Goal: Task Accomplishment & Management: Manage account settings

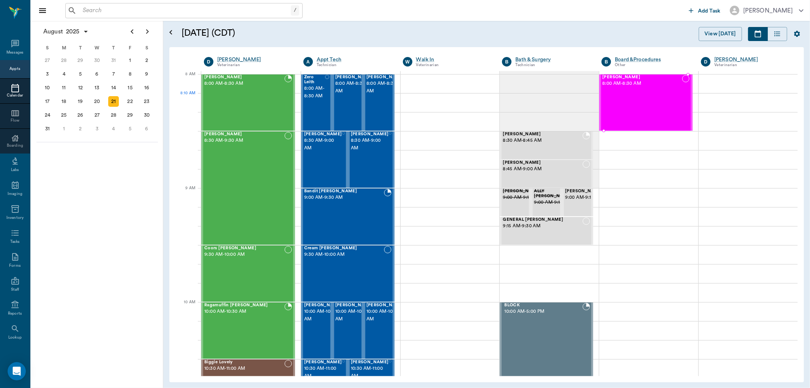
click at [627, 105] on div "Maui Harris 8:00 AM - 8:30 AM" at bounding box center [642, 102] width 80 height 55
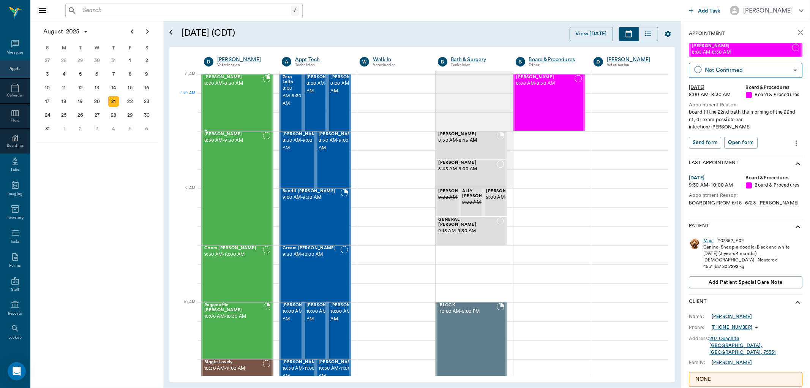
click at [261, 109] on div "BOVINE Weaver 8:00 AM - 8:30 AM" at bounding box center [233, 102] width 58 height 55
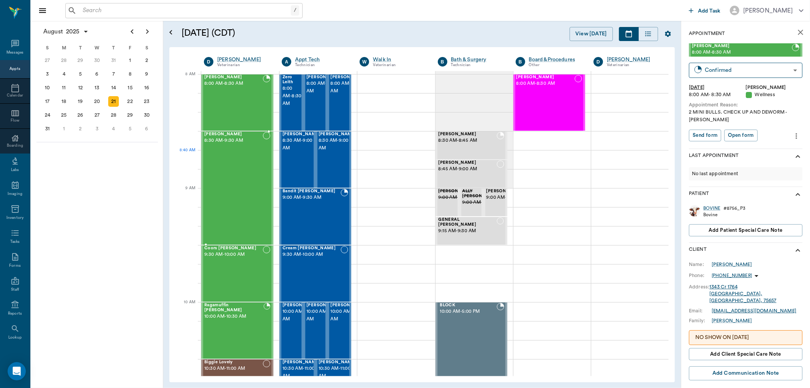
click at [246, 164] on div "Bovine Powell 8:30 AM - 9:30 AM" at bounding box center [233, 188] width 58 height 112
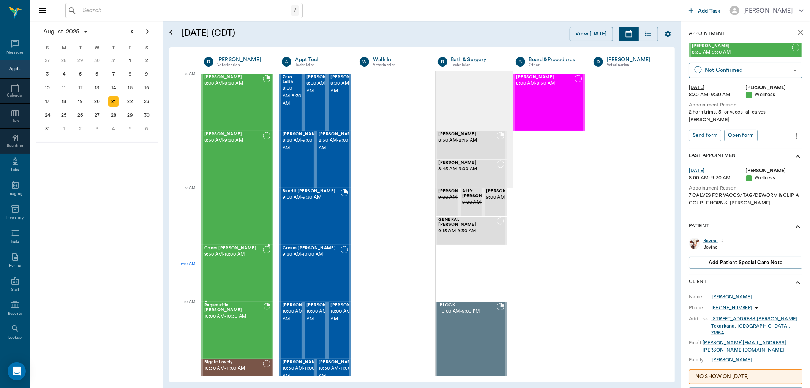
click at [243, 274] on div "Coors Kenward 9:30 AM - 10:00 AM" at bounding box center [233, 273] width 58 height 55
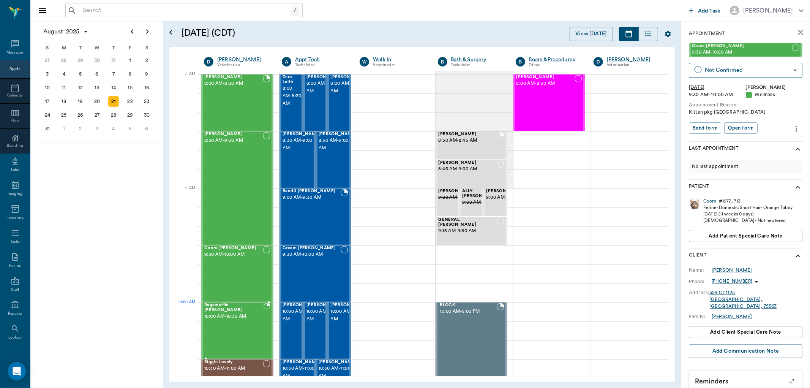
click at [248, 315] on div "Ragamuffin Brannon 10:00 AM - 10:30 AM" at bounding box center [233, 330] width 59 height 55
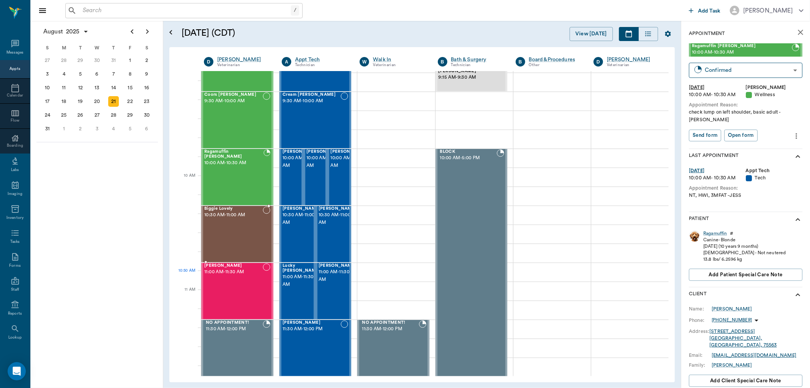
scroll to position [169, 0]
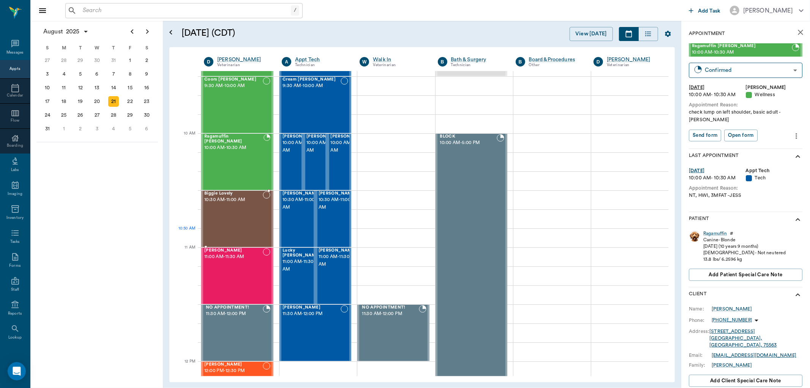
click at [245, 225] on div "Biggie Lovely 10:30 AM - 11:00 AM" at bounding box center [233, 218] width 58 height 55
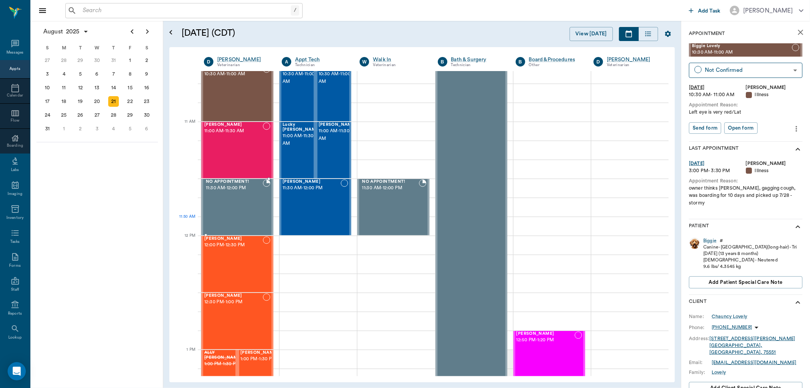
scroll to position [295, 0]
click at [226, 155] on div "[PERSON_NAME] 11:00 AM - 11:30 AM" at bounding box center [233, 149] width 58 height 55
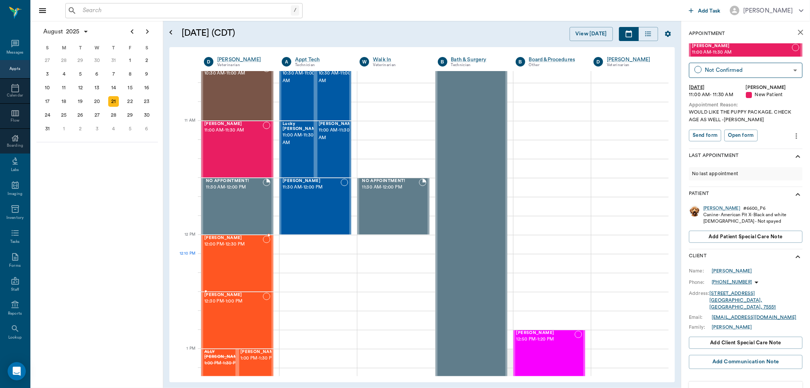
click at [229, 267] on div "Molly Tidwell 12:00 PM - 12:30 PM" at bounding box center [233, 262] width 58 height 55
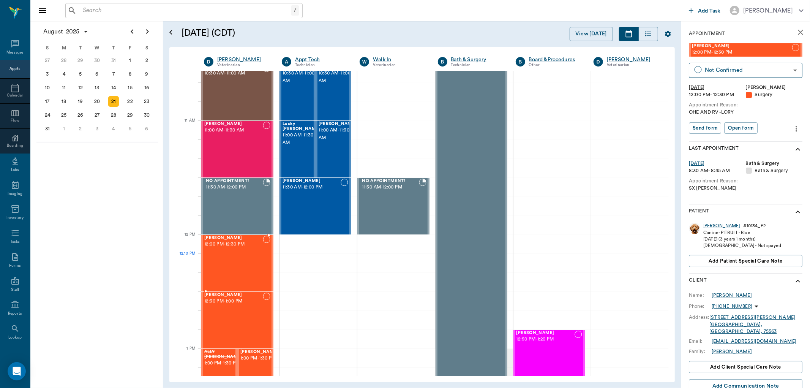
scroll to position [380, 0]
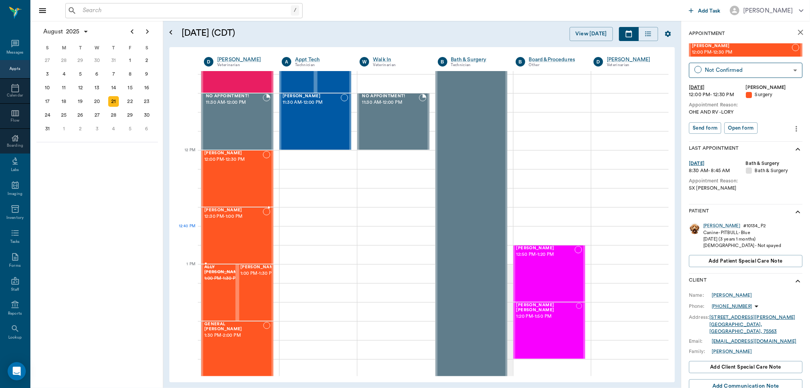
click at [231, 228] on div "Lola Harrison 12:30 PM - 1:00 PM" at bounding box center [233, 235] width 58 height 55
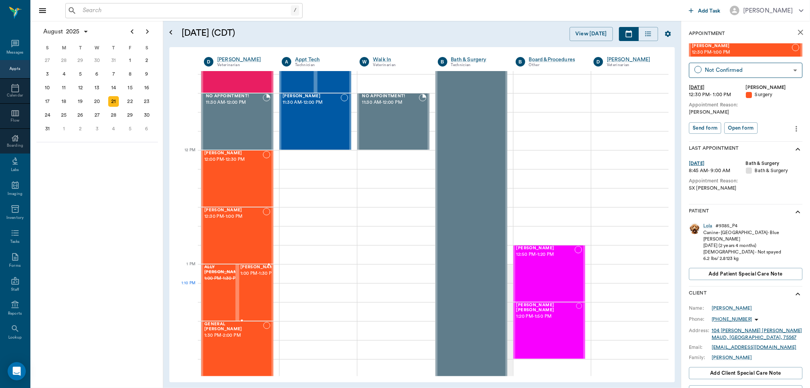
click at [260, 292] on div "Pearl Downs 1:00 PM - 1:30 PM" at bounding box center [259, 292] width 38 height 55
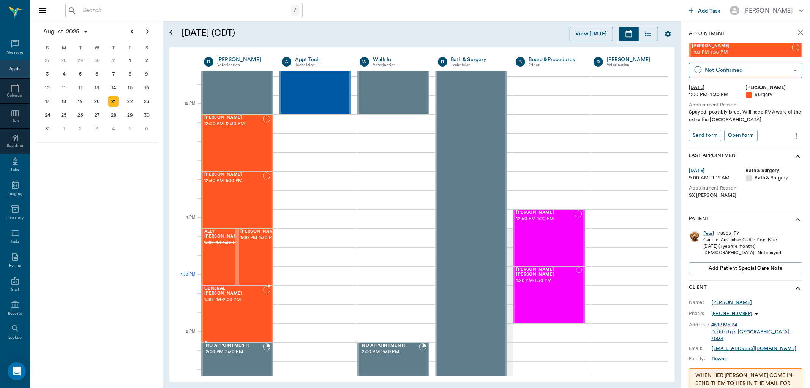
scroll to position [464, 0]
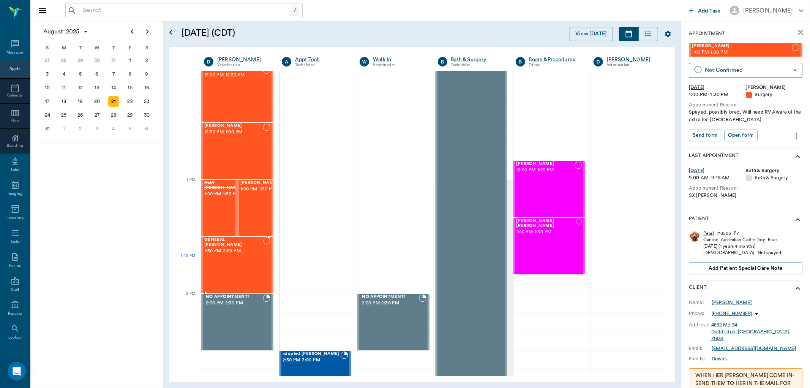
click at [255, 271] on div "GENERAL Spay 1:30 PM - 2:00 PM" at bounding box center [233, 264] width 59 height 55
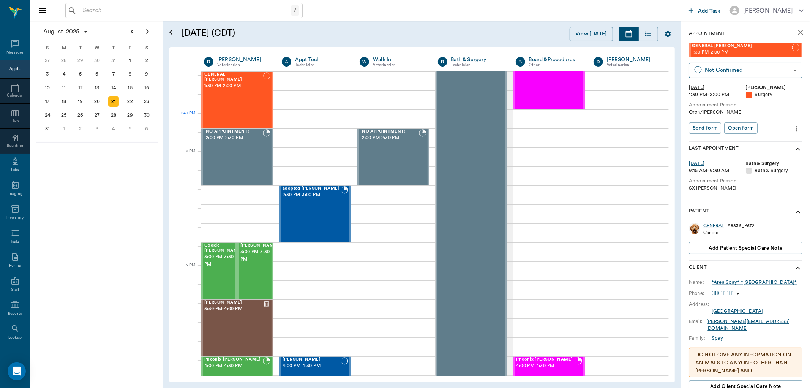
scroll to position [633, 0]
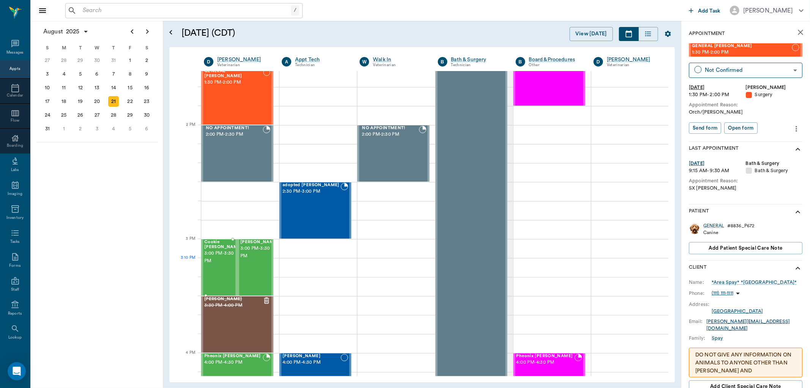
click at [224, 266] on div "Cookie Swaim 3:00 PM - 3:30 PM" at bounding box center [223, 267] width 38 height 55
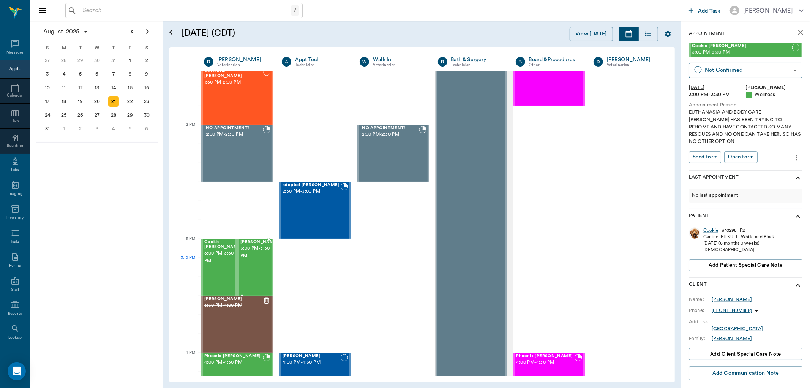
click at [254, 259] on span "3:00 PM - 3:30 PM" at bounding box center [259, 252] width 38 height 15
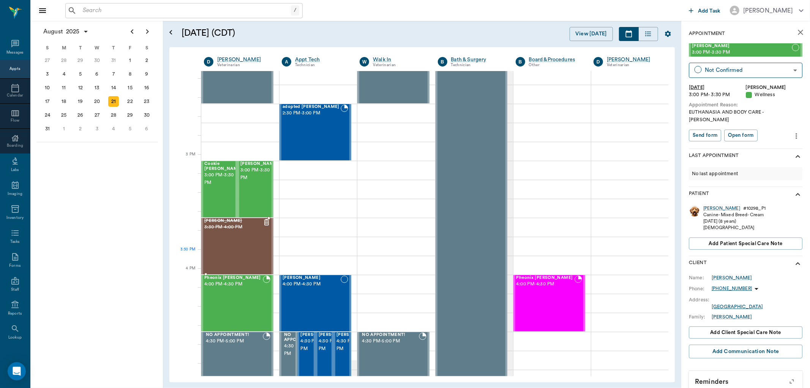
scroll to position [717, 0]
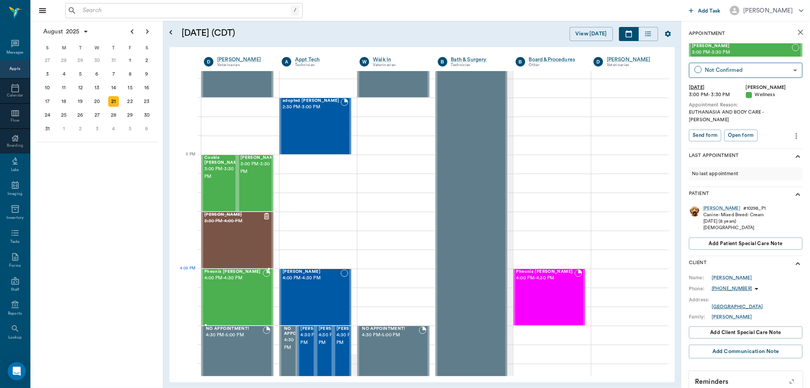
click at [246, 275] on span "4:00 PM - 4:30 PM" at bounding box center [233, 278] width 58 height 8
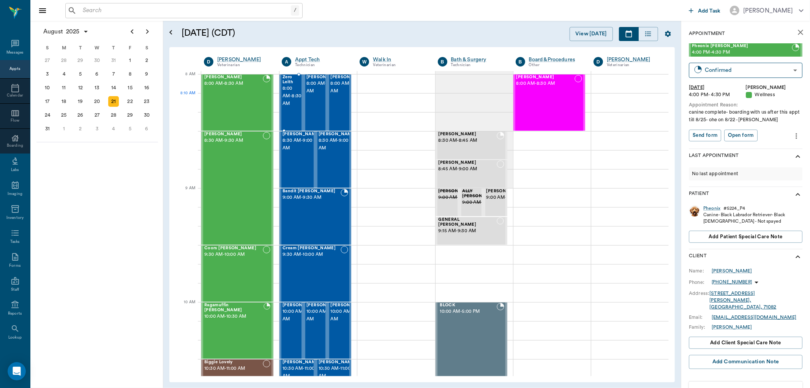
click at [292, 105] on span "8:00 AM - 8:30 AM" at bounding box center [292, 96] width 19 height 23
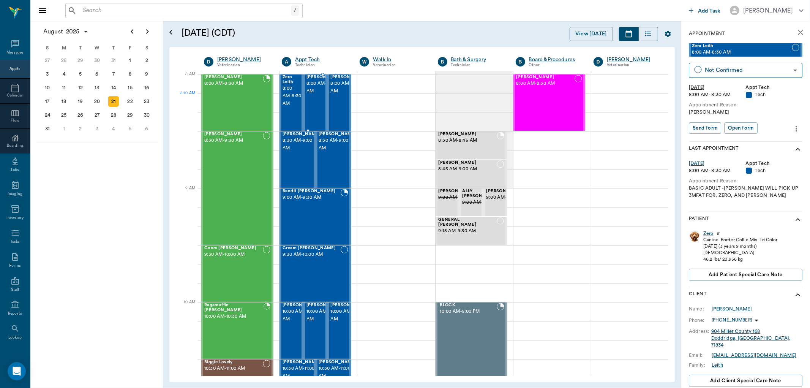
click at [310, 95] on span "8:00 AM - 8:30 AM" at bounding box center [325, 87] width 38 height 15
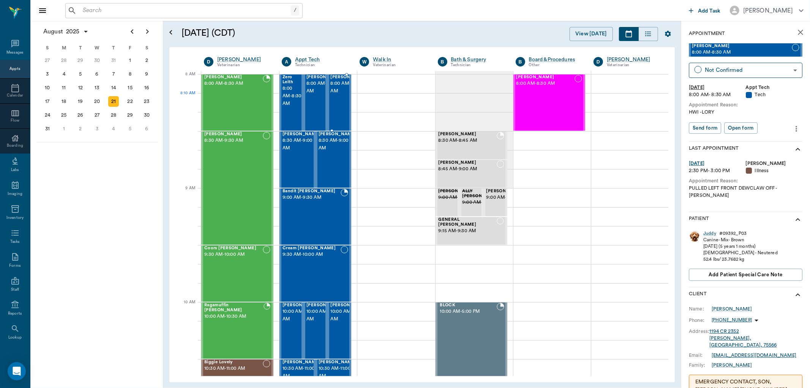
click at [332, 94] on span "8:00 AM - 8:30 AM" at bounding box center [349, 87] width 38 height 15
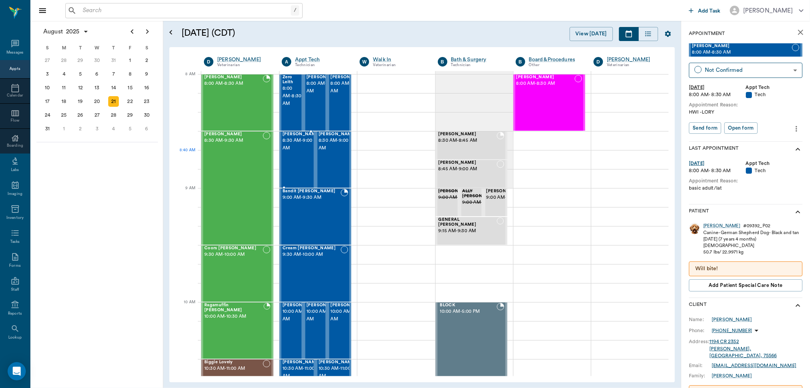
click at [298, 168] on div "Jake Shelton 8:30 AM - 9:00 AM" at bounding box center [302, 159] width 38 height 55
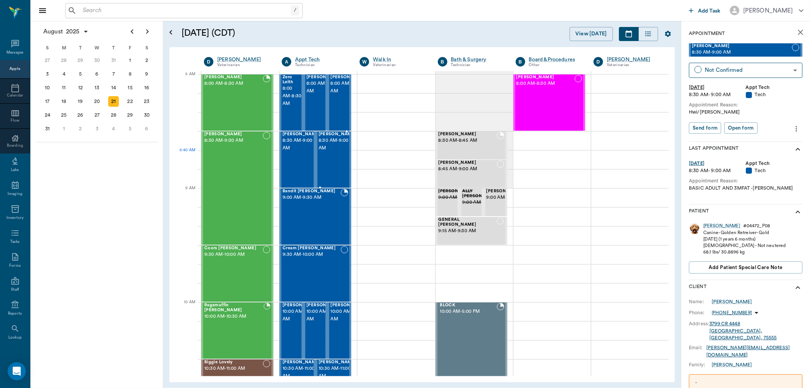
click at [322, 159] on div "Milo Goff 8:30 AM - 9:00 AM" at bounding box center [338, 159] width 38 height 55
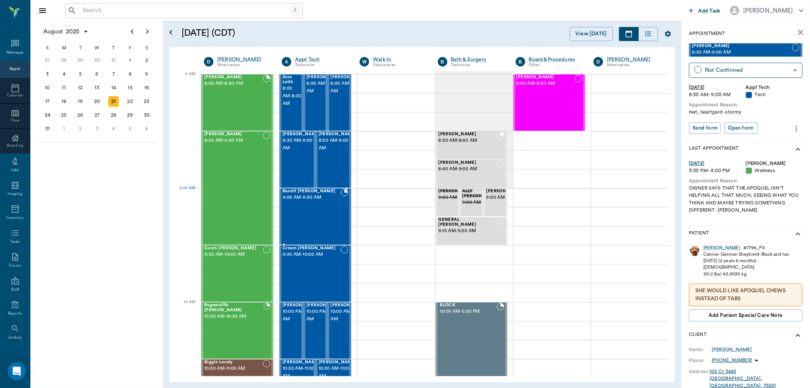
click at [314, 200] on span "9:00 AM - 9:30 AM" at bounding box center [312, 198] width 58 height 8
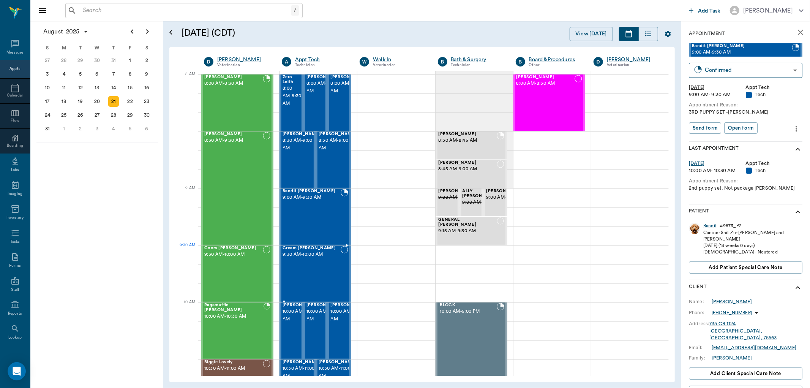
click at [312, 252] on span "9:30 AM - 10:00 AM" at bounding box center [312, 255] width 58 height 8
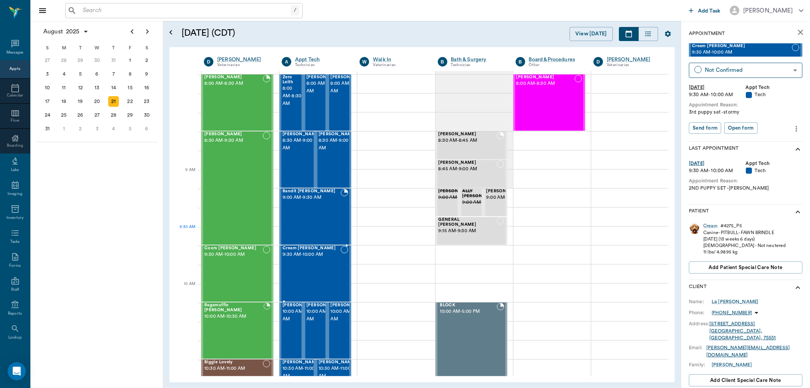
scroll to position [84, 0]
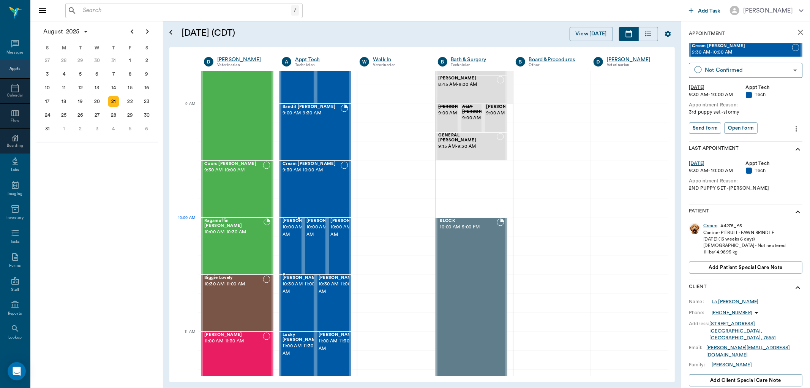
click at [289, 234] on span "10:00 AM - 10:30 AM" at bounding box center [302, 230] width 38 height 15
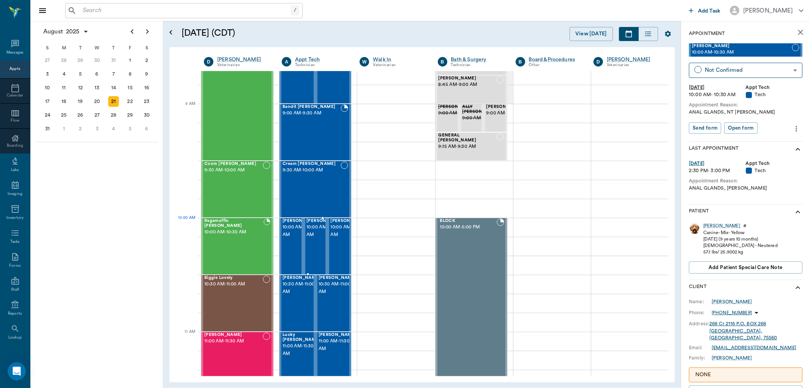
click at [314, 232] on span "10:00 AM - 10:30 AM" at bounding box center [325, 230] width 38 height 15
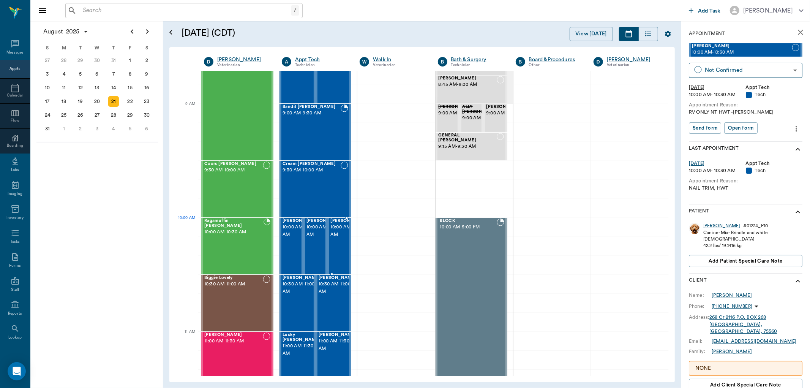
click at [331, 231] on span "10:00 AM - 10:30 AM" at bounding box center [349, 230] width 38 height 15
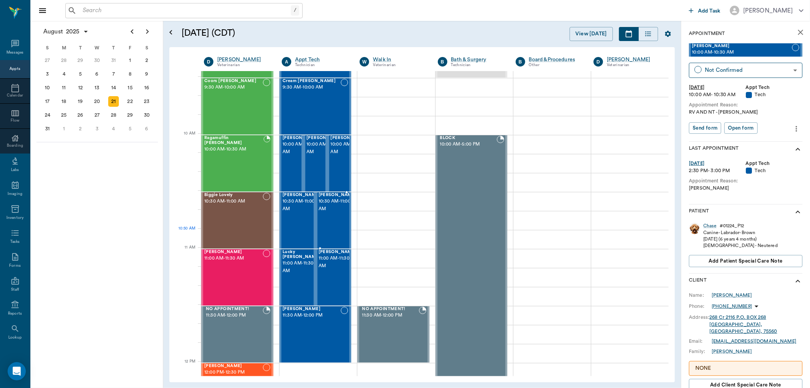
scroll to position [169, 0]
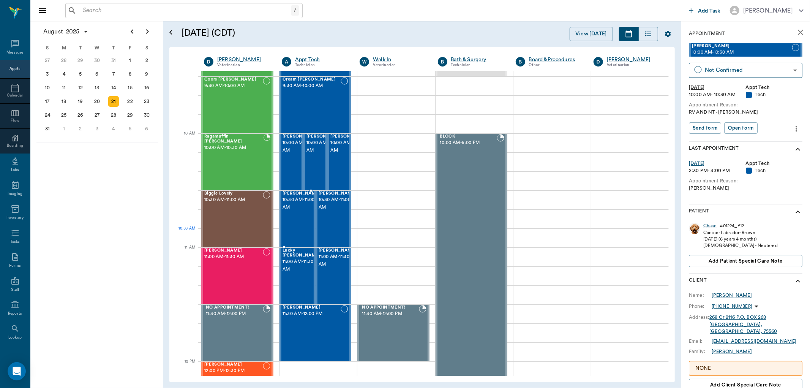
click at [295, 230] on div "CHICO Smith 10:30 AM - 11:00 AM" at bounding box center [302, 218] width 38 height 55
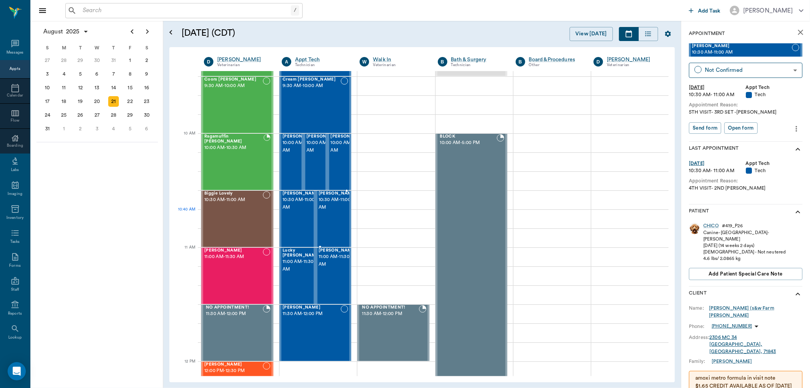
click at [325, 224] on div "PACO Smith 10:30 AM - 11:00 AM" at bounding box center [338, 218] width 38 height 55
click at [304, 258] on span "11:00 AM - 11:30 AM" at bounding box center [302, 265] width 38 height 15
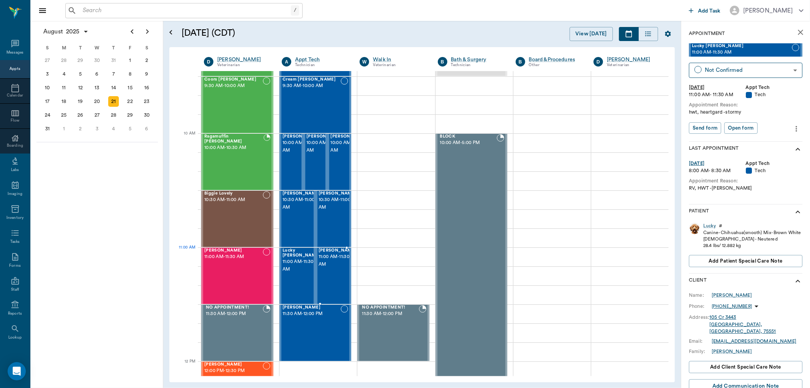
click at [328, 253] on span "[PERSON_NAME]" at bounding box center [338, 250] width 38 height 5
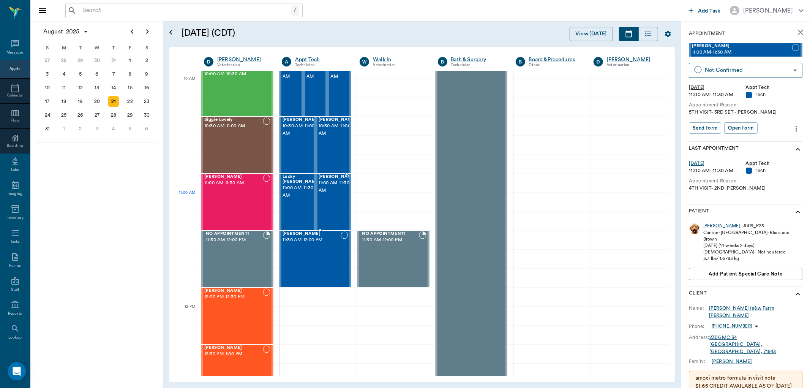
scroll to position [253, 0]
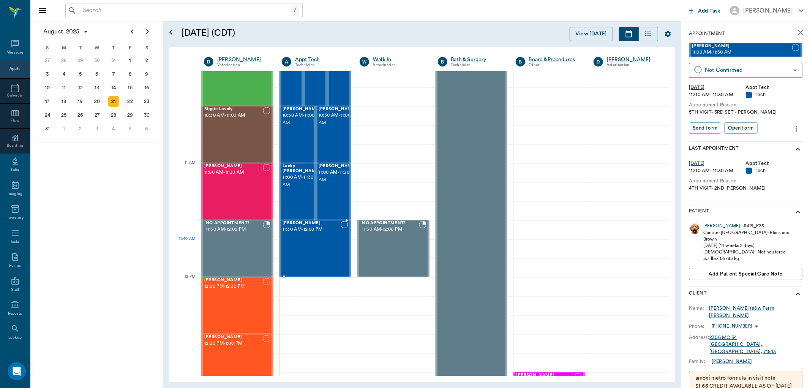
click at [319, 245] on div "[PERSON_NAME] 11:30 AM - 12:00 PM" at bounding box center [312, 248] width 58 height 55
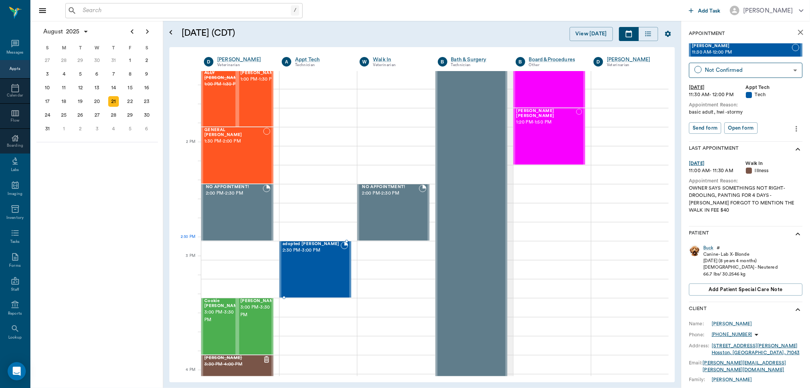
scroll to position [633, 0]
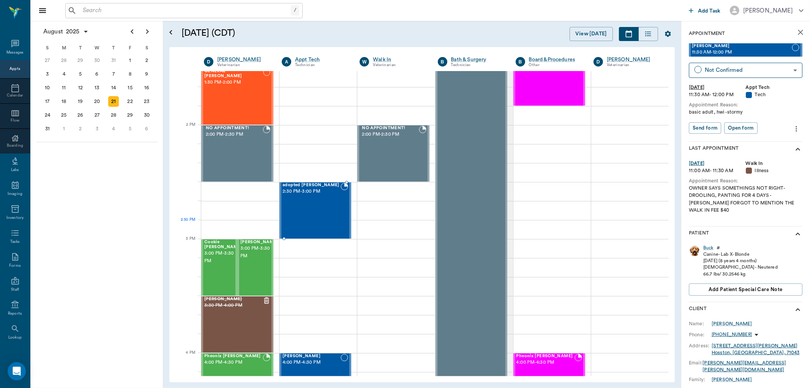
click at [317, 226] on div "adopted kitten Oliver 2:30 PM - 3:00 PM" at bounding box center [312, 210] width 58 height 55
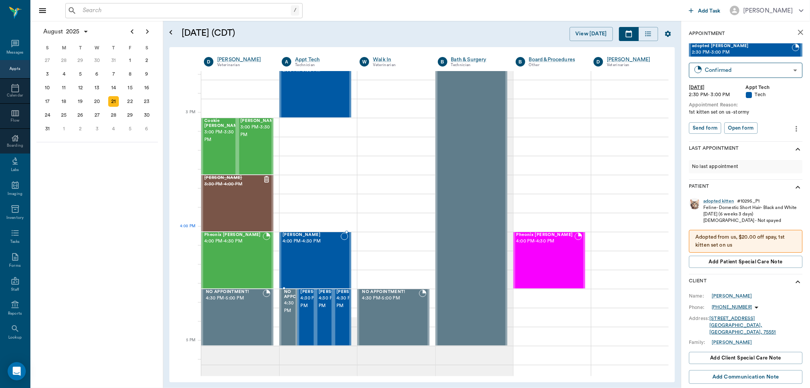
scroll to position [759, 0]
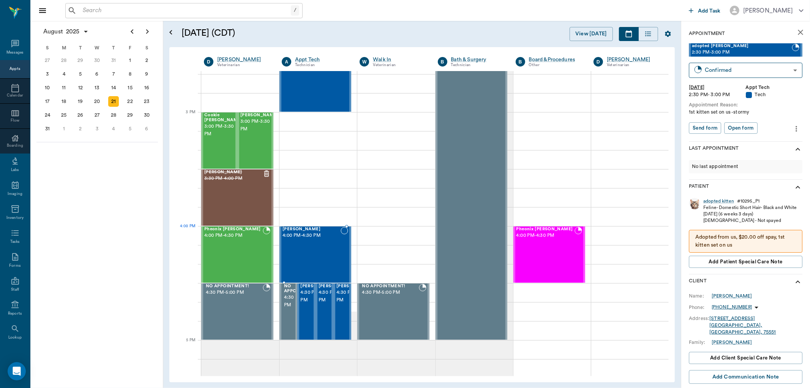
click at [313, 234] on span "4:00 PM - 4:30 PM" at bounding box center [312, 236] width 58 height 8
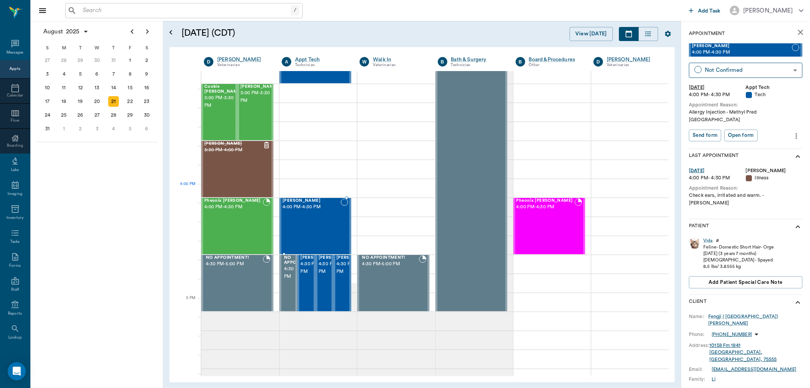
scroll to position [802, 0]
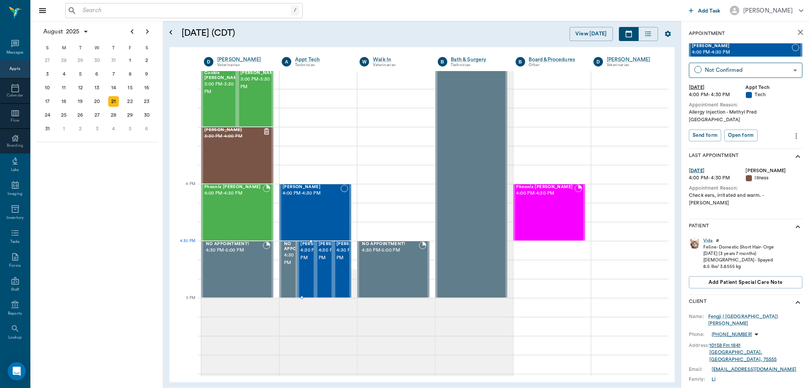
click at [307, 251] on span "4:30 PM - 5:00 PM" at bounding box center [319, 253] width 38 height 15
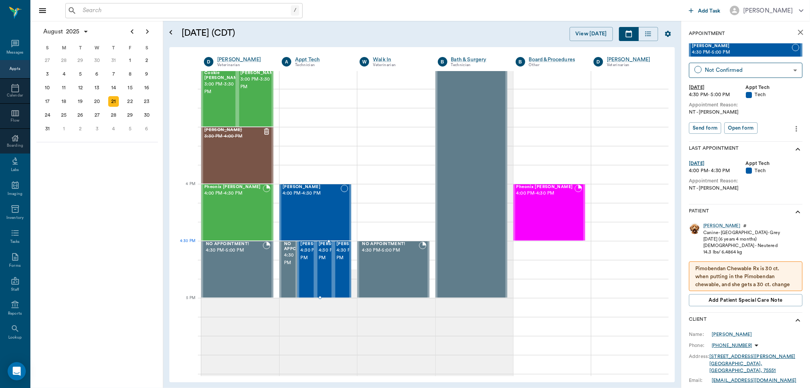
click at [319, 246] on span "[PERSON_NAME]" at bounding box center [338, 244] width 38 height 5
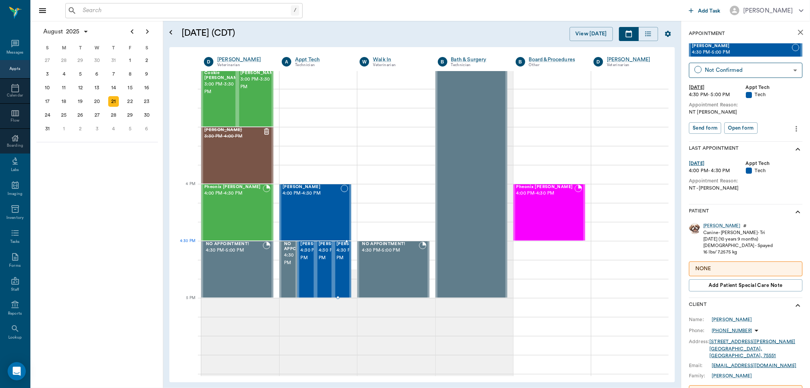
click at [339, 245] on span "[PERSON_NAME]" at bounding box center [355, 244] width 38 height 5
click at [551, 212] on div "Pheonix Bushong 4:00 PM - 4:30 PM" at bounding box center [545, 212] width 58 height 55
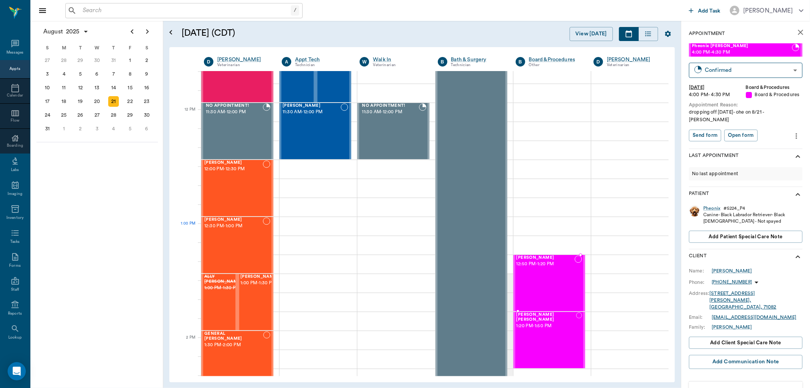
scroll to position [422, 0]
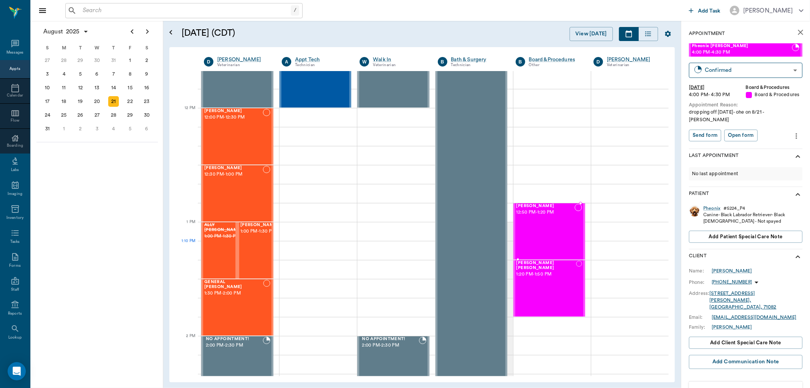
click at [549, 241] on div "Jake Stephens 12:50 PM - 1:20 PM" at bounding box center [545, 231] width 58 height 55
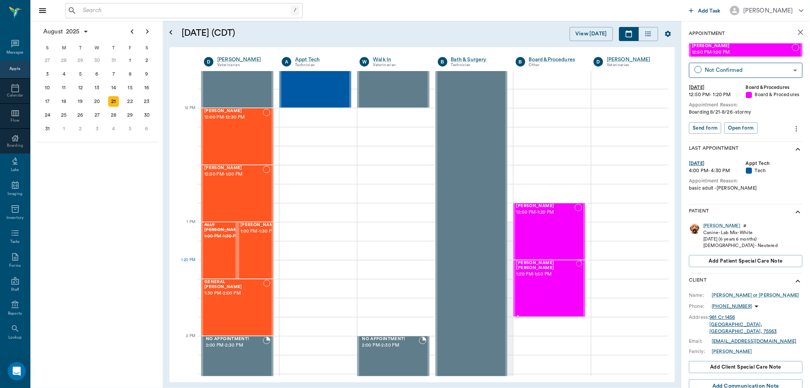
click at [547, 270] on span "1:20 PM - 1:50 PM" at bounding box center [546, 274] width 60 height 8
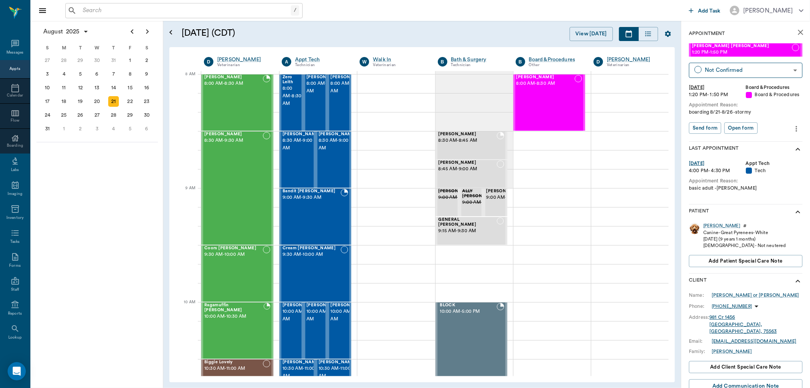
click at [134, 211] on div "August 2025 S M T W T F S 29 30 Jul 1 2 3 4 5 6 7 8 9 10 11 12 13 14 15 16 17 1…" at bounding box center [96, 204] width 133 height 367
click at [96, 10] on input "text" at bounding box center [185, 10] width 211 height 11
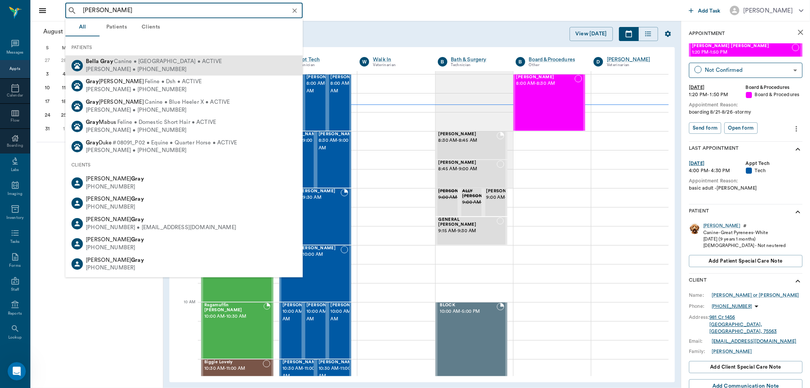
click at [151, 62] on span "Canine • Rottweiler • ACTIVE" at bounding box center [168, 62] width 108 height 8
type input "bella gray"
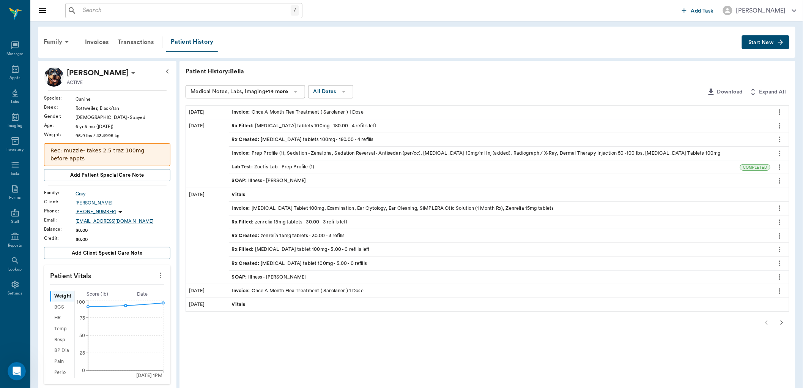
click at [236, 180] on span "SOAP :" at bounding box center [240, 180] width 17 height 7
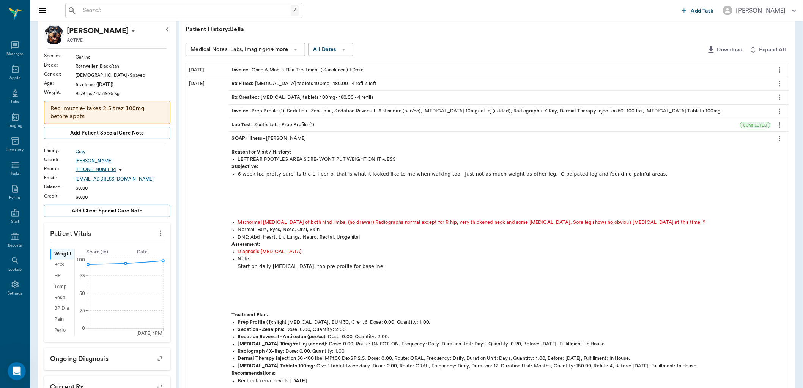
scroll to position [84, 0]
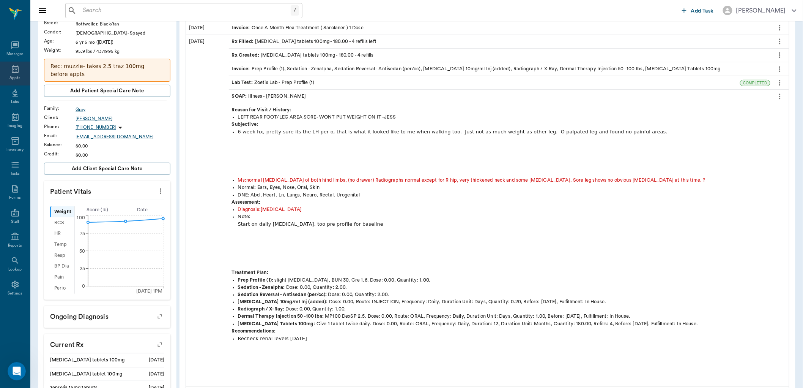
click at [21, 74] on div "Appts" at bounding box center [15, 74] width 30 height 24
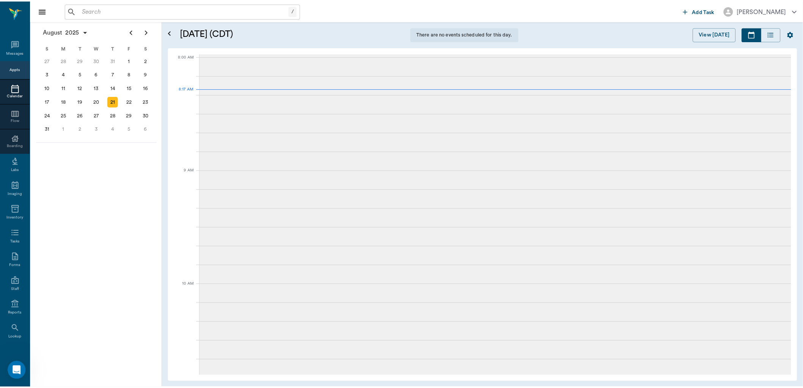
scroll to position [1, 0]
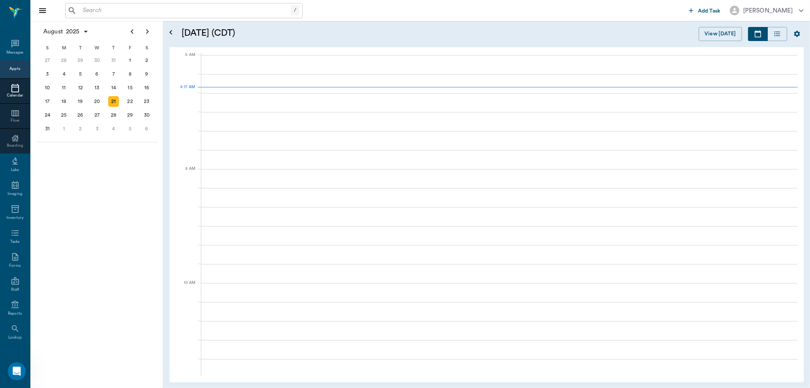
click at [143, 6] on input "text" at bounding box center [185, 10] width 211 height 11
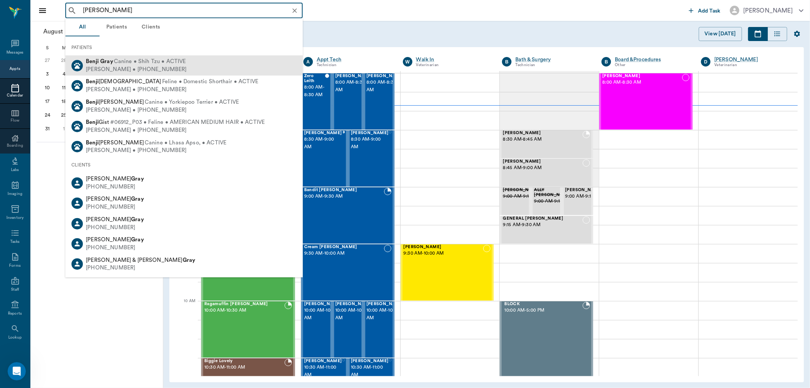
click at [126, 64] on span "Canine • Shih Tzu • ACTIVE" at bounding box center [150, 62] width 72 height 8
type input "benji gray"
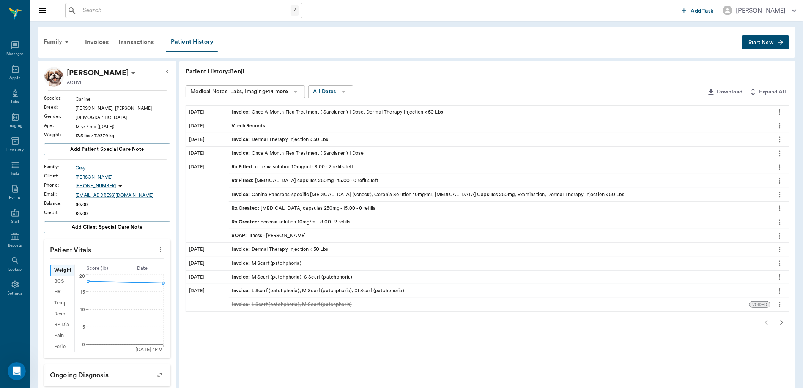
click at [237, 234] on span "SOAP :" at bounding box center [240, 235] width 17 height 7
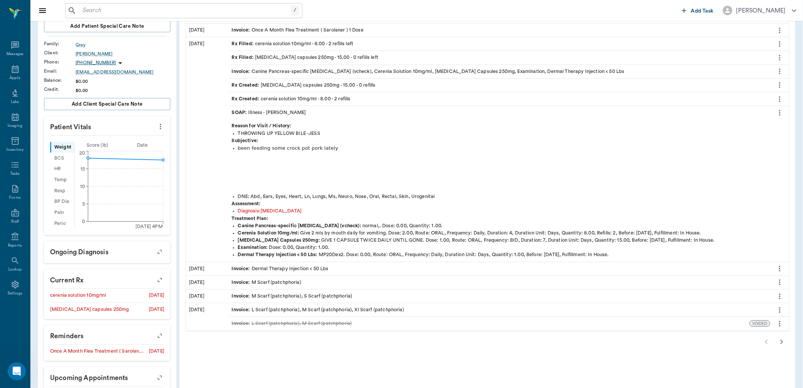
scroll to position [126, 0]
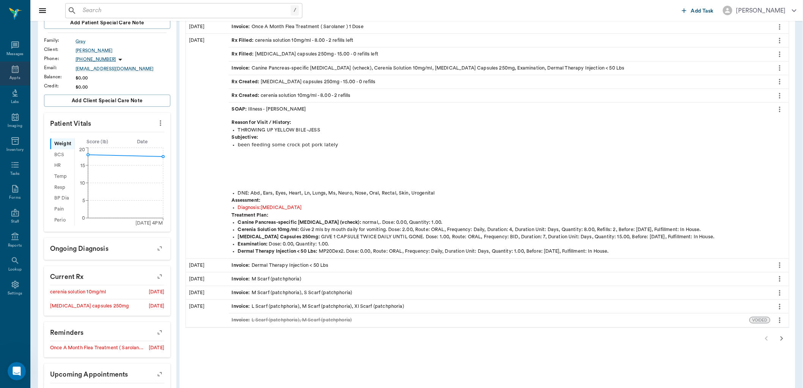
click at [12, 63] on div "Appts" at bounding box center [15, 74] width 30 height 24
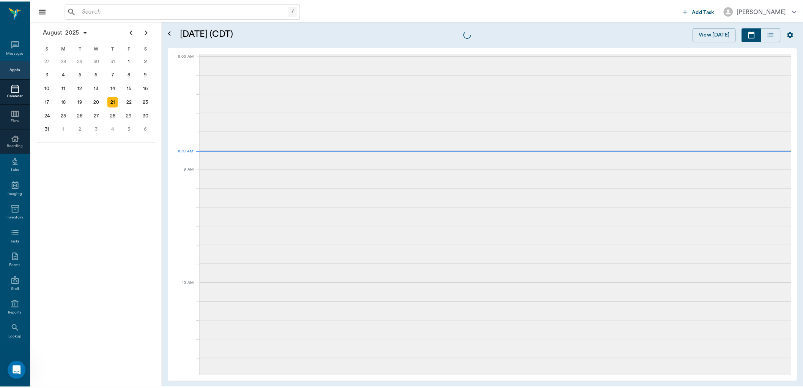
scroll to position [0, 0]
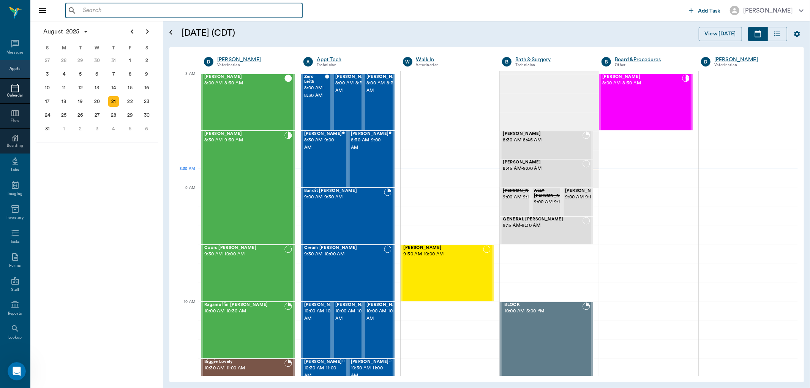
click at [123, 10] on input "text" at bounding box center [189, 10] width 219 height 11
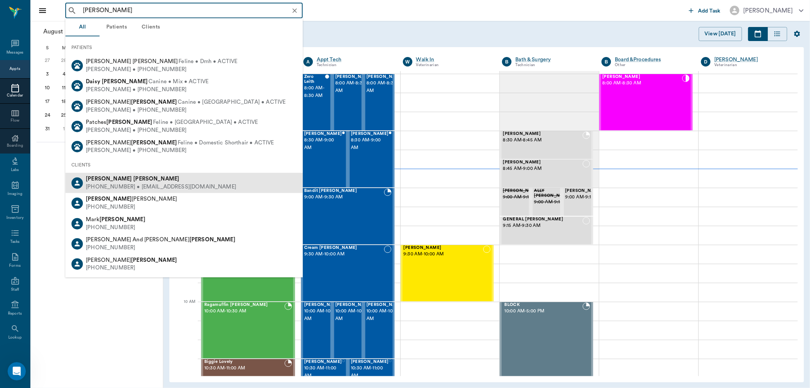
click at [107, 185] on div "(903) 728-5733 • CCVC75551@gmail.com" at bounding box center [161, 187] width 150 height 8
type input "darnell davis"
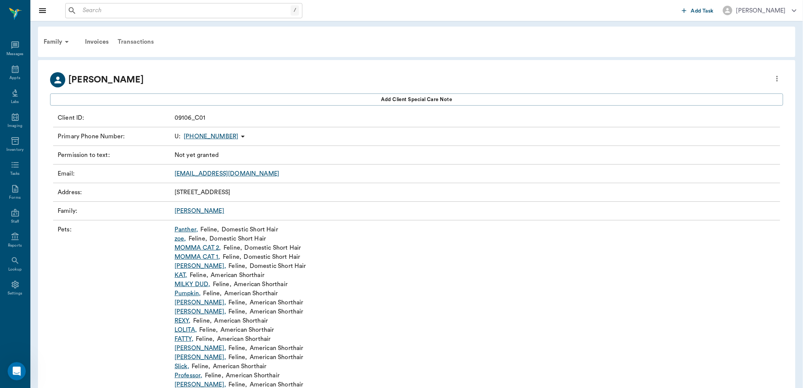
click at [128, 41] on div "Transactions" at bounding box center [135, 42] width 45 height 18
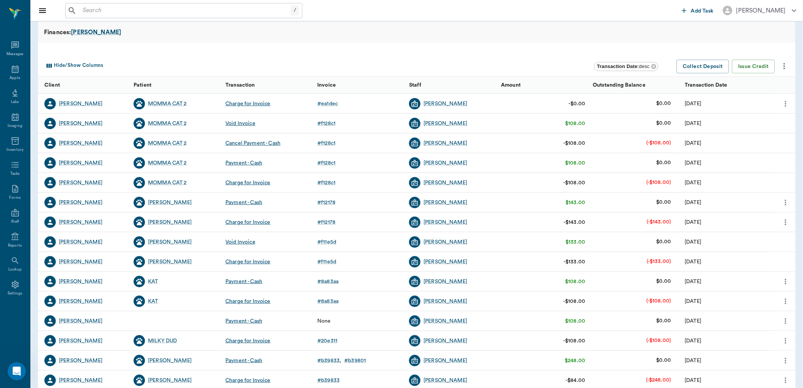
scroll to position [79, 0]
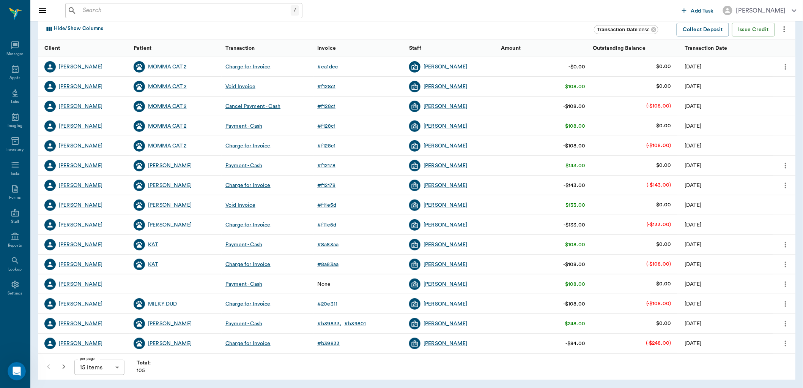
click at [62, 366] on icon "button" at bounding box center [63, 366] width 9 height 9
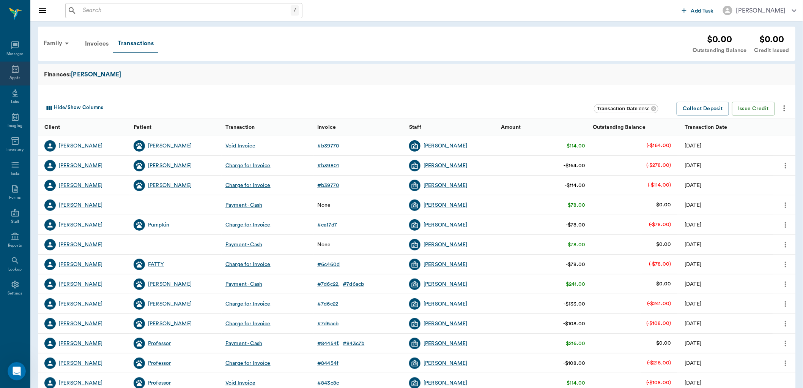
click at [14, 69] on icon at bounding box center [15, 69] width 9 height 9
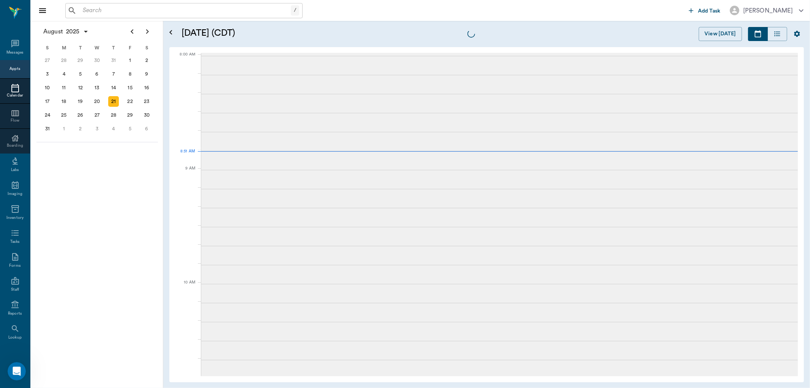
scroll to position [2, 0]
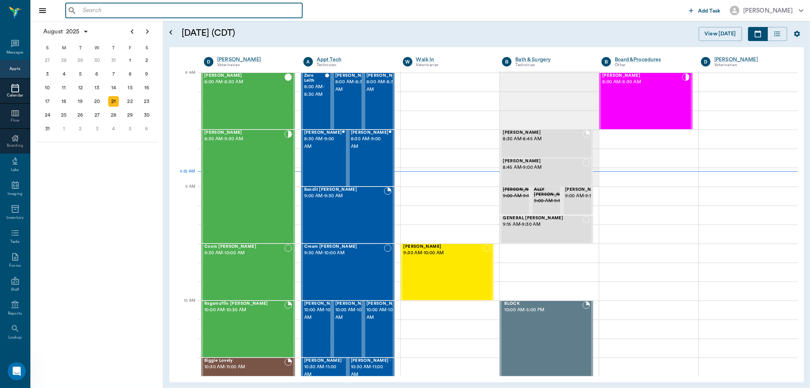
click at [87, 10] on input "text" at bounding box center [189, 10] width 219 height 11
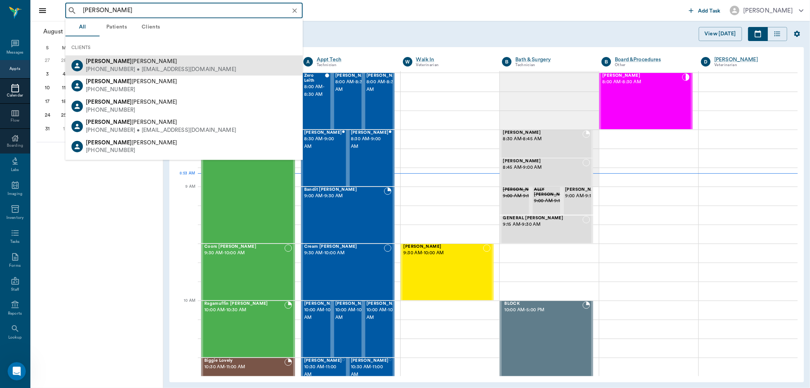
click at [101, 66] on div "(903) 728-5733 • CCVC75551@gmail.com" at bounding box center [161, 69] width 150 height 8
type input "darnell"
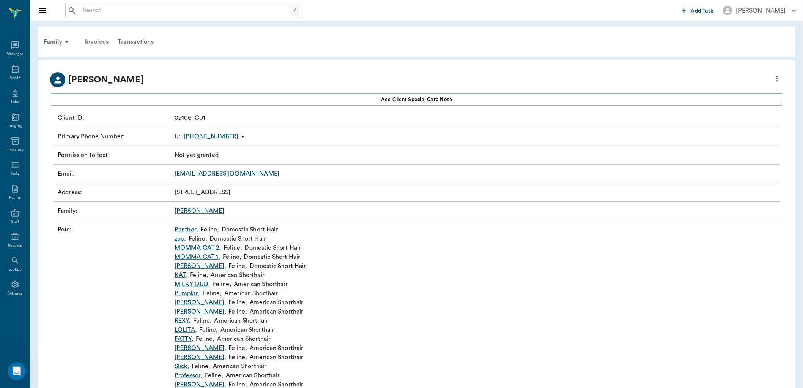
click at [103, 43] on div "Invoices" at bounding box center [97, 42] width 33 height 18
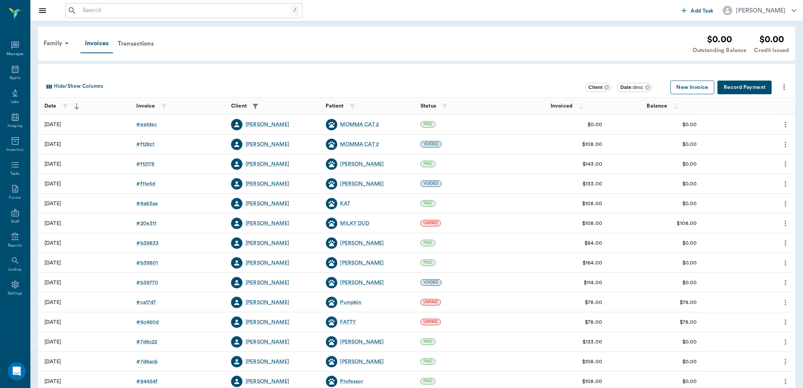
click at [696, 88] on button "New Invoice" at bounding box center [693, 88] width 44 height 14
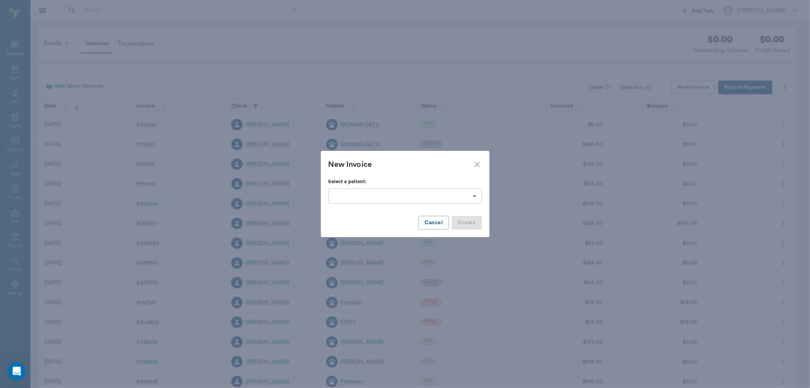
click at [338, 197] on body "/ ​ Add Task Dr. Bert Ellsworth Nectar Messages Appts Labs Imaging Inventory Ta…" at bounding box center [405, 223] width 810 height 446
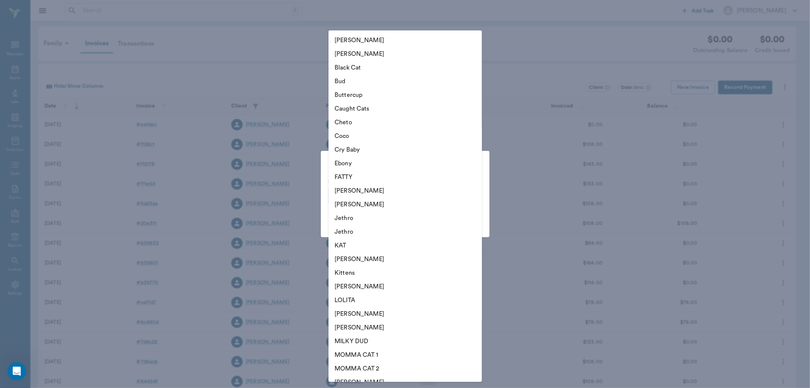
click at [347, 42] on li "Ashlea" at bounding box center [404, 40] width 153 height 14
type input "63fedd17a5ccd8bc1d3e581b"
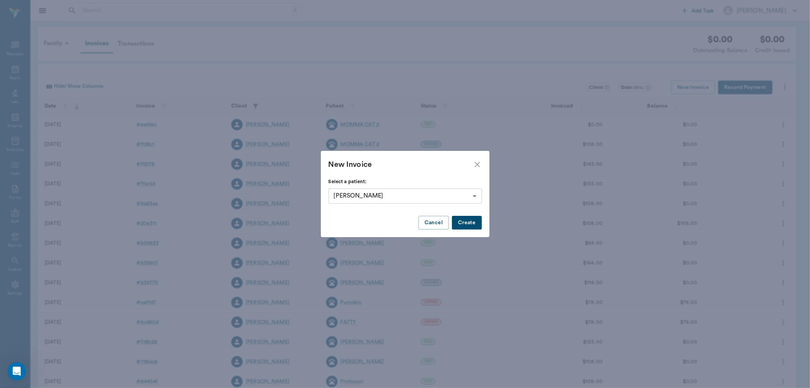
click at [472, 221] on button "Create" at bounding box center [467, 223] width 30 height 14
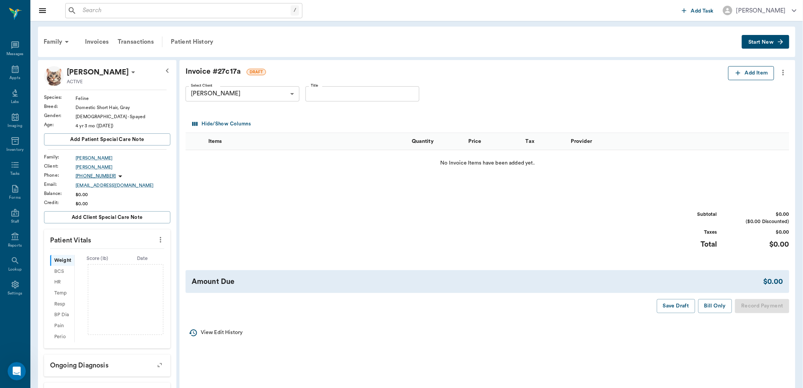
click at [736, 73] on icon "button" at bounding box center [739, 73] width 8 height 8
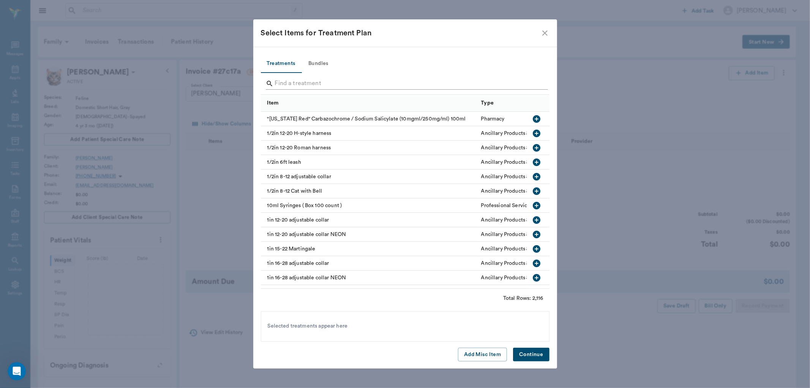
click at [285, 88] on input "Search" at bounding box center [406, 83] width 262 height 12
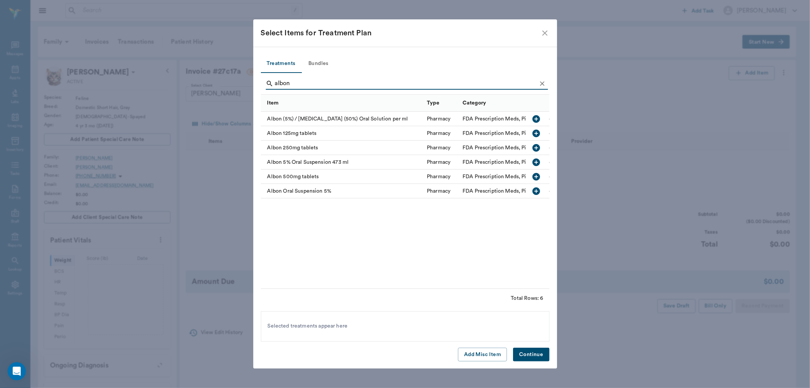
type input "albon"
click at [536, 190] on icon "button" at bounding box center [536, 190] width 9 height 9
click at [535, 353] on button "Continue" at bounding box center [531, 354] width 36 height 14
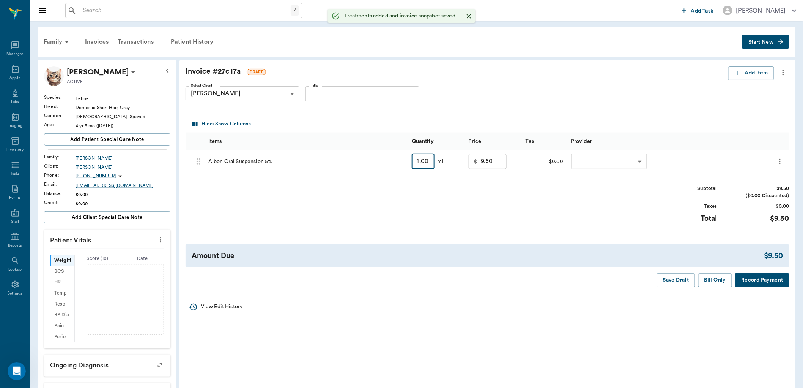
click at [426, 164] on input "1.00" at bounding box center [423, 161] width 23 height 15
type input "3"
type input "10.50"
type input "30"
type input "24.00"
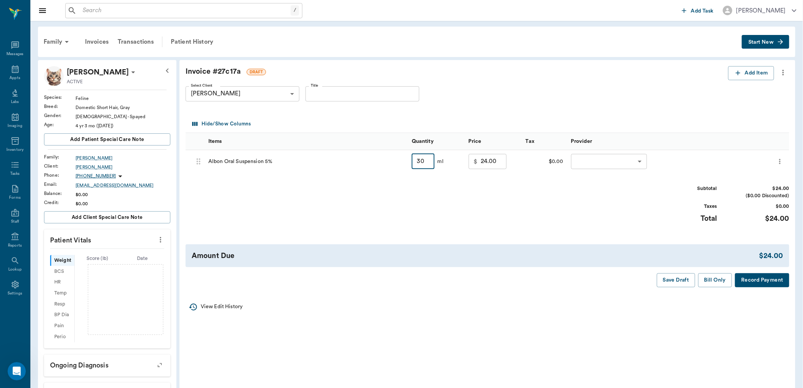
type input "30"
click at [594, 162] on body "/ ​ Add Task Dr. Bert Ellsworth Nectar Messages Appts Labs Imaging Inventory Ta…" at bounding box center [401, 251] width 803 height 502
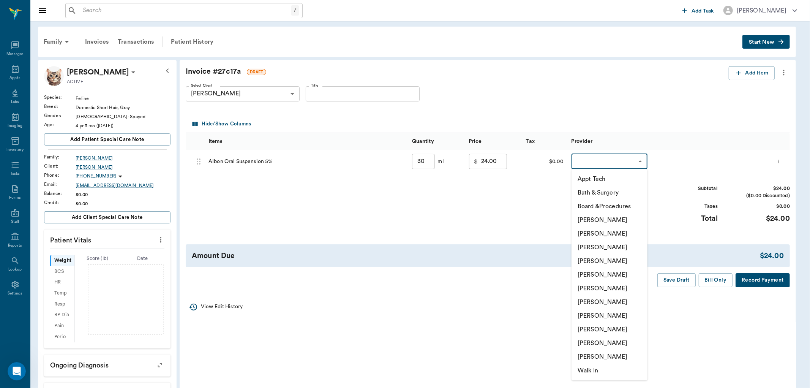
click at [591, 329] on li "[PERSON_NAME]" at bounding box center [609, 329] width 76 height 14
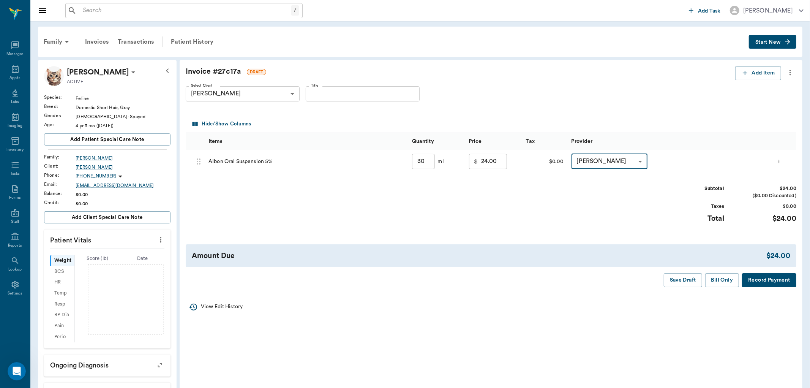
type input "none-63ec2ede52e12b0ba117d0d7"
click at [715, 278] on button "Bill Only" at bounding box center [716, 280] width 34 height 14
type input "30.00"
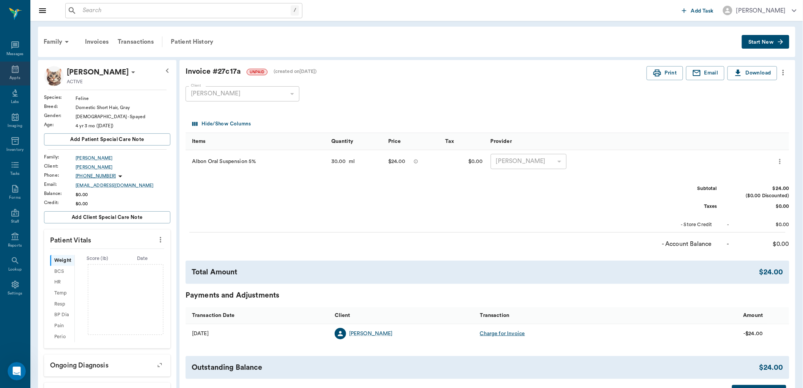
click at [13, 69] on icon at bounding box center [15, 69] width 7 height 8
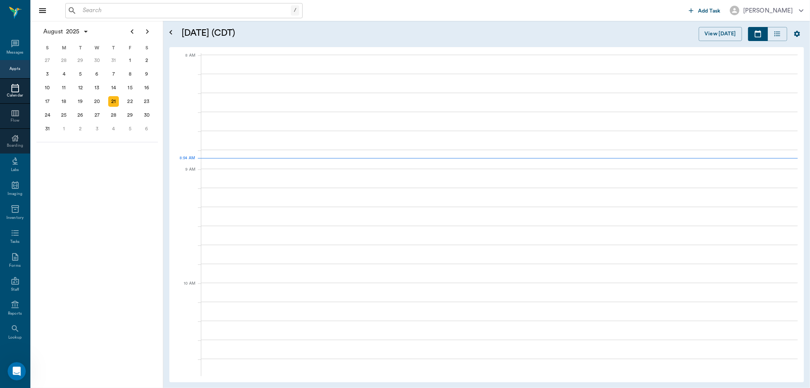
scroll to position [0, 0]
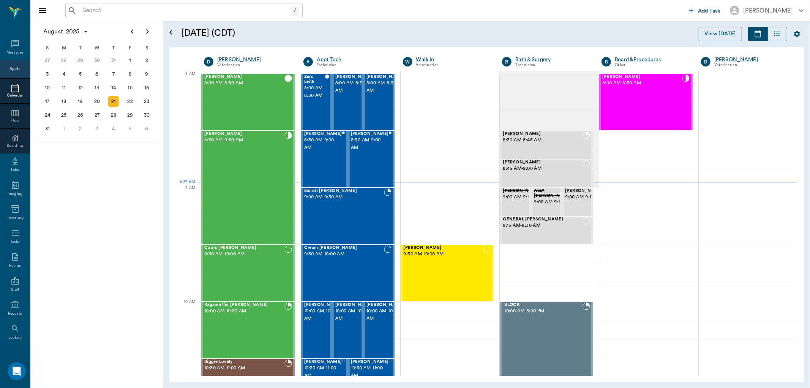
click at [99, 12] on input "text" at bounding box center [185, 10] width 211 height 11
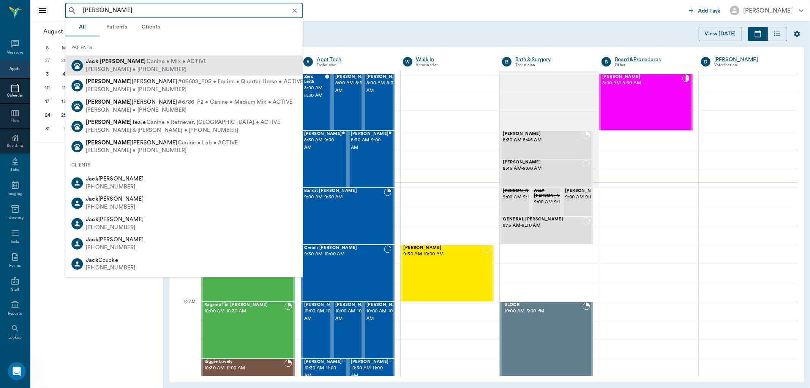
click at [147, 61] on span "Canine • Mix • ACTIVE" at bounding box center [177, 62] width 60 height 8
type input "jack miller"
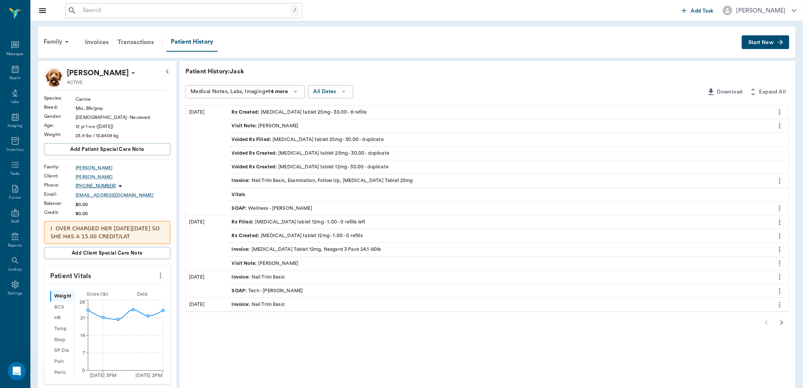
click at [257, 111] on span "Rx Created :" at bounding box center [246, 112] width 29 height 7
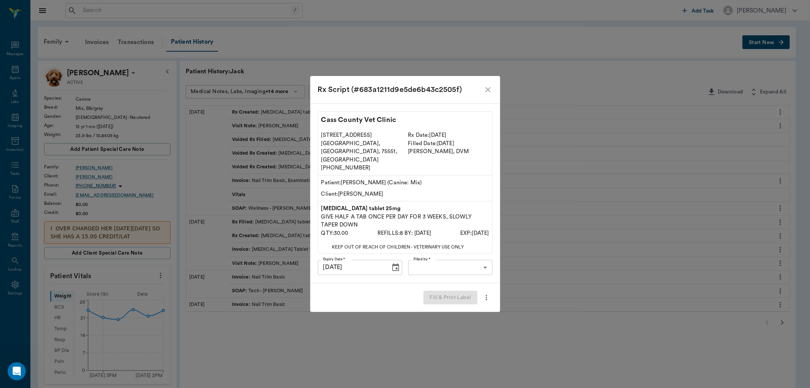
click at [463, 260] on body "/ ​ Add Task Dr. Bert Ellsworth Nectar Messages Appts Labs Imaging Inventory Ta…" at bounding box center [405, 330] width 810 height 661
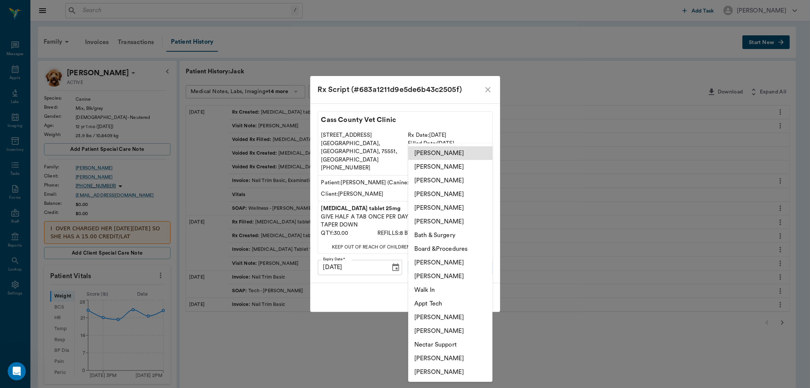
click at [431, 166] on li "[PERSON_NAME]" at bounding box center [450, 167] width 84 height 14
type input "63ec2e7e52e12b0ba117b124"
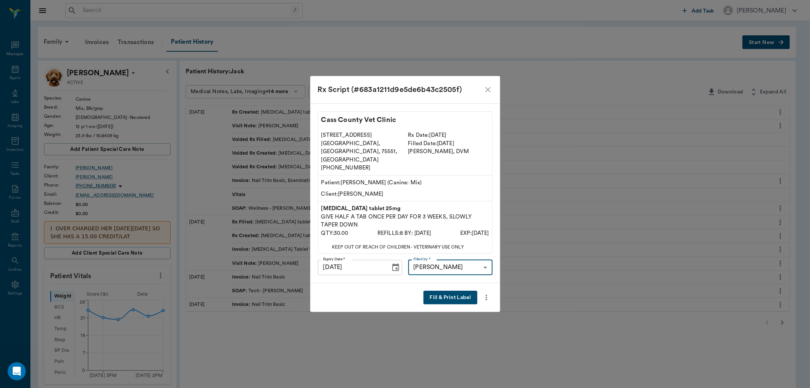
click at [443, 292] on button "Fill & Print Label" at bounding box center [450, 297] width 54 height 14
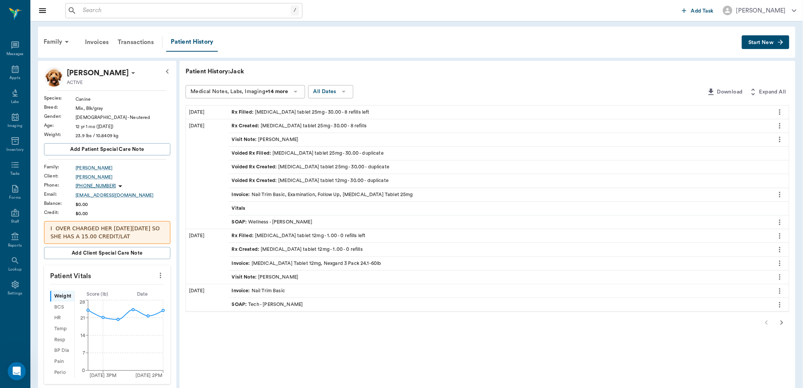
click at [781, 114] on icon "more" at bounding box center [780, 111] width 8 height 9
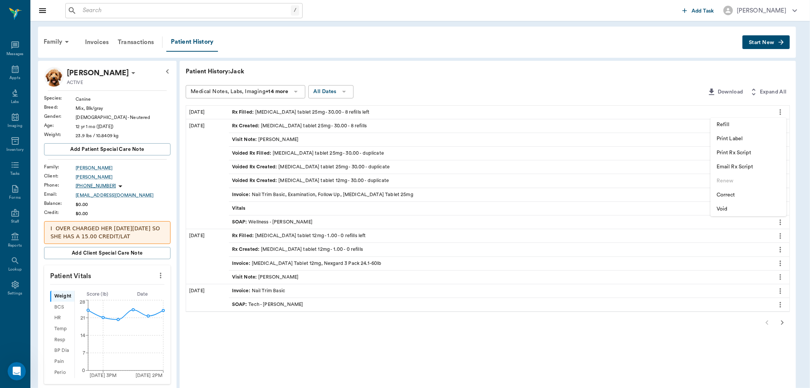
click at [532, 50] on div at bounding box center [405, 194] width 810 height 388
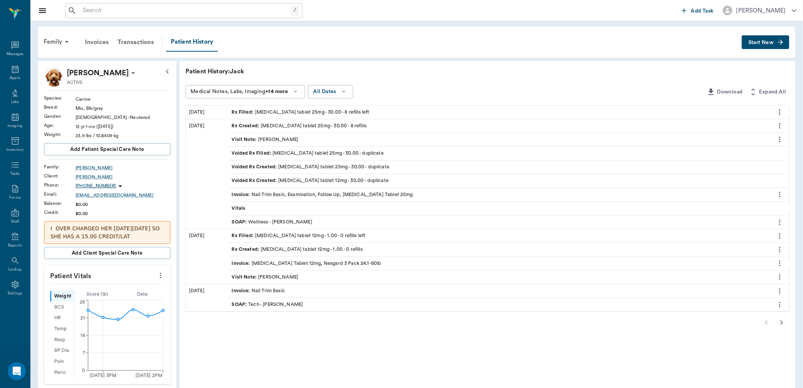
click at [756, 43] on span "Start New" at bounding box center [761, 43] width 25 height 0
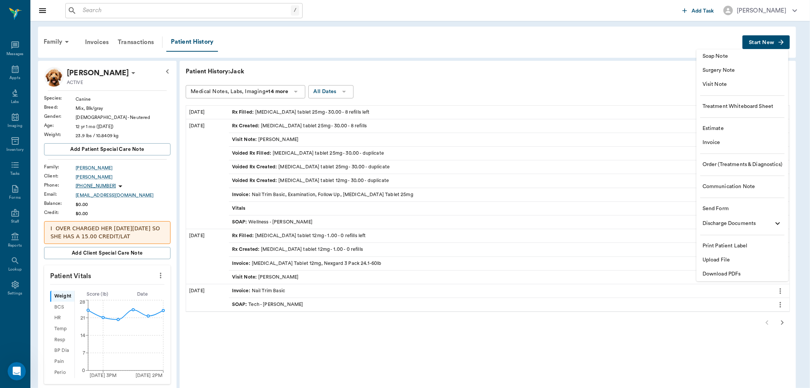
click at [720, 144] on span "Invoice" at bounding box center [742, 143] width 80 height 8
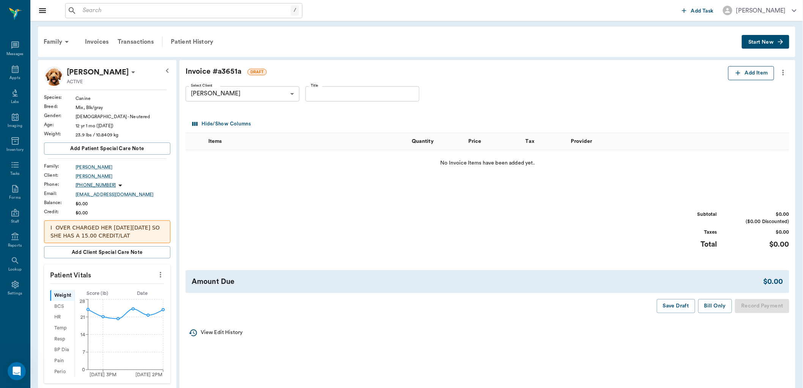
click at [746, 73] on button "Add Item" at bounding box center [752, 73] width 46 height 14
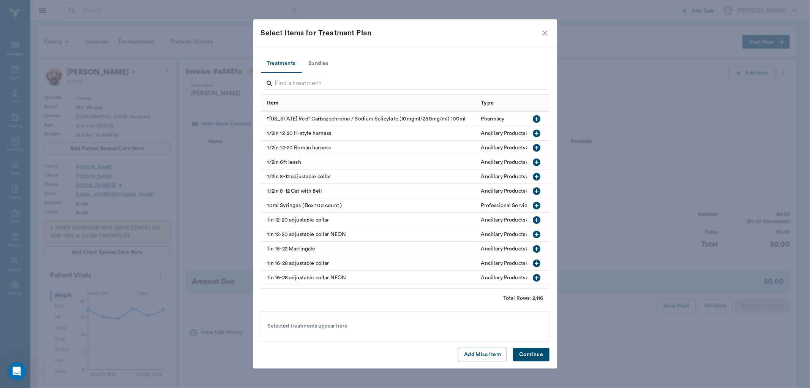
click at [327, 76] on div at bounding box center [407, 84] width 282 height 20
click at [320, 85] on input "Search" at bounding box center [406, 83] width 262 height 12
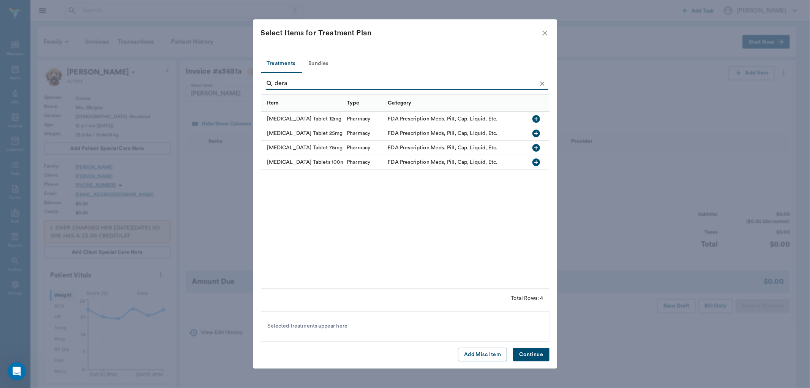
type input "dera"
click at [537, 133] on icon "button" at bounding box center [536, 133] width 9 height 9
drag, startPoint x: 533, startPoint y: 350, endPoint x: 515, endPoint y: 343, distance: 19.3
click at [534, 350] on button "Continue" at bounding box center [531, 354] width 36 height 14
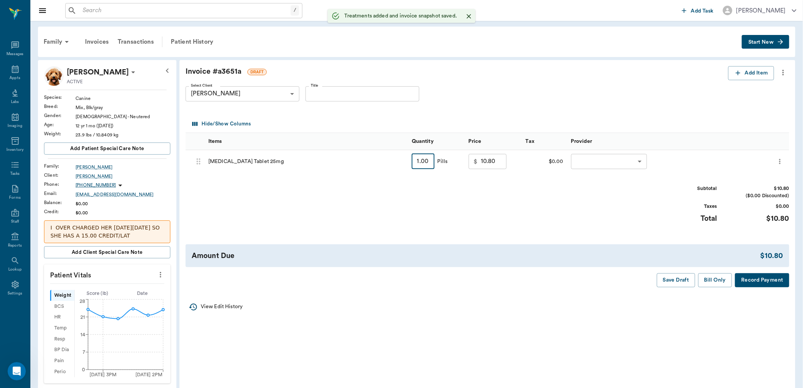
click at [418, 164] on input "1.00" at bounding box center [423, 161] width 23 height 15
type input "3"
type input "14.40"
type input "30"
type input "63.00"
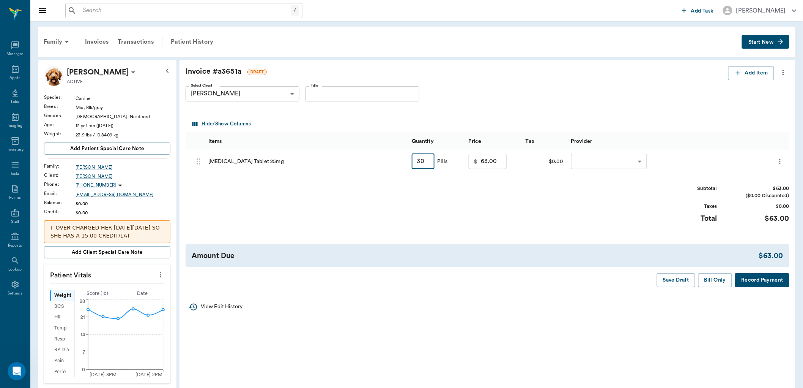
type input "30"
click at [603, 158] on body "/ ​ Add Task Dr. Bert Ellsworth Nectar Messages Appts Labs Imaging Inventory Ta…" at bounding box center [401, 330] width 803 height 661
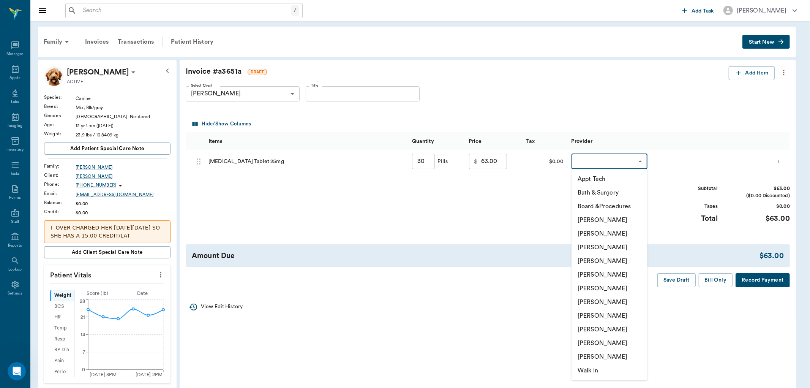
click at [590, 318] on li "[PERSON_NAME]" at bounding box center [609, 316] width 76 height 14
type input "none-63ec2e7e52e12b0ba117b124"
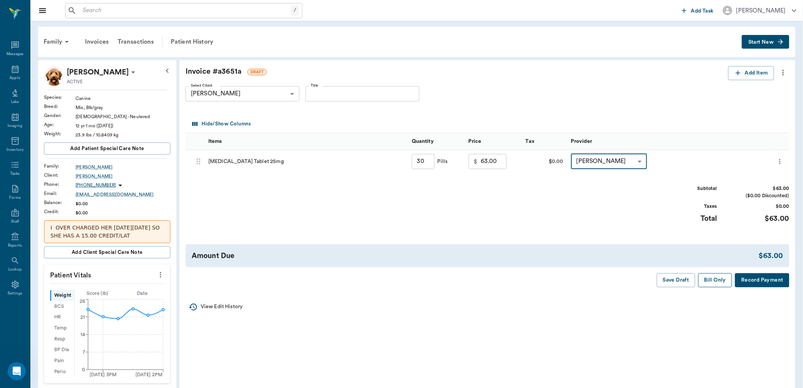
click at [711, 283] on button "Bill Only" at bounding box center [716, 280] width 34 height 14
type input "30.00"
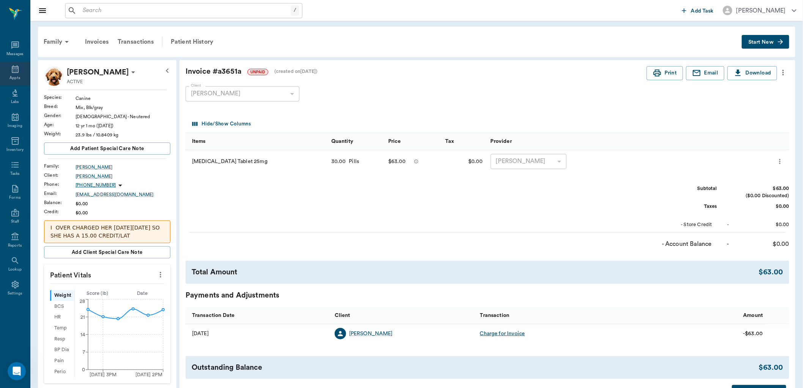
click at [16, 75] on div "Appts" at bounding box center [14, 78] width 11 height 6
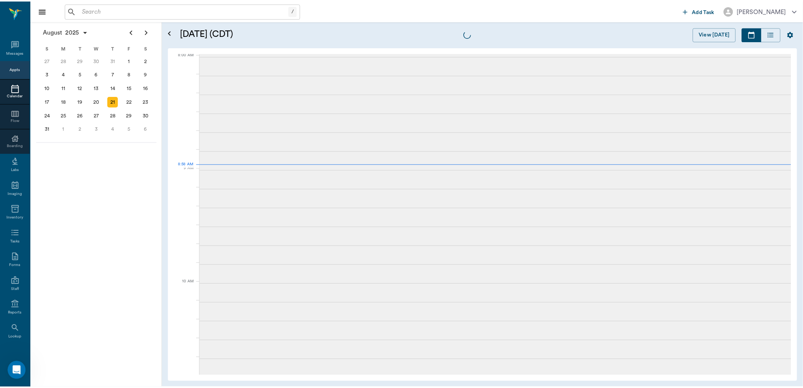
scroll to position [2, 0]
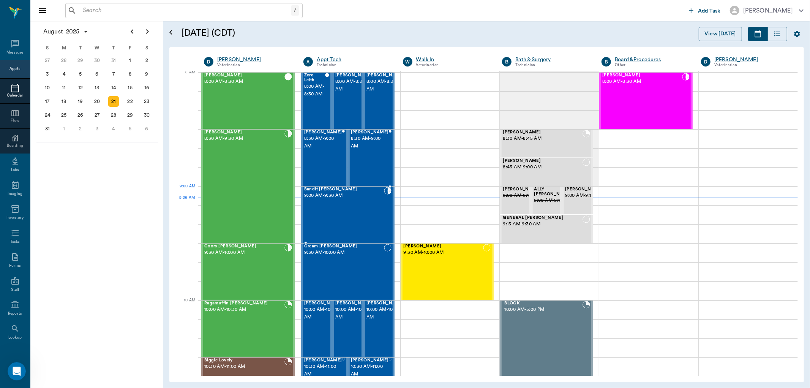
click at [328, 199] on div "Bandit Montoya 9:00 AM - 9:30 AM" at bounding box center [344, 214] width 80 height 55
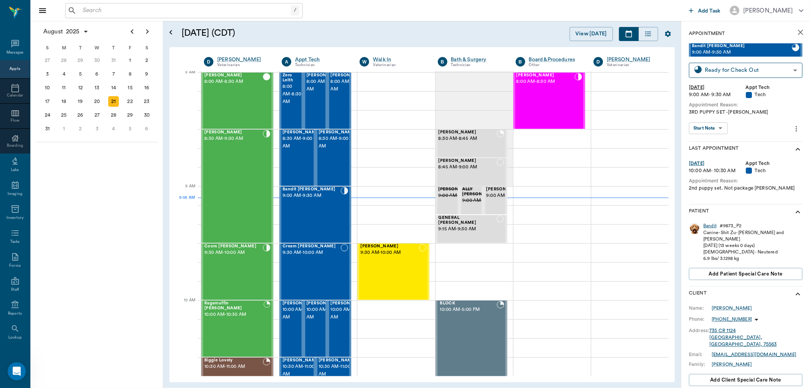
click at [710, 223] on div "Bandit" at bounding box center [709, 226] width 13 height 6
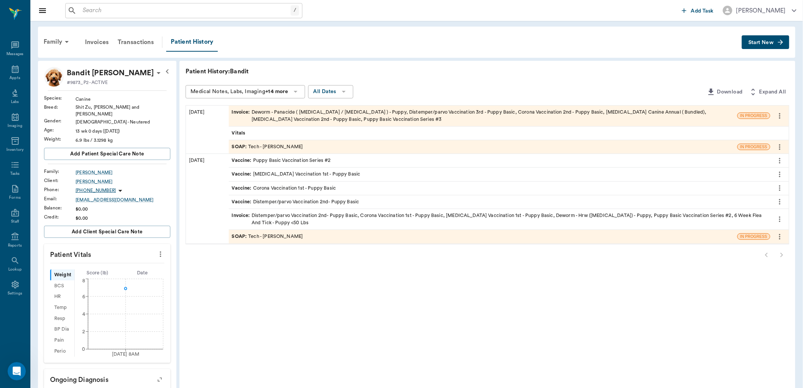
click at [240, 111] on span "Invoice :" at bounding box center [242, 116] width 20 height 14
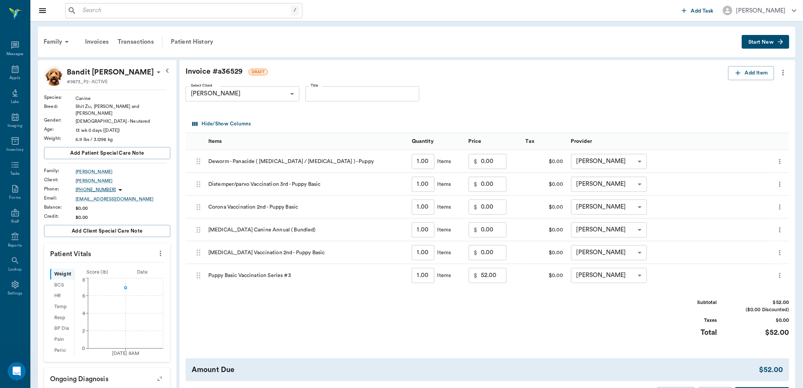
scroll to position [126, 0]
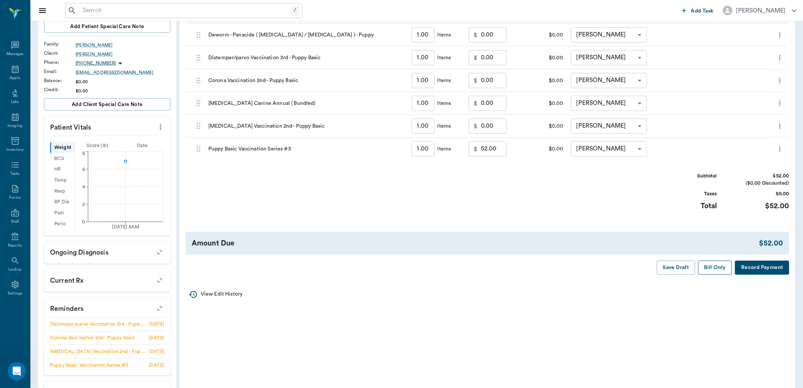
click at [710, 261] on button "Bill Only" at bounding box center [716, 267] width 34 height 14
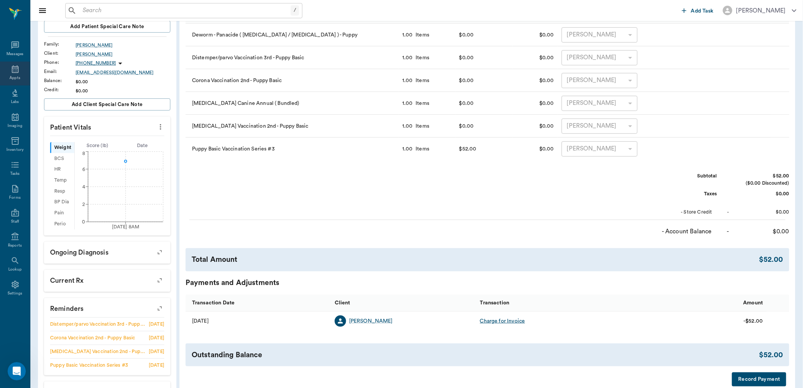
click at [13, 73] on icon at bounding box center [15, 69] width 9 height 9
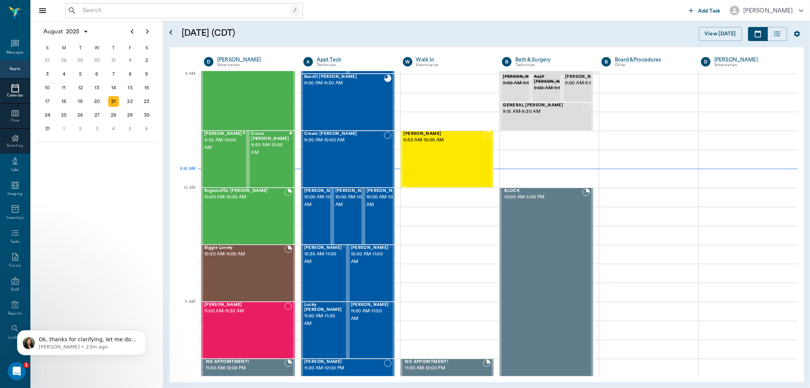
drag, startPoint x: 422, startPoint y: 157, endPoint x: 503, endPoint y: 115, distance: 90.5
click at [423, 155] on div "Lola Arnold 9:30 AM - 10:00 AM" at bounding box center [444, 158] width 80 height 55
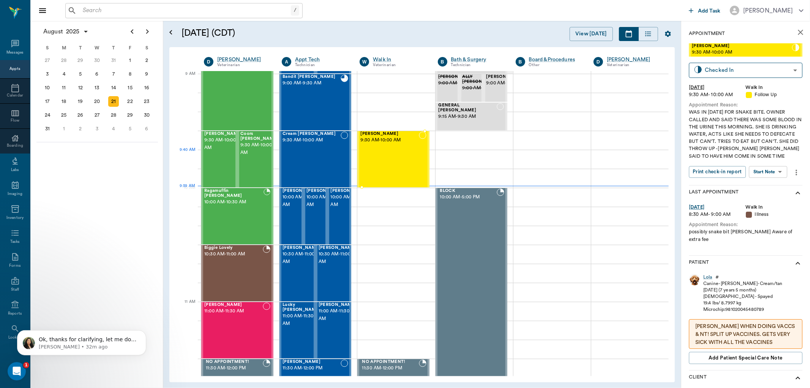
click at [381, 156] on div "Lola Arnold 9:30 AM - 10:00 AM" at bounding box center [389, 158] width 58 height 55
click at [776, 178] on body "/ ​ Add Task Dr. Bert Ellsworth Nectar Messages Appts Calendar Flow Boarding La…" at bounding box center [405, 194] width 810 height 388
click at [770, 191] on button "View SOAP" at bounding box center [760, 194] width 26 height 9
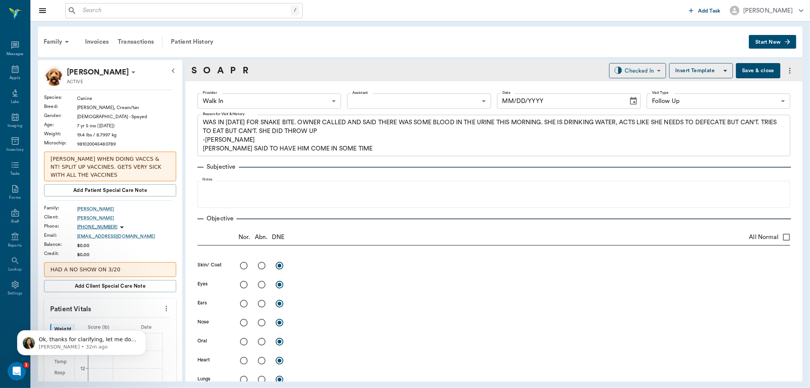
type input "63ee68728bdb516679580557"
type input "65d2be4f46e3a538d89b8c16"
type textarea "WAS IN YESTERDAY FOR SNAKE BITE. OWNER CALLED AND SAID THERE WAS SOME BLOOD IN …"
type input "08/21/2025"
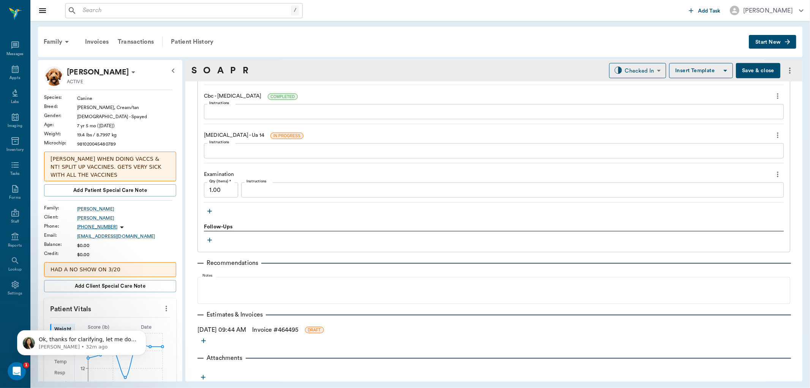
scroll to position [596, 0]
click at [206, 374] on icon "button" at bounding box center [203, 376] width 8 height 8
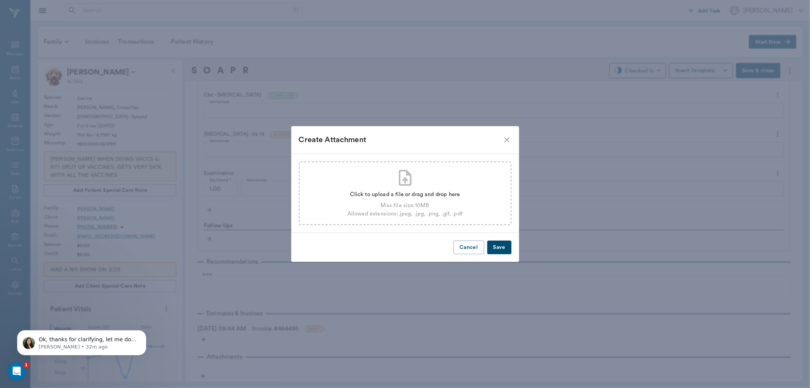
click at [442, 206] on div "Max file size: 10 MB" at bounding box center [404, 205] width 115 height 8
type input "C:\fakepath\lola arnold.pdf"
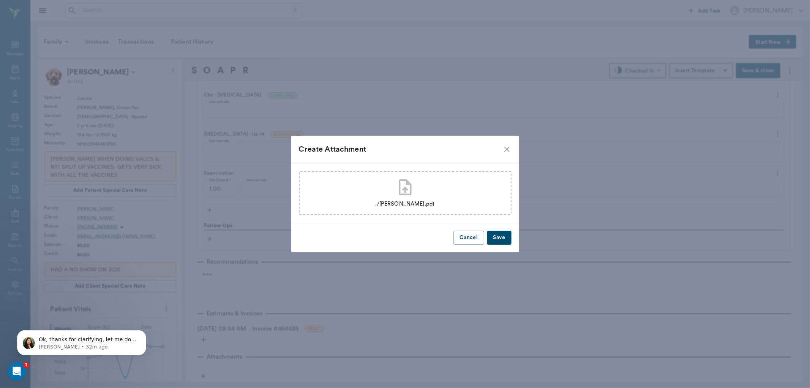
click at [502, 234] on button "Save" at bounding box center [499, 237] width 24 height 14
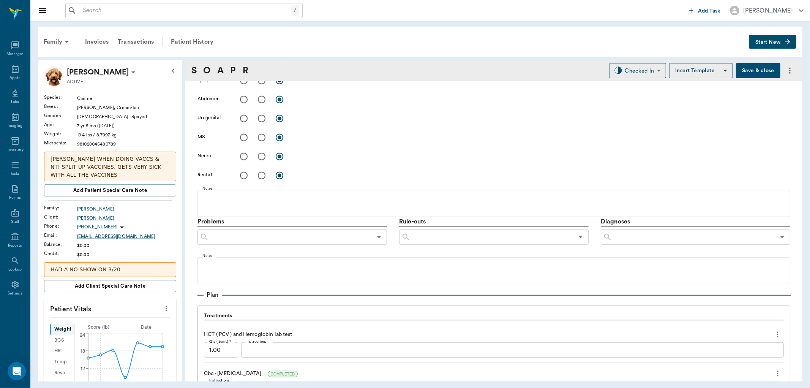
scroll to position [314, 0]
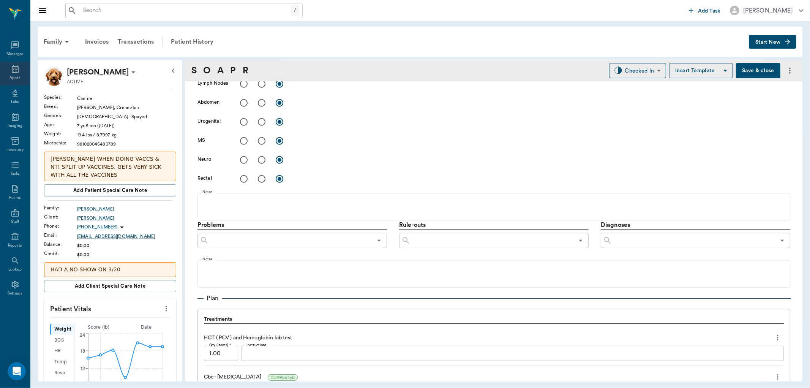
click at [16, 66] on icon at bounding box center [15, 69] width 7 height 8
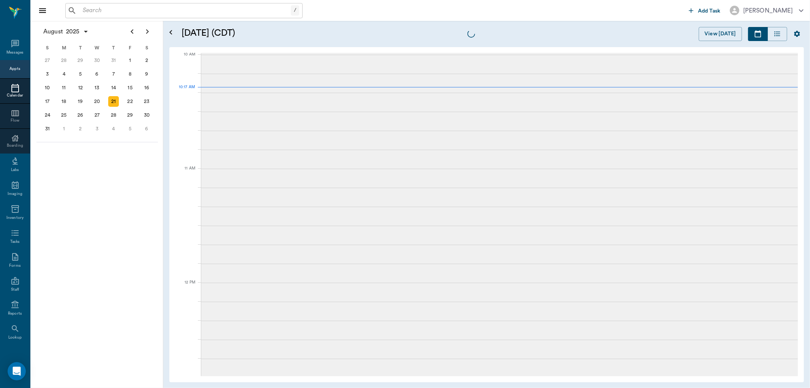
scroll to position [229, 0]
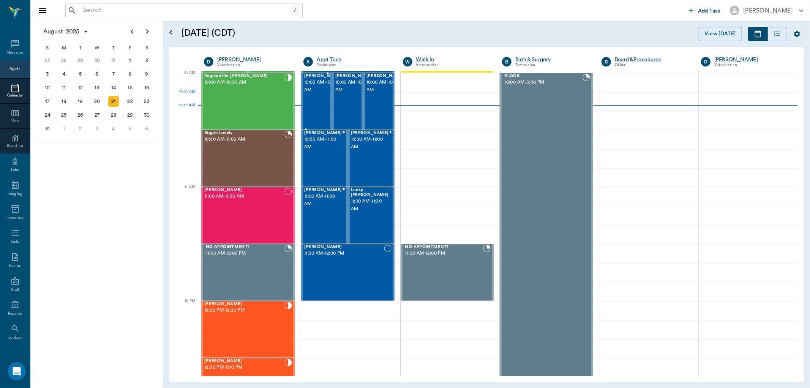
click at [307, 94] on span "10:00 AM - 10:30 AM" at bounding box center [323, 86] width 38 height 15
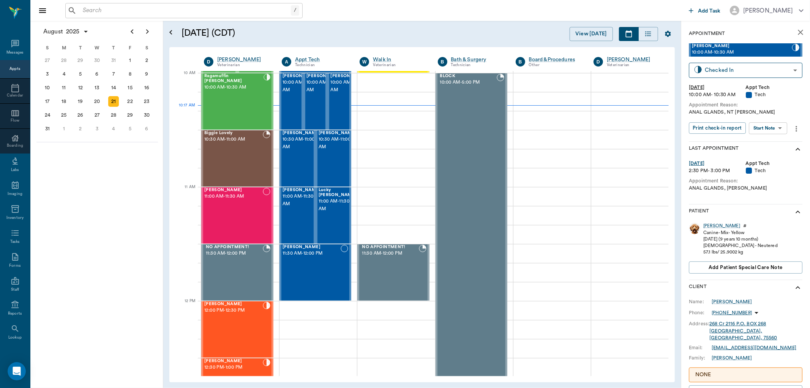
click at [777, 132] on body "/ ​ Add Task Dr. Bert Ellsworth Nectar Messages Appts Calendar Flow Boarding La…" at bounding box center [405, 194] width 810 height 388
click at [776, 142] on li "Start SOAP" at bounding box center [768, 143] width 53 height 13
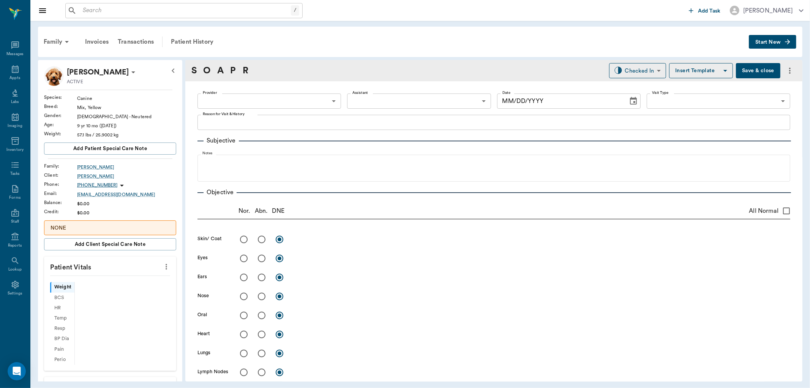
type input "63ec2f075fda476ae8351a4c"
type input "65d2be4f46e3a538d89b8c1a"
type textarea "ANAL GLANDS, NT LORY"
type input "[DATE]"
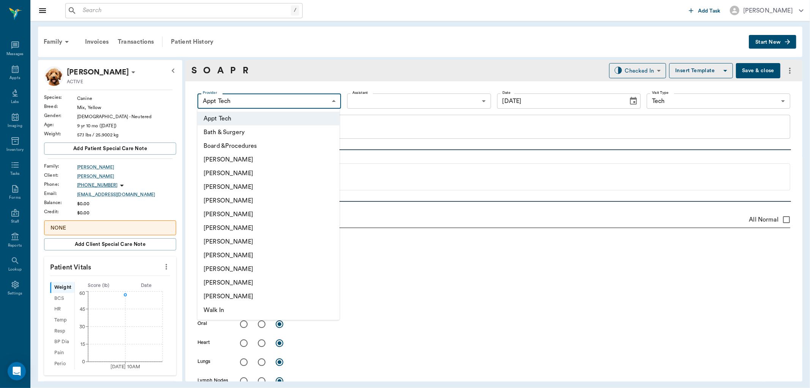
click at [282, 97] on body "/ ​ Add Task Dr. Bert Ellsworth Nectar Messages Appts Labs Imaging Inventory Ta…" at bounding box center [405, 194] width 810 height 388
click at [262, 175] on li "[PERSON_NAME]" at bounding box center [268, 173] width 142 height 14
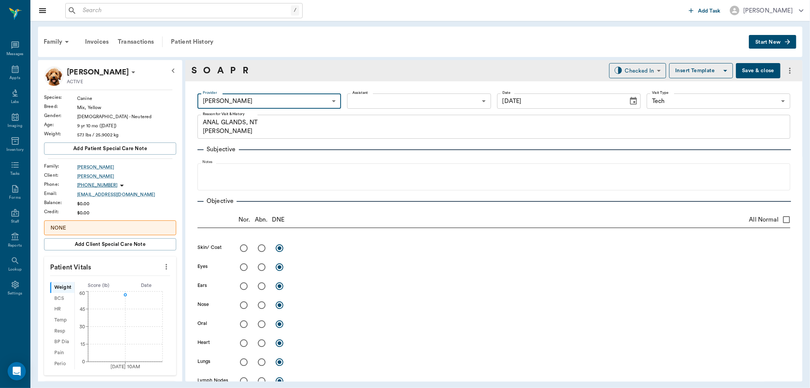
type input "642ef10e332a41444de2bad1"
click at [445, 100] on body "/ ​ Add Task Dr. Bert Ellsworth Nectar Messages Appts Labs Imaging Inventory Ta…" at bounding box center [405, 194] width 810 height 388
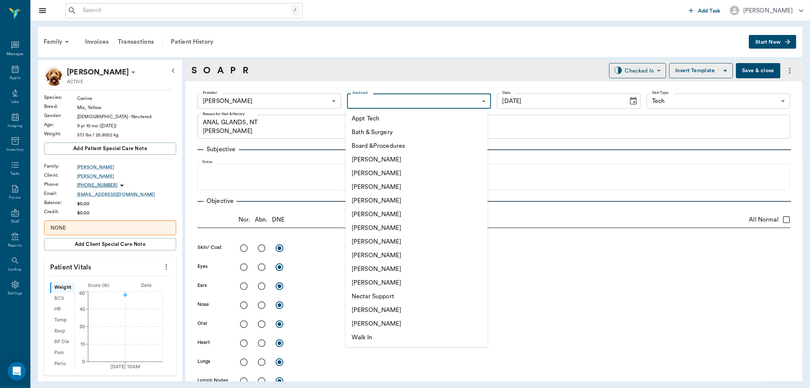
click at [412, 232] on li "[PERSON_NAME]" at bounding box center [417, 228] width 142 height 14
type input "682b670d8bdc6f7f8feef3db"
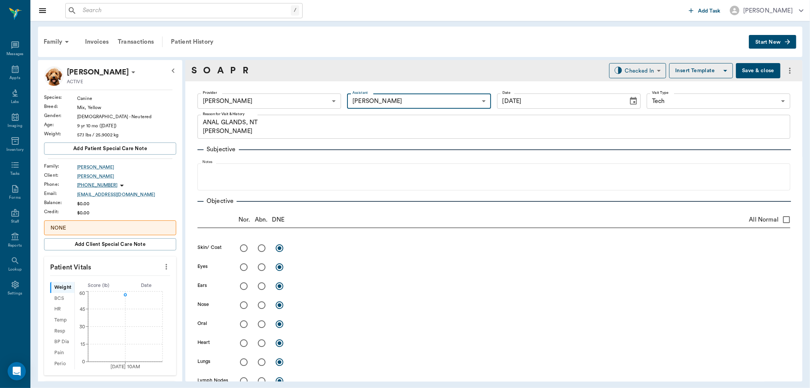
click at [162, 263] on icon "more" at bounding box center [166, 266] width 8 height 9
click at [144, 278] on span "Enter Vitals" at bounding box center [128, 280] width 64 height 8
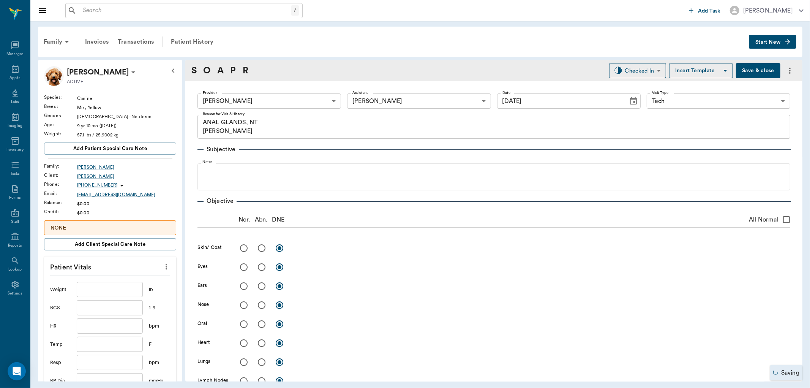
click at [127, 291] on input "text" at bounding box center [110, 289] width 66 height 15
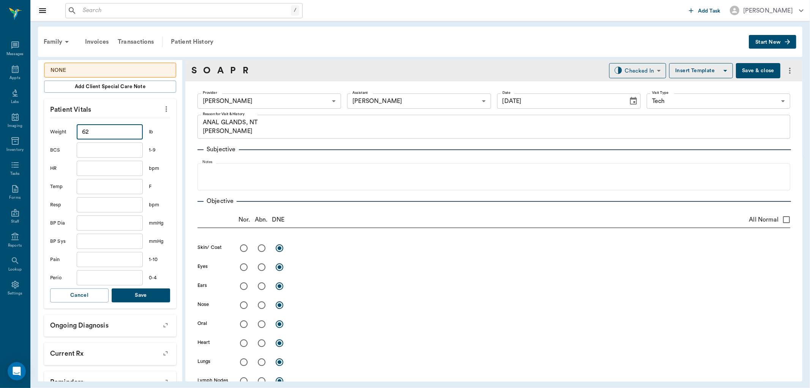
scroll to position [169, 0]
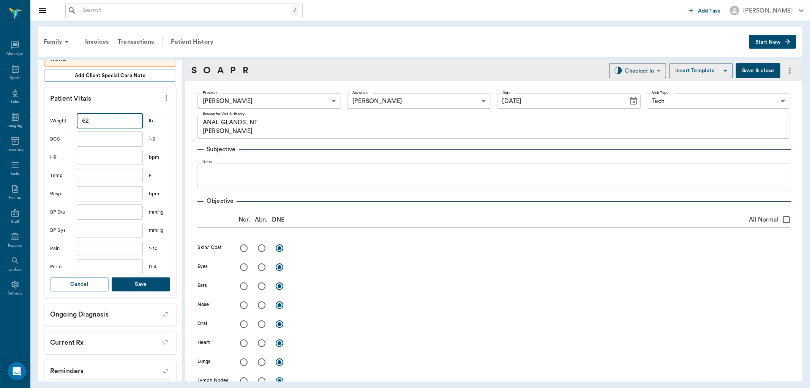
type input "62"
click at [146, 282] on button "Save" at bounding box center [141, 284] width 58 height 14
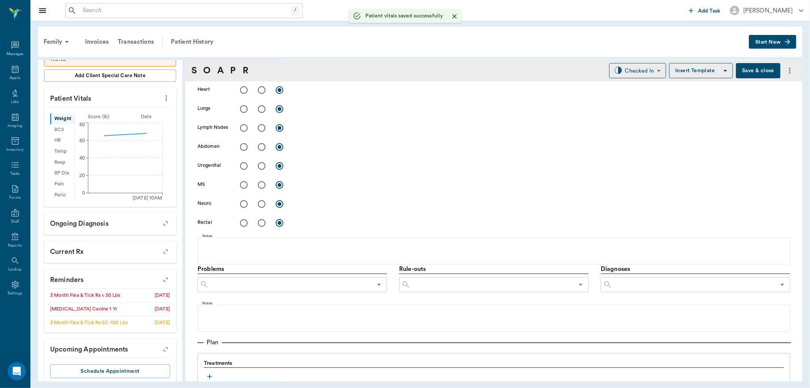
scroll to position [410, 0]
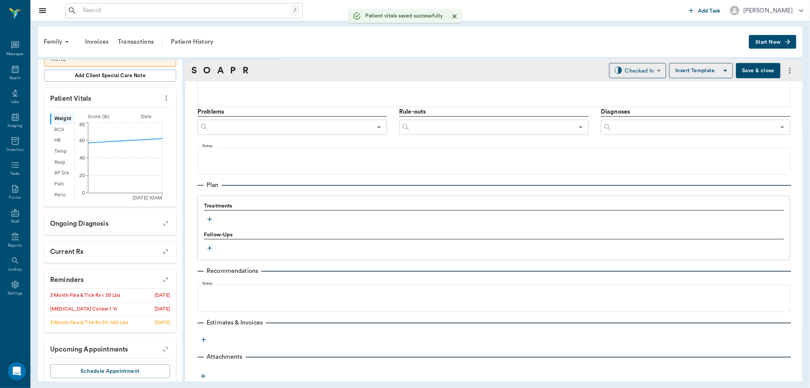
click at [207, 219] on icon "button" at bounding box center [209, 219] width 5 height 5
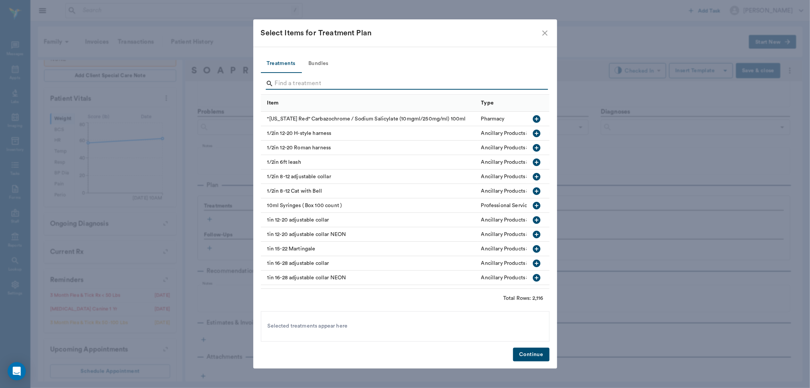
click at [309, 85] on input "Search" at bounding box center [406, 83] width 262 height 12
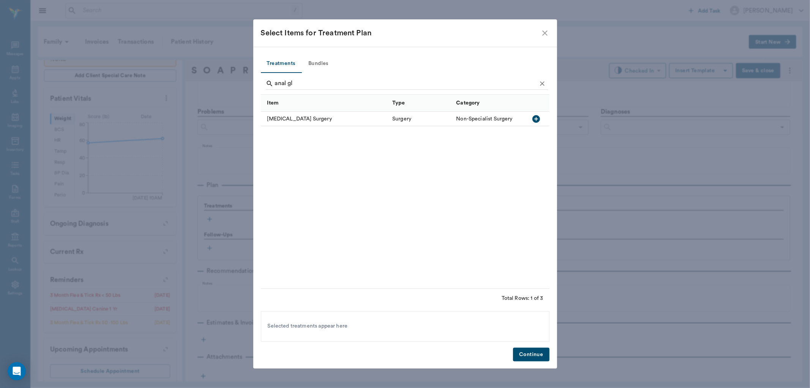
click at [540, 122] on icon "button" at bounding box center [536, 118] width 9 height 9
click at [334, 324] on icon at bounding box center [338, 326] width 8 height 8
click at [374, 81] on input "anal gl" at bounding box center [406, 83] width 262 height 12
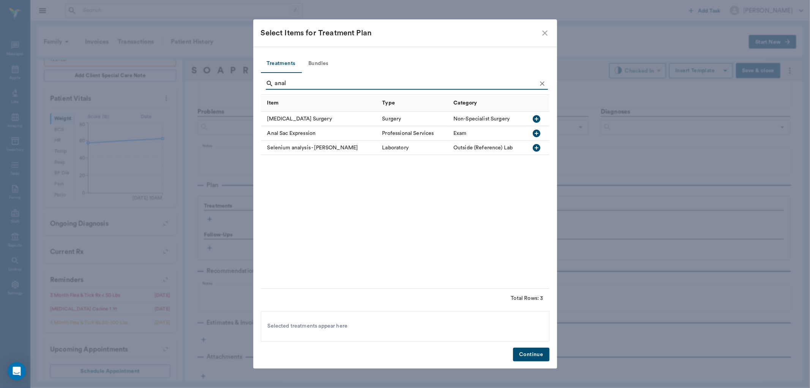
click at [541, 133] on button "button" at bounding box center [536, 133] width 13 height 13
click at [421, 86] on input "anal" at bounding box center [406, 83] width 262 height 12
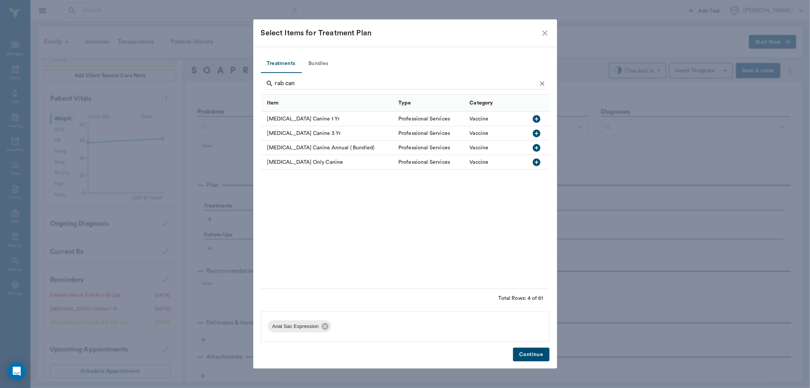
click at [538, 121] on icon "button" at bounding box center [537, 119] width 8 height 8
click at [427, 84] on input "rab can" at bounding box center [406, 83] width 262 height 12
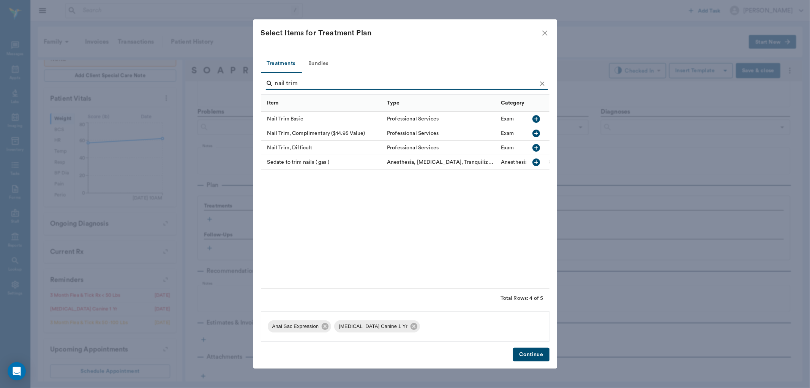
type input "nail trim"
click at [541, 122] on icon "button" at bounding box center [536, 118] width 9 height 9
click at [536, 352] on button "Continue" at bounding box center [531, 354] width 36 height 14
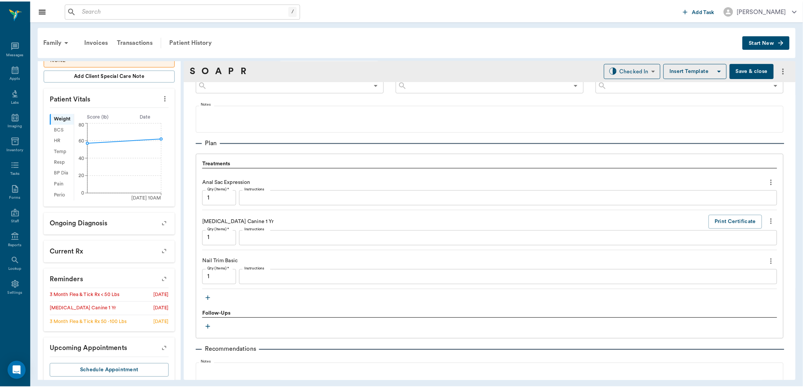
scroll to position [494, 0]
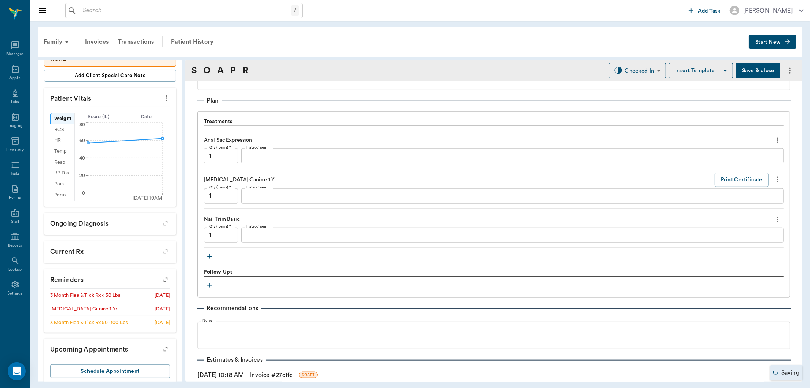
click at [292, 371] on link "Invoice # 27c1fc" at bounding box center [271, 374] width 43 height 9
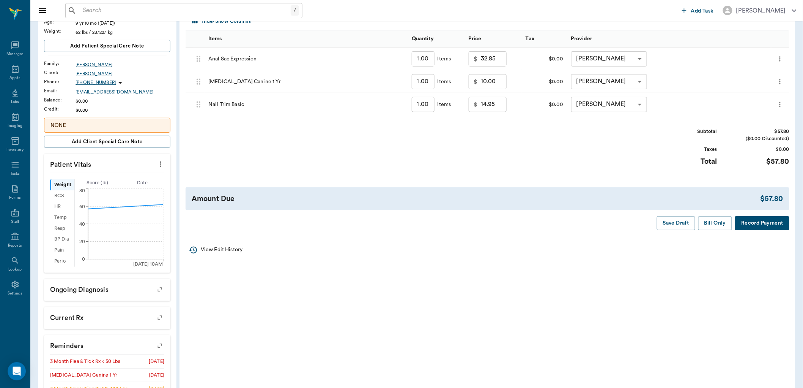
scroll to position [126, 0]
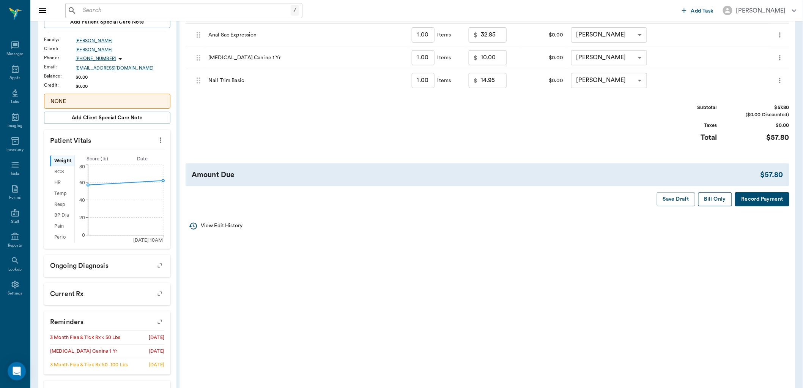
click at [717, 202] on button "Bill Only" at bounding box center [716, 199] width 34 height 14
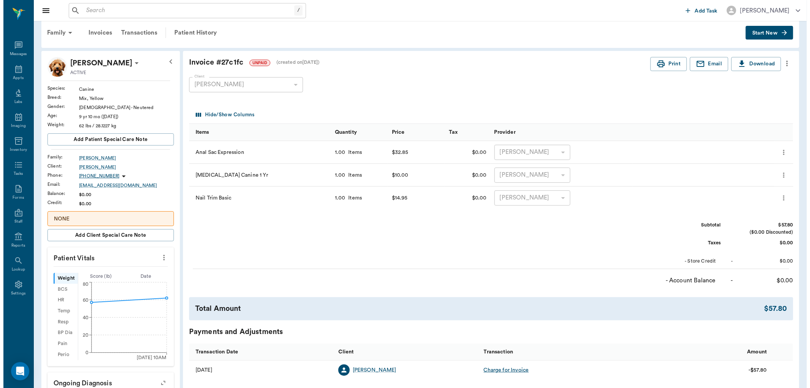
scroll to position [0, 0]
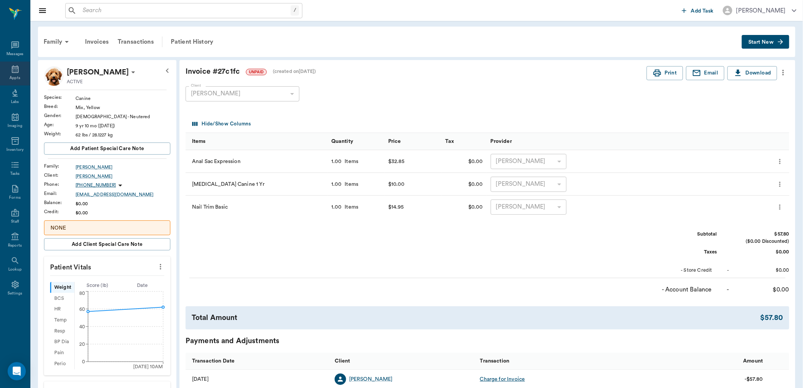
click at [21, 71] on div "Appts" at bounding box center [15, 74] width 30 height 24
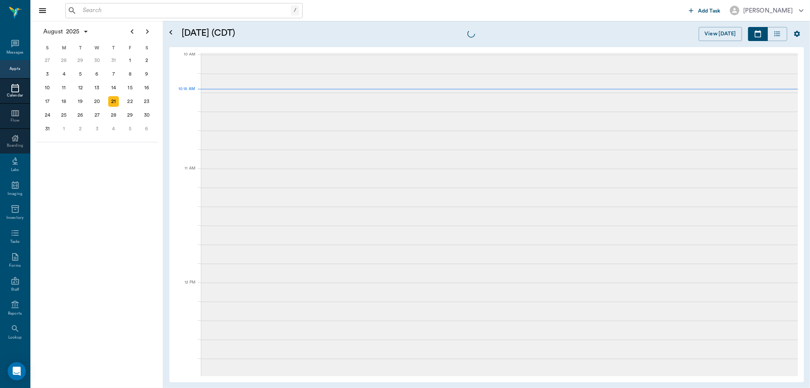
scroll to position [229, 0]
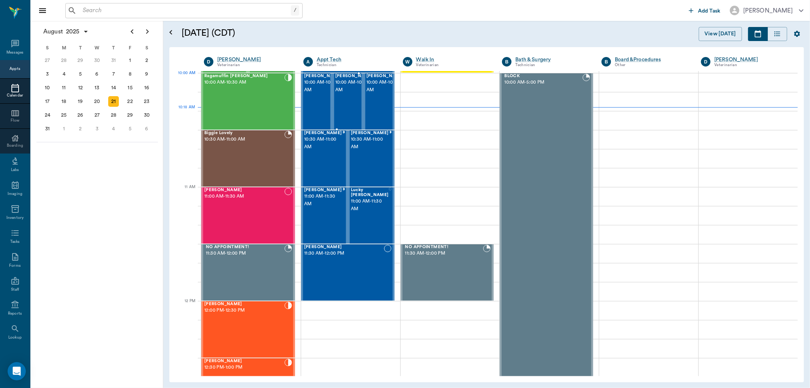
click at [345, 86] on span "10:00 AM - 10:30 AM" at bounding box center [354, 86] width 38 height 15
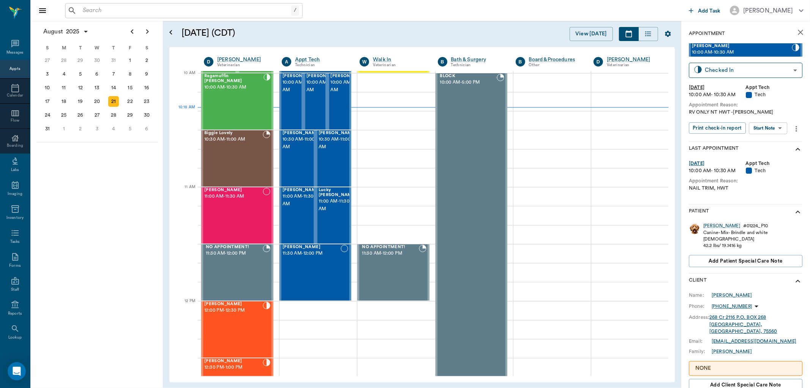
click at [776, 121] on div "Lydia Hancock 10:00 AM - 10:30 AM Checked In CHECKED_IN ​ Thu, Aug 21, 2025 10:…" at bounding box center [746, 92] width 114 height 98
click at [777, 126] on body "/ ​ Add Task Dr. Bert Ellsworth Nectar Messages Appts Calendar Flow Boarding La…" at bounding box center [405, 194] width 810 height 388
click at [777, 142] on li "Start SOAP" at bounding box center [768, 143] width 53 height 13
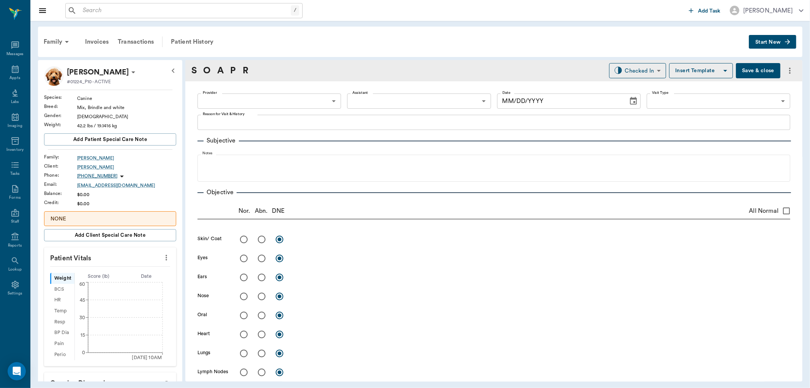
type input "63ec2f075fda476ae8351a4c"
type input "65d2be4f46e3a538d89b8c1a"
type textarea "RV ONLY NT HWT -LORY"
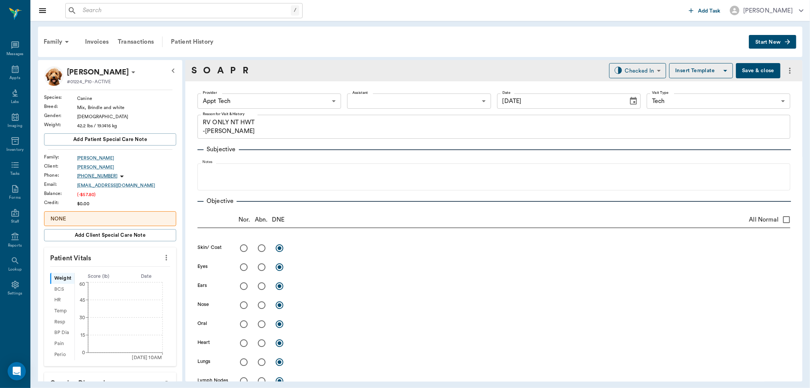
type input "[DATE]"
click at [324, 103] on body "/ ​ Add Task Dr. Bert Ellsworth Nectar Messages Appts Labs Imaging Inventory Ta…" at bounding box center [405, 194] width 810 height 388
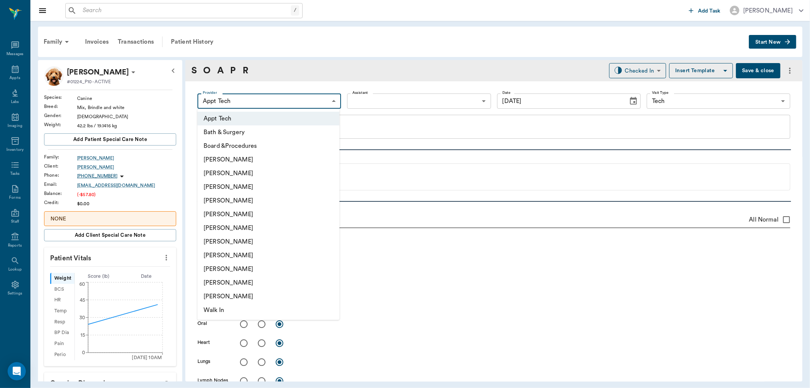
click at [262, 179] on li "[PERSON_NAME]" at bounding box center [268, 173] width 142 height 14
type input "642ef10e332a41444de2bad1"
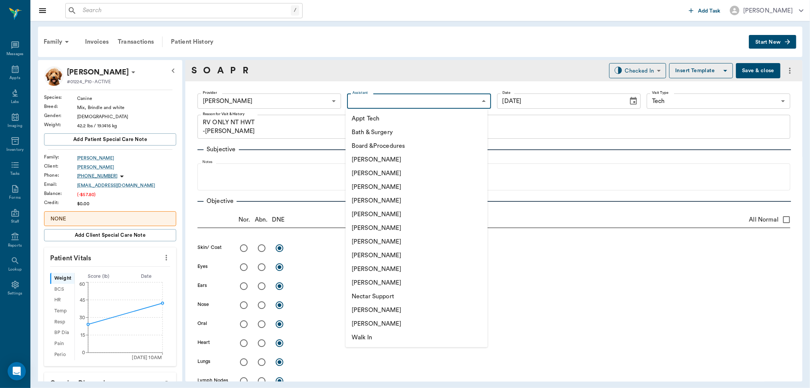
click at [415, 100] on body "/ ​ Add Task Dr. Bert Ellsworth Nectar Messages Appts Labs Imaging Inventory Ta…" at bounding box center [405, 194] width 810 height 388
drag, startPoint x: 407, startPoint y: 233, endPoint x: 403, endPoint y: 232, distance: 4.2
click at [408, 232] on li "[PERSON_NAME]" at bounding box center [417, 228] width 142 height 14
type input "682b670d8bdc6f7f8feef3db"
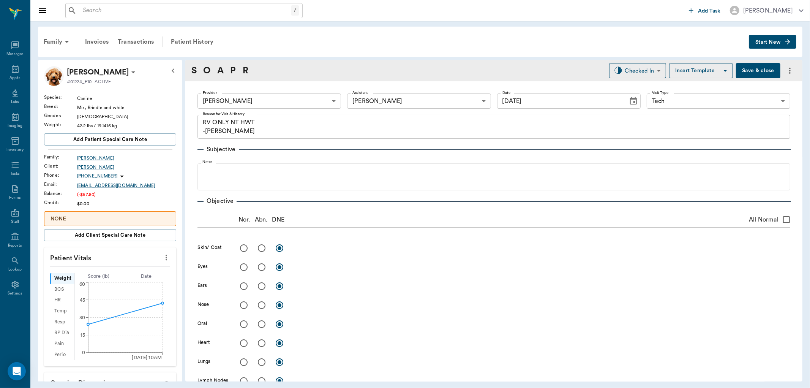
click at [160, 252] on button "more" at bounding box center [166, 257] width 12 height 13
click at [139, 268] on span "Enter Vitals" at bounding box center [128, 271] width 64 height 8
click at [119, 278] on input "text" at bounding box center [110, 280] width 66 height 15
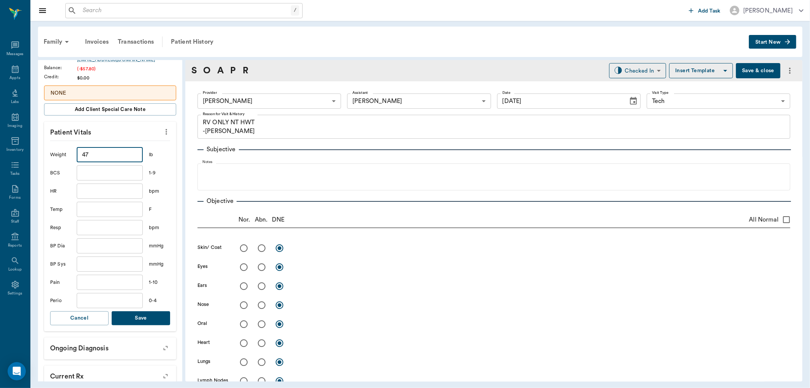
scroll to position [126, 0]
type input "47"
click at [144, 309] on div "Weight 47 ​ lb BCS ​ 1-9 HR ​ bpm Temp ​ F Resp ​ bpm BP Dia ​ mmHg BP Sys ​ mm…" at bounding box center [110, 235] width 120 height 191
click at [145, 312] on button "Save" at bounding box center [141, 317] width 58 height 14
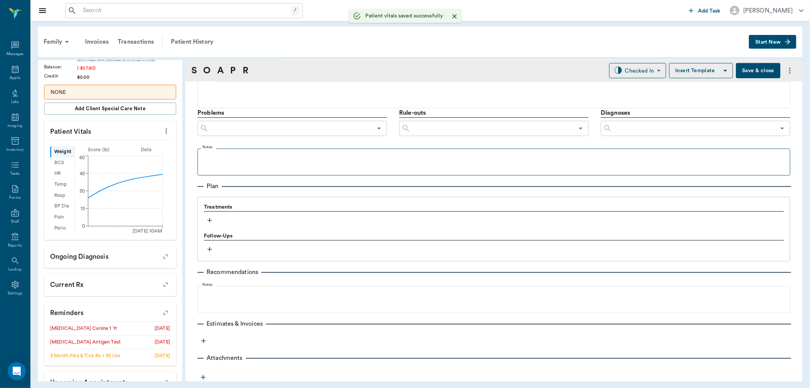
scroll to position [410, 0]
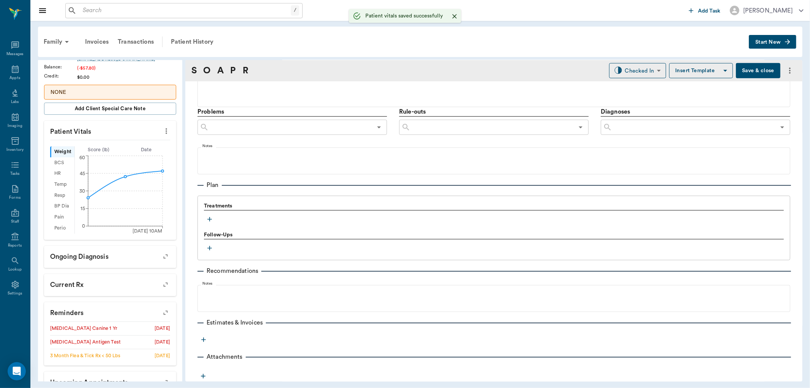
click at [211, 220] on icon "button" at bounding box center [210, 219] width 8 height 8
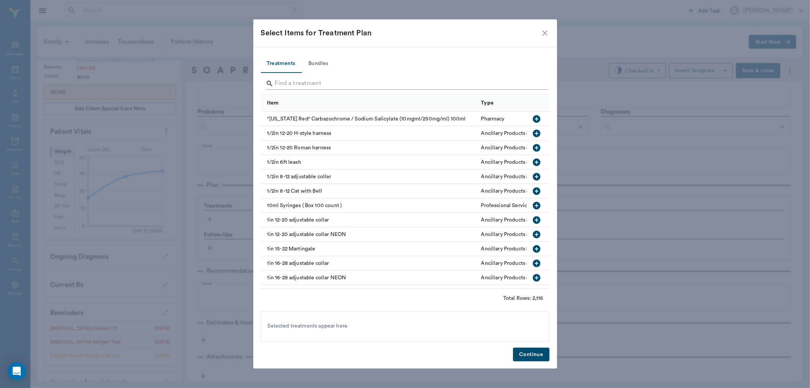
click at [328, 83] on input "Search" at bounding box center [406, 83] width 262 height 12
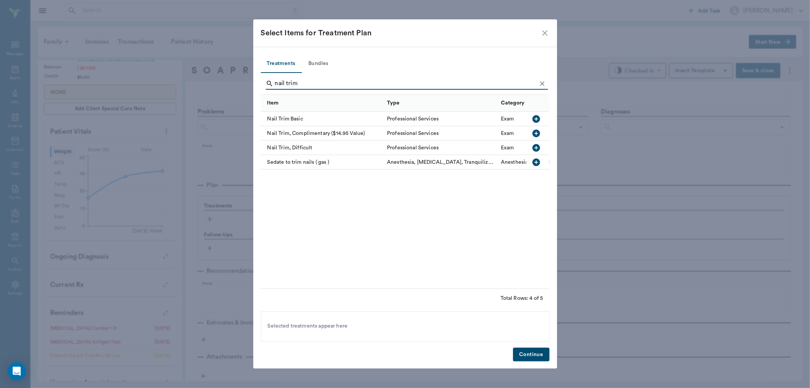
type input "nail trim"
click at [537, 122] on icon "button" at bounding box center [537, 119] width 8 height 8
click at [473, 85] on input "nail trim" at bounding box center [406, 83] width 262 height 12
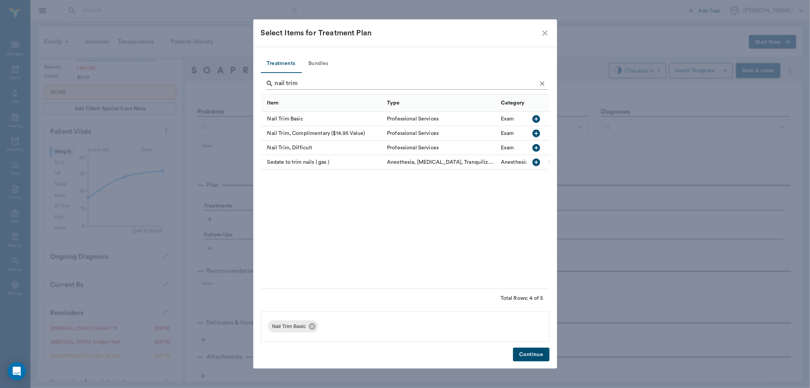
click at [445, 79] on input "nail trim" at bounding box center [406, 83] width 262 height 12
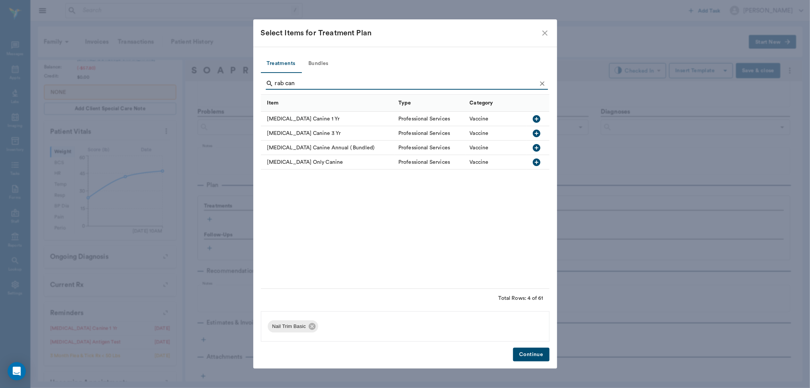
click at [535, 117] on icon "button" at bounding box center [537, 119] width 8 height 8
click at [331, 83] on input "rab can" at bounding box center [406, 83] width 262 height 12
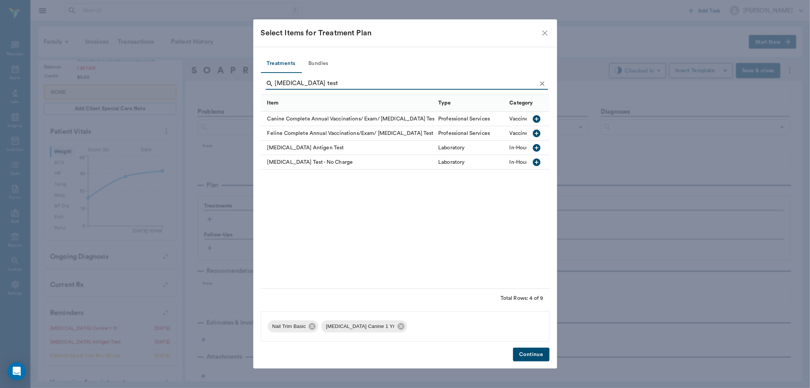
type input "heartworm test"
click at [533, 145] on icon "button" at bounding box center [537, 148] width 8 height 8
click at [530, 351] on button "Continue" at bounding box center [531, 354] width 36 height 14
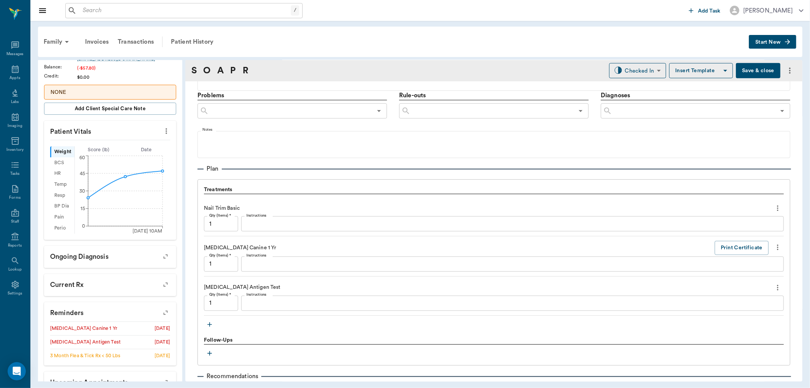
scroll to position [452, 0]
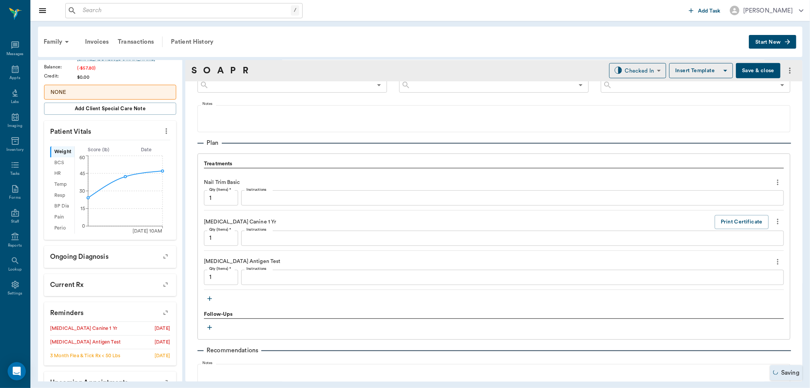
click at [299, 273] on textarea "Instructions" at bounding box center [512, 277] width 532 height 9
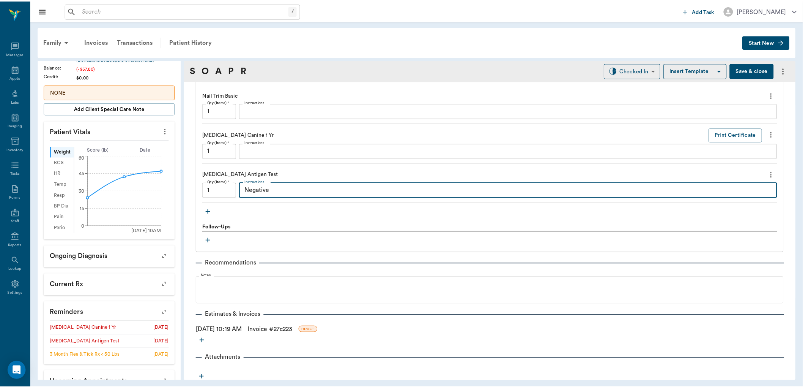
scroll to position [541, 0]
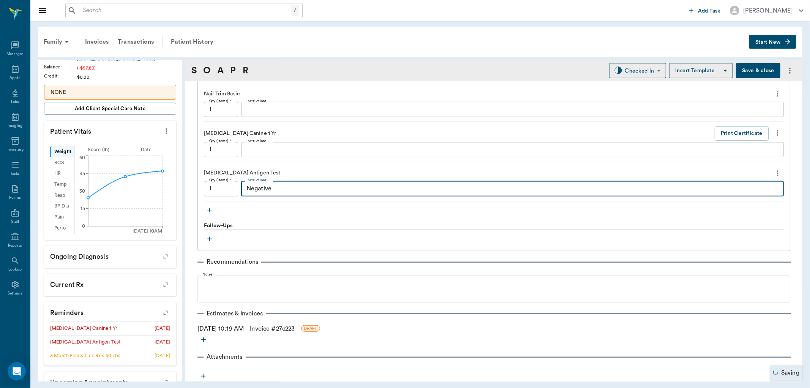
type textarea "Negative"
click at [287, 325] on link "Invoice # 27c223" at bounding box center [272, 328] width 45 height 9
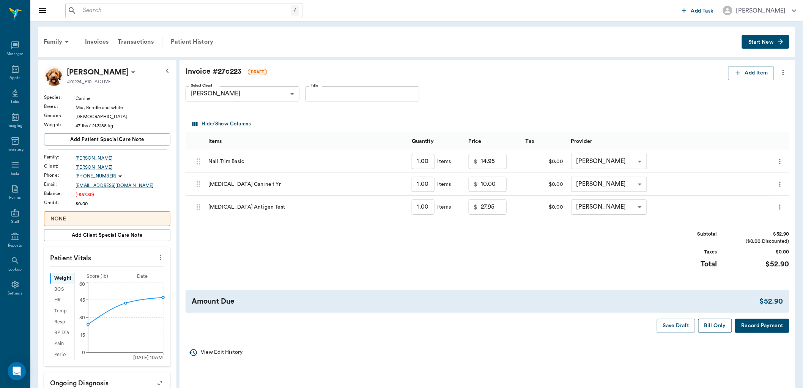
click at [708, 328] on button "Bill Only" at bounding box center [716, 326] width 34 height 14
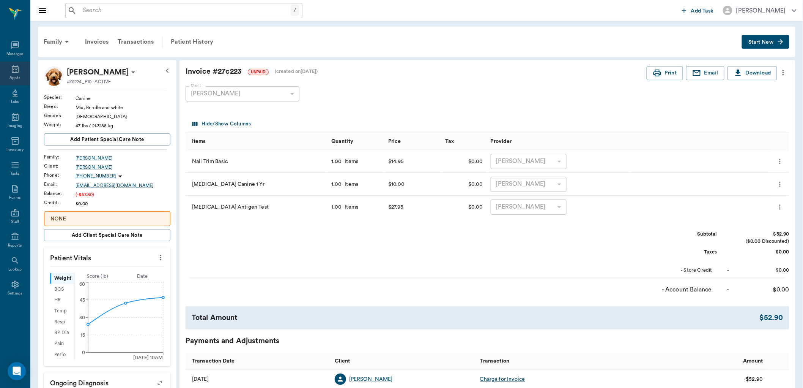
click at [19, 69] on icon at bounding box center [15, 69] width 9 height 9
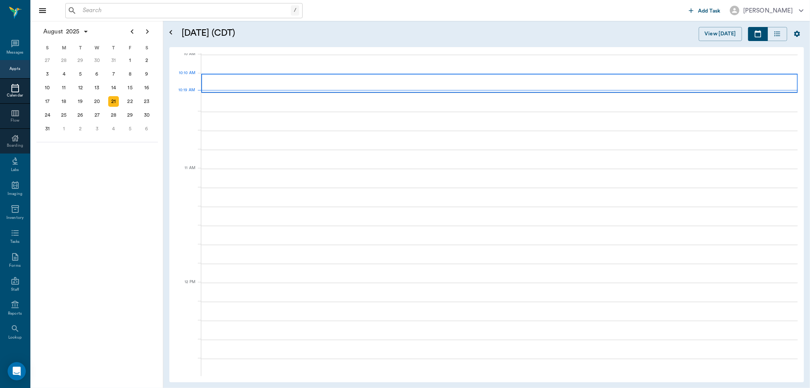
scroll to position [229, 0]
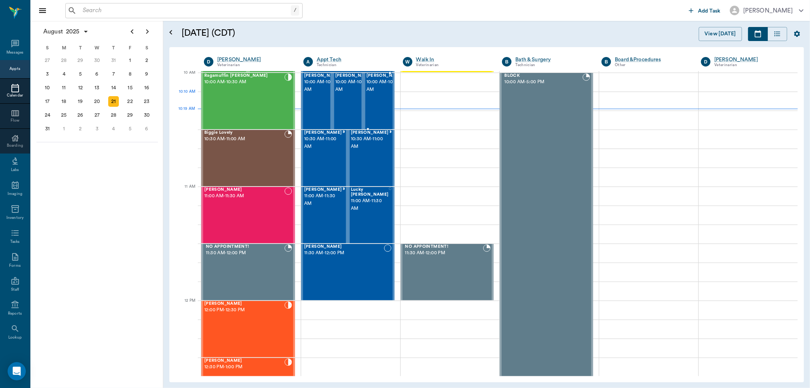
click at [375, 92] on span "10:00 AM - 10:30 AM" at bounding box center [385, 85] width 38 height 15
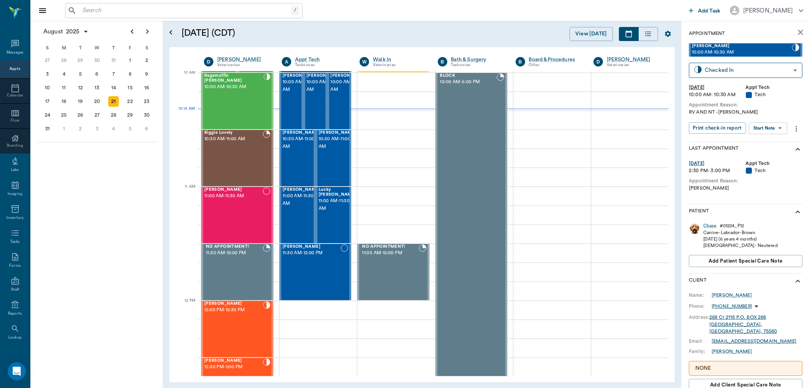
click at [777, 132] on body "/ ​ Add Task Dr. Bert Ellsworth Nectar Messages Appts Calendar Flow Boarding La…" at bounding box center [405, 194] width 810 height 388
click at [775, 140] on li "Start SOAP" at bounding box center [768, 143] width 53 height 13
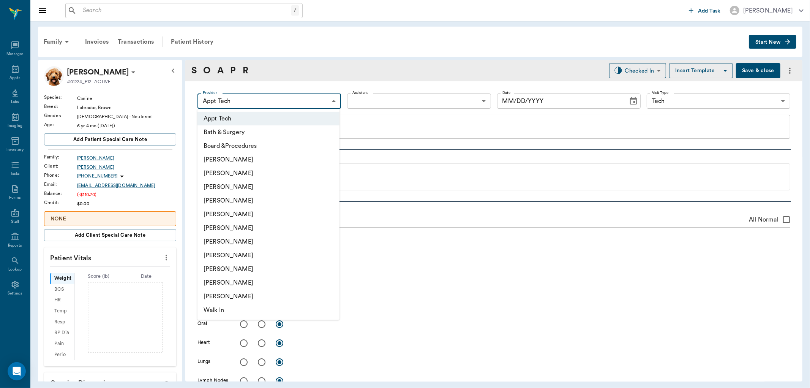
type input "63ec2f075fda476ae8351a4c"
type input "65d2be4f46e3a538d89b8c1a"
type textarea "RV AND NT -LORY"
type input "08/21/2025"
click at [313, 98] on body "/ ​ Add Task Dr. Bert Ellsworth Nectar Messages Appts Labs Imaging Inventory Ta…" at bounding box center [405, 194] width 810 height 388
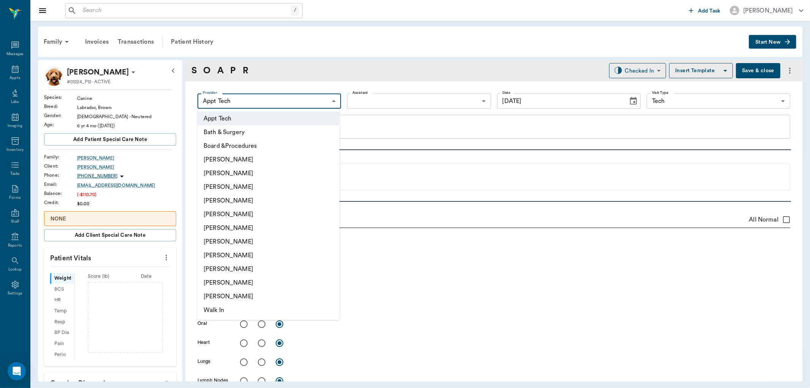
click at [267, 174] on li "Daniel Virnala" at bounding box center [268, 173] width 142 height 14
type input "642ef10e332a41444de2bad1"
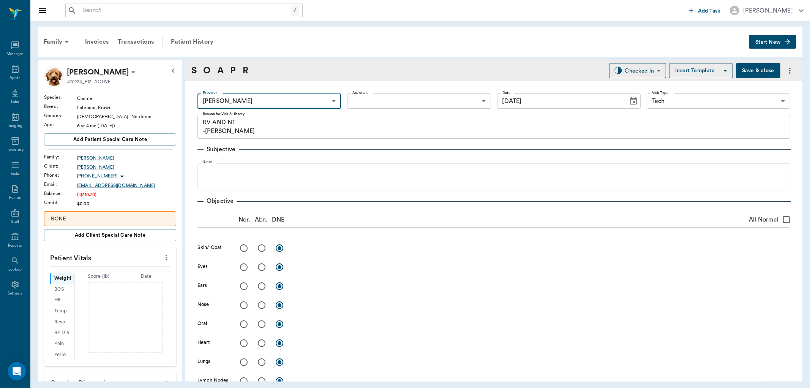
click at [449, 106] on body "/ ​ Add Task Dr. Bert Ellsworth Nectar Messages Appts Labs Imaging Inventory Ta…" at bounding box center [405, 194] width 810 height 388
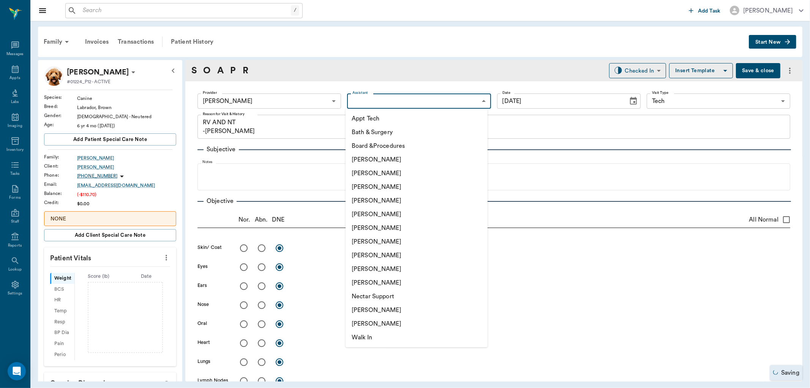
click at [389, 229] on li "Hunter Graves" at bounding box center [417, 228] width 142 height 14
type input "682b670d8bdc6f7f8feef3db"
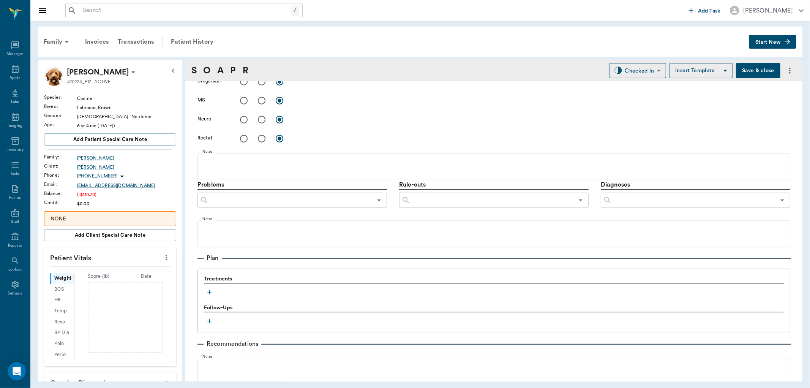
scroll to position [410, 0]
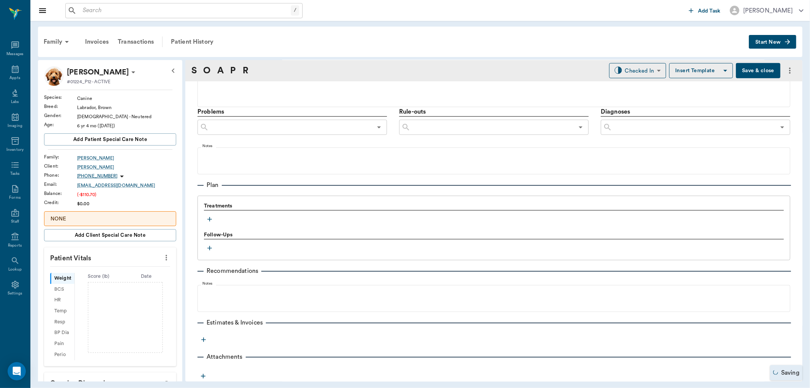
click at [210, 216] on icon "button" at bounding box center [210, 219] width 8 height 8
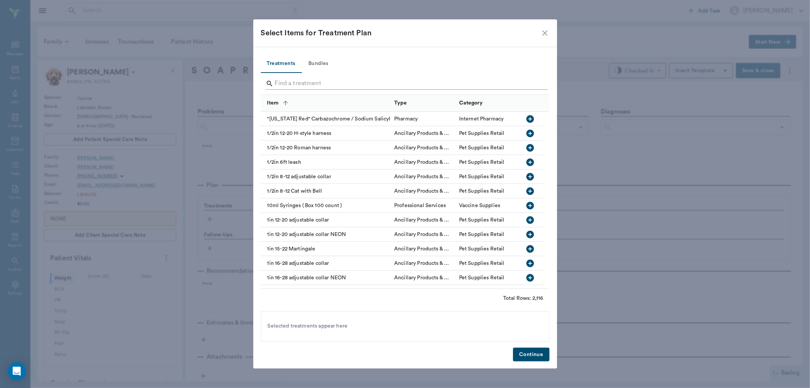
click at [378, 81] on input "Search" at bounding box center [406, 83] width 262 height 12
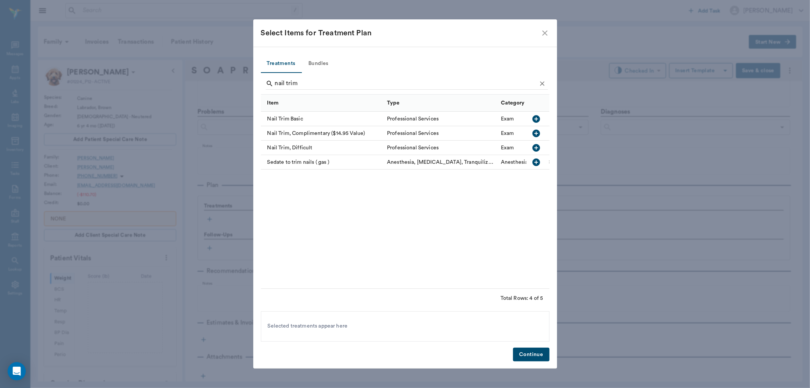
click at [539, 117] on icon "button" at bounding box center [537, 119] width 8 height 8
click at [381, 81] on input "nail trim" at bounding box center [406, 83] width 262 height 12
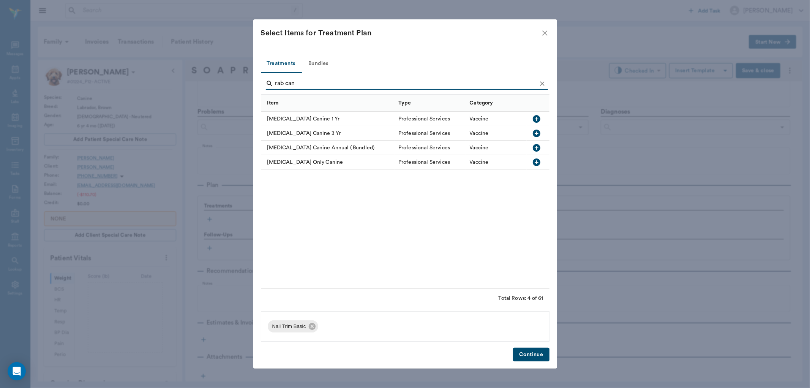
type input "rab can"
click at [534, 118] on icon "button" at bounding box center [537, 119] width 8 height 8
click at [533, 358] on button "Continue" at bounding box center [531, 354] width 36 height 14
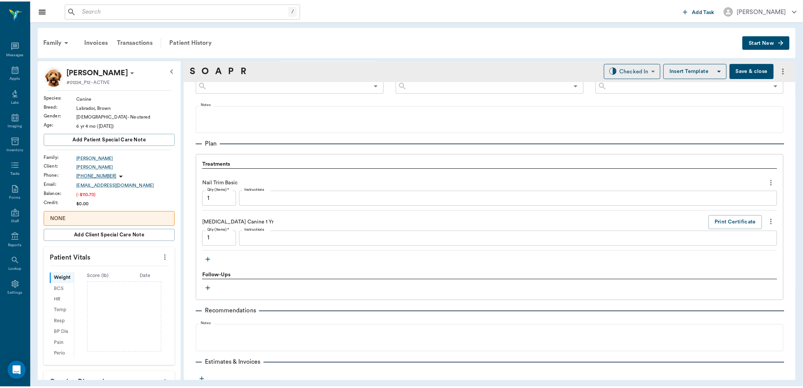
scroll to position [492, 0]
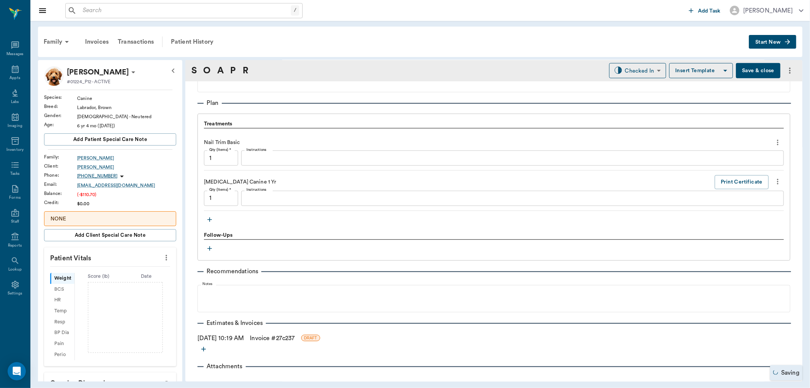
click at [287, 339] on link "Invoice # 27c237" at bounding box center [272, 337] width 45 height 9
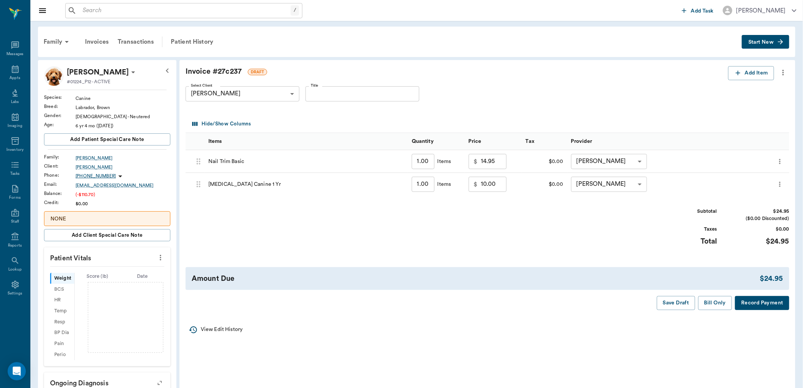
scroll to position [42, 0]
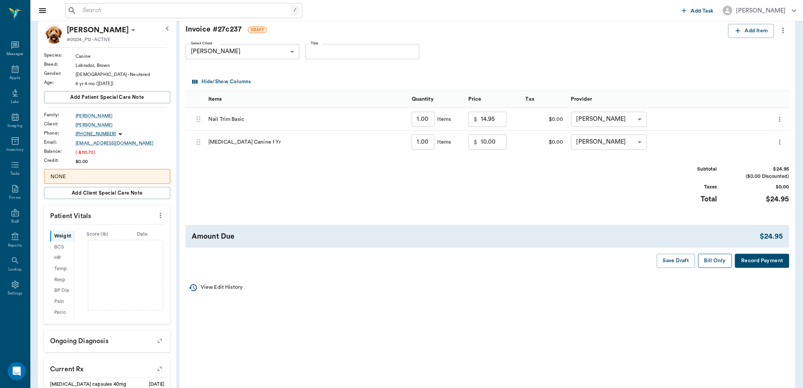
click at [715, 263] on button "Bill Only" at bounding box center [716, 261] width 34 height 14
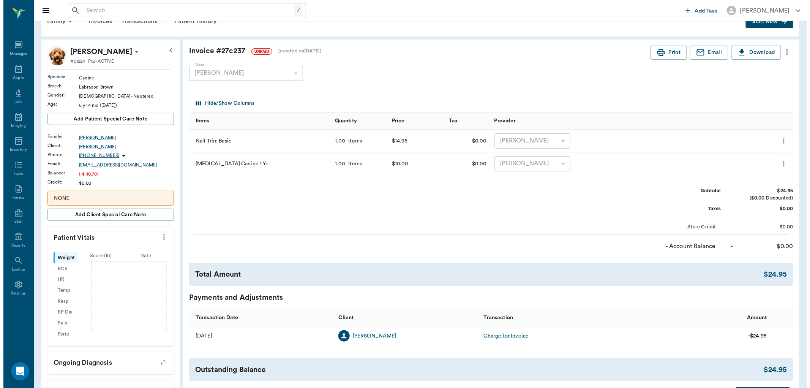
scroll to position [0, 0]
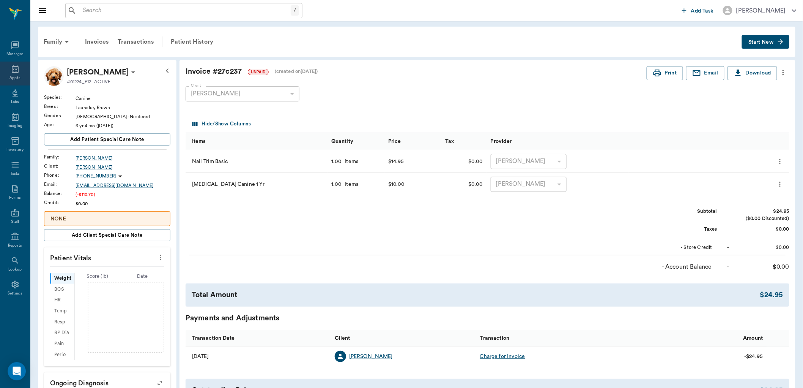
click at [18, 73] on icon at bounding box center [15, 69] width 9 height 9
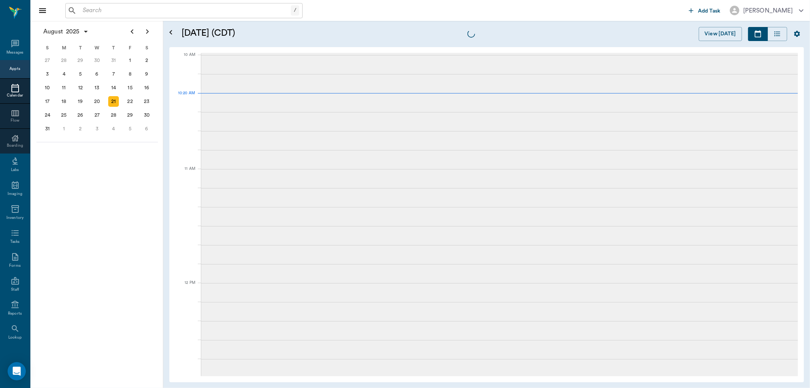
scroll to position [229, 0]
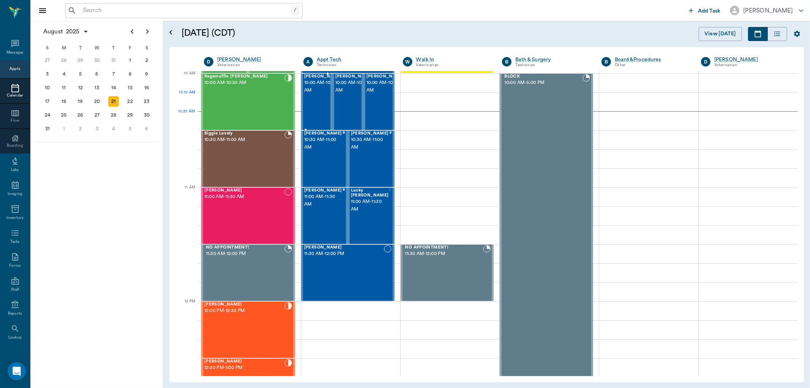
click at [306, 94] on span "10:00 AM - 10:30 AM" at bounding box center [323, 86] width 38 height 15
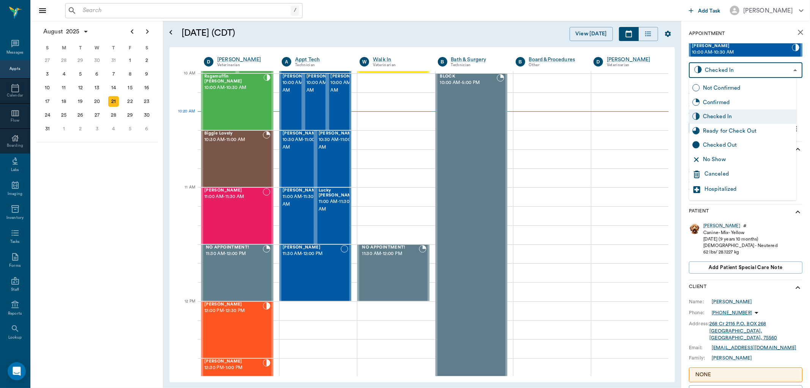
click at [771, 74] on body "/ ​ Add Task Dr. Bert Ellsworth Nectar Messages Appts Calendar Flow Boarding La…" at bounding box center [405, 194] width 810 height 388
click at [762, 131] on div "Ready for Check Out" at bounding box center [748, 131] width 90 height 8
type input "READY_TO_CHECKOUT"
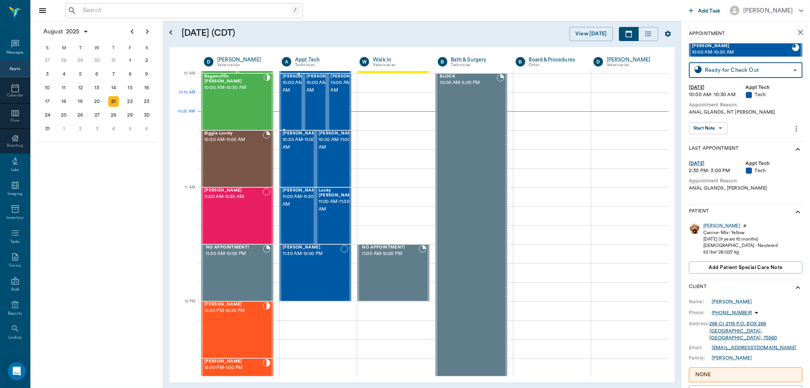
click at [287, 92] on span "10:00 AM - 10:30 AM" at bounding box center [302, 86] width 38 height 15
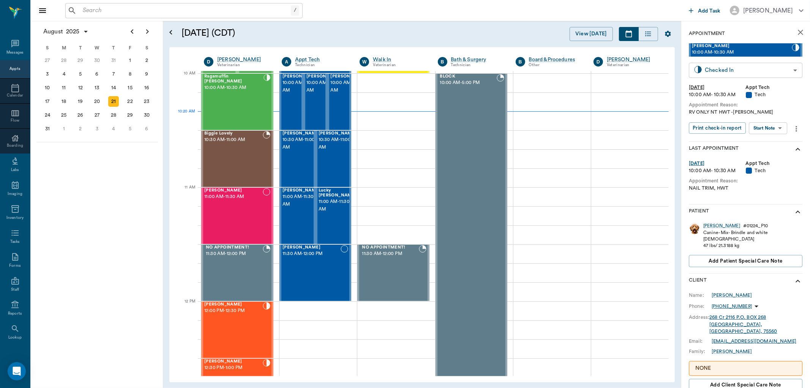
click at [743, 68] on body "/ ​ Add Task Dr. Bert Ellsworth Nectar Messages Appts Calendar Flow Boarding La…" at bounding box center [405, 194] width 810 height 388
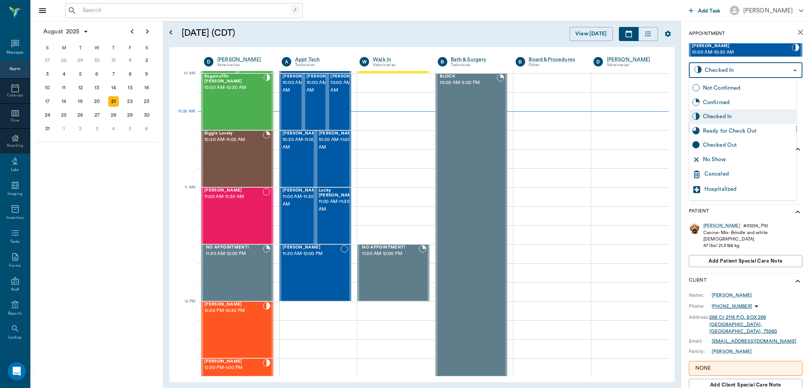
click at [733, 129] on div "Ready for Check Out" at bounding box center [748, 131] width 90 height 8
type input "READY_TO_CHECKOUT"
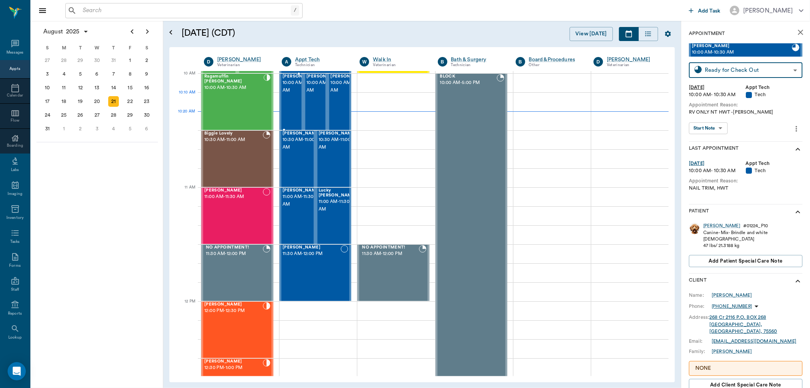
click at [283, 94] on span "10:00 AM - 10:30 AM" at bounding box center [302, 86] width 38 height 15
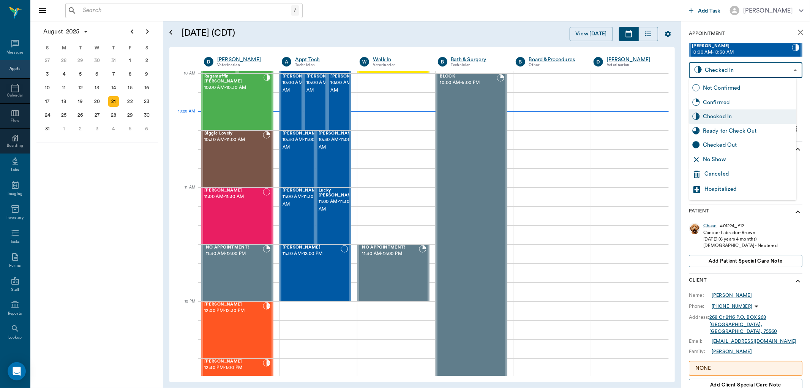
click at [779, 71] on body "/ ​ Add Task Dr. Bert Ellsworth Nectar Messages Appts Calendar Flow Boarding La…" at bounding box center [405, 194] width 810 height 388
click at [748, 129] on div "Ready for Check Out" at bounding box center [748, 131] width 90 height 8
type input "READY_TO_CHECKOUT"
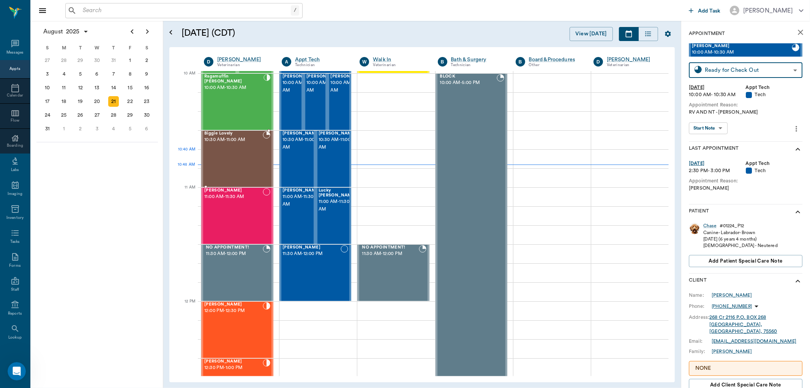
click at [223, 154] on div "Biggie Lovely 10:30 AM - 11:00 AM" at bounding box center [233, 158] width 58 height 55
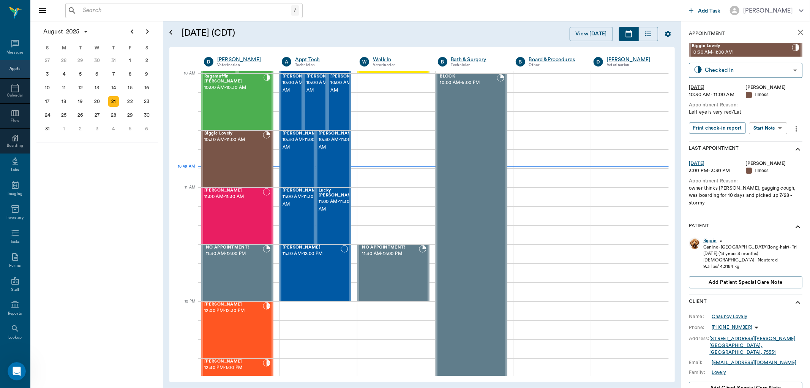
click at [782, 128] on body "/ ​ Add Task Dr. Bert Ellsworth Nectar Messages Appts Calendar Flow Boarding La…" at bounding box center [405, 194] width 810 height 388
click at [766, 139] on button "View SOAP" at bounding box center [760, 143] width 26 height 9
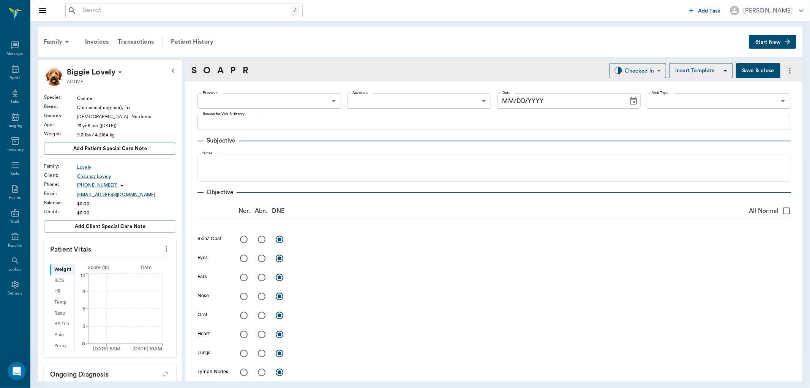
type input "63ec2f075fda476ae8351a4d"
type input "63ec2e7e52e12b0ba117b124"
type input "65d2be4f46e3a538d89b8c15"
type textarea "Left eye is very red/Lat"
type input "08/21/2025"
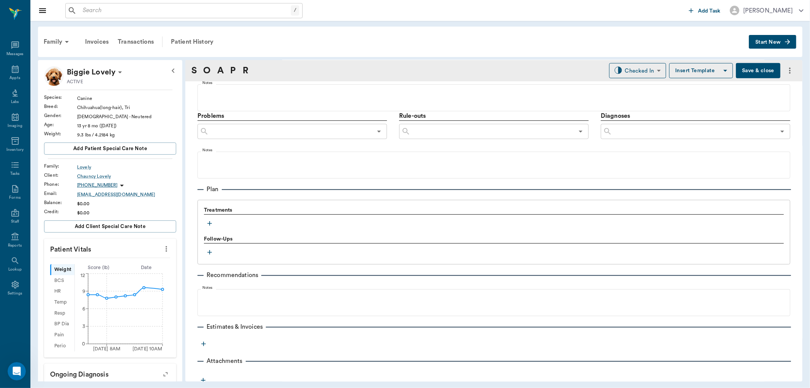
scroll to position [401, 0]
click at [210, 219] on icon "button" at bounding box center [209, 219] width 5 height 5
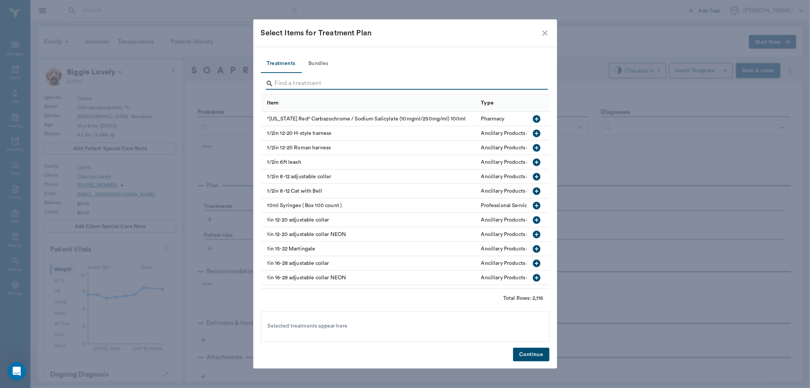
click at [323, 83] on input "Search" at bounding box center [406, 83] width 262 height 12
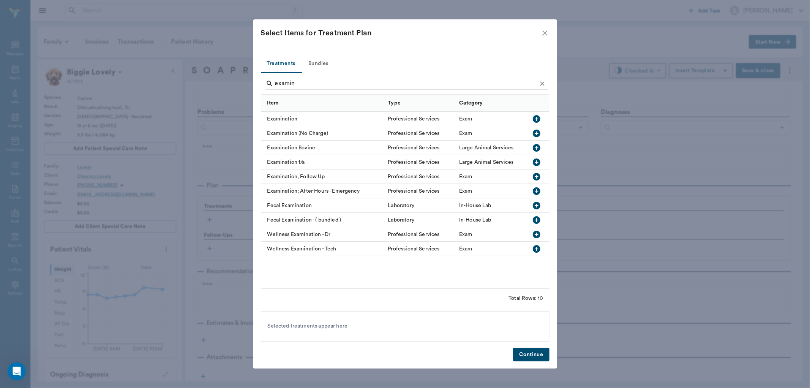
click at [535, 118] on icon "button" at bounding box center [537, 119] width 8 height 8
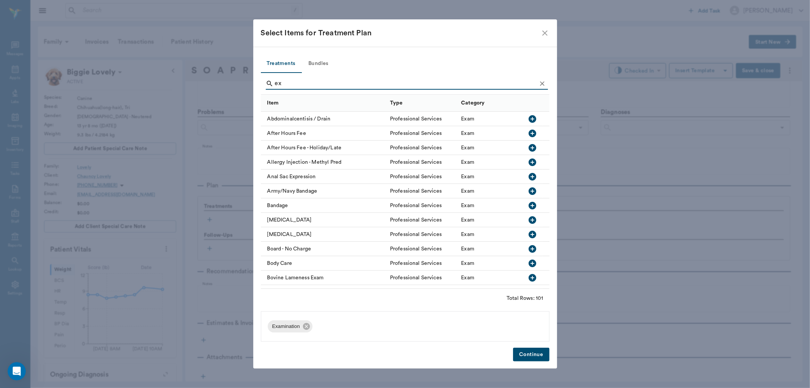
type input "e"
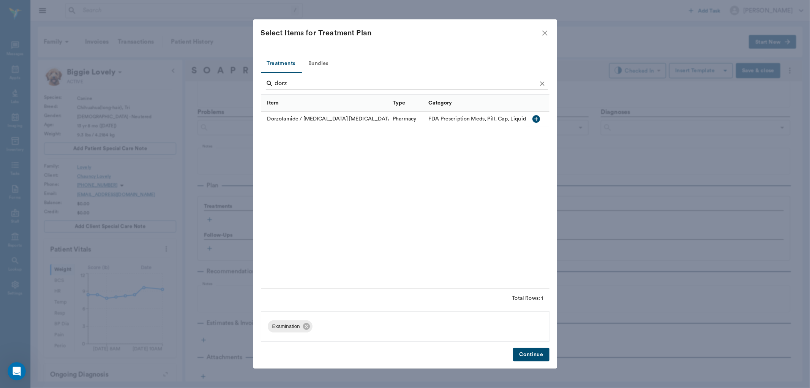
click at [537, 120] on icon "button" at bounding box center [537, 119] width 8 height 8
type input "d"
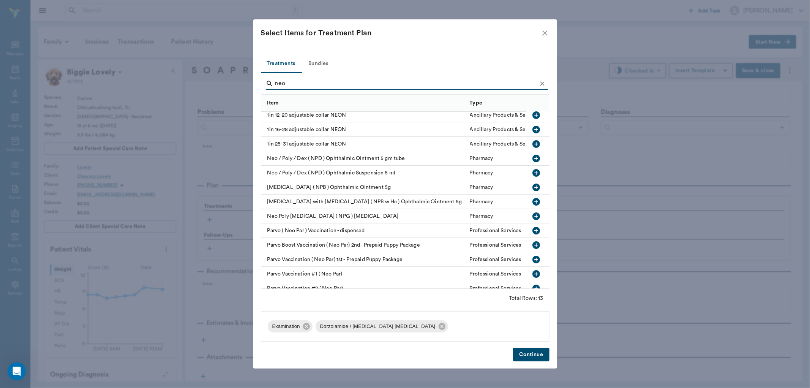
scroll to position [0, 0]
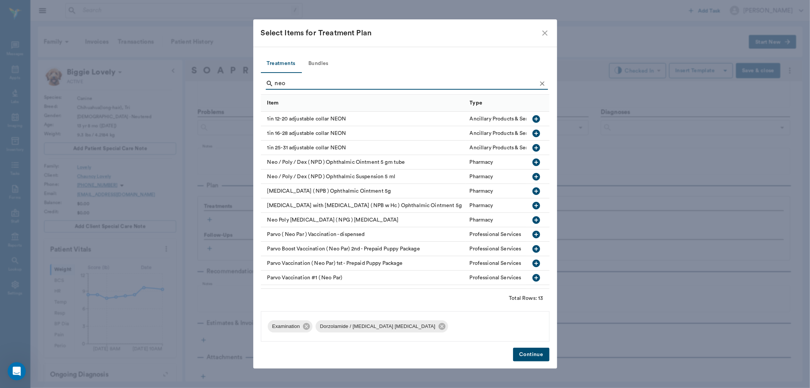
type input "neo"
click at [533, 175] on icon "button" at bounding box center [537, 177] width 8 height 8
click at [532, 352] on button "Continue" at bounding box center [531, 354] width 36 height 14
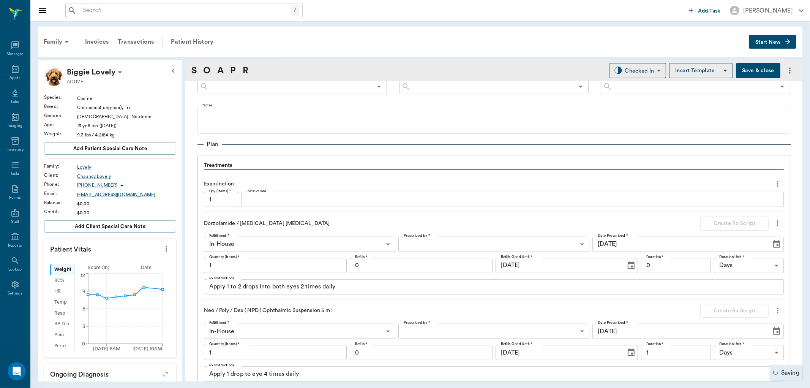
scroll to position [485, 0]
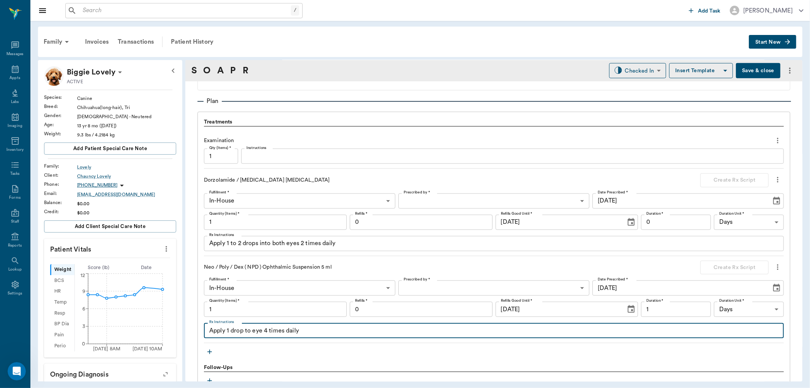
click at [267, 330] on textarea "Apply 1 drop to eye 4 times daily" at bounding box center [493, 330] width 569 height 9
click at [252, 334] on textarea "Apply 1 drop to eye 2 times daily" at bounding box center [493, 330] width 569 height 9
type textarea "Apply 1 drop to L eye 2 times daily"
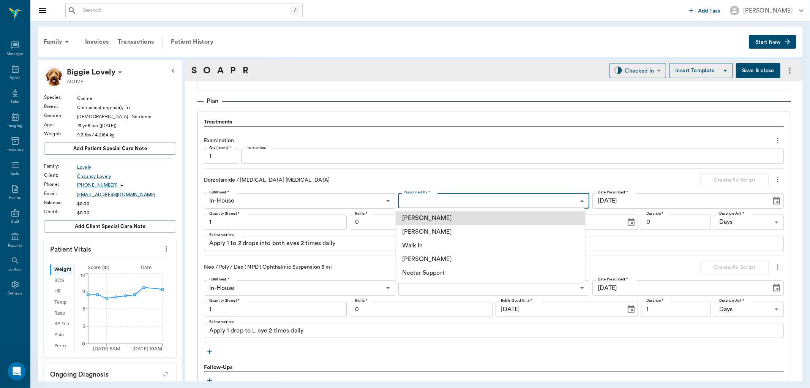
click at [466, 199] on body "/ ​ Add Task Dr. Bert Ellsworth Nectar Messages Appts Labs Imaging Inventory Ta…" at bounding box center [405, 194] width 810 height 388
click at [443, 230] on li "[PERSON_NAME]" at bounding box center [490, 232] width 189 height 14
type input "63ec2f075fda476ae8351a4d"
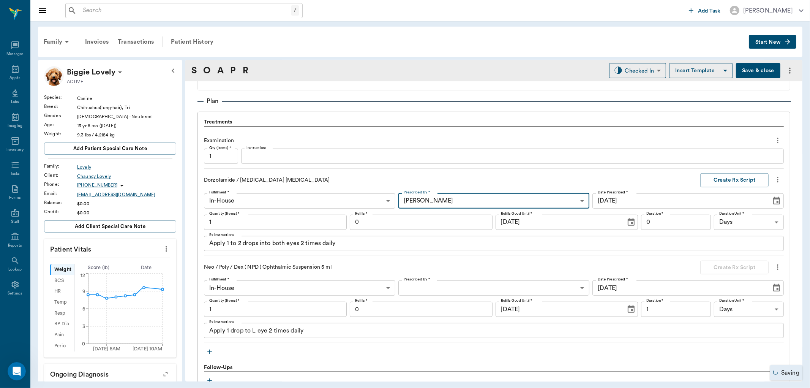
click at [390, 223] on input "0" at bounding box center [421, 222] width 143 height 15
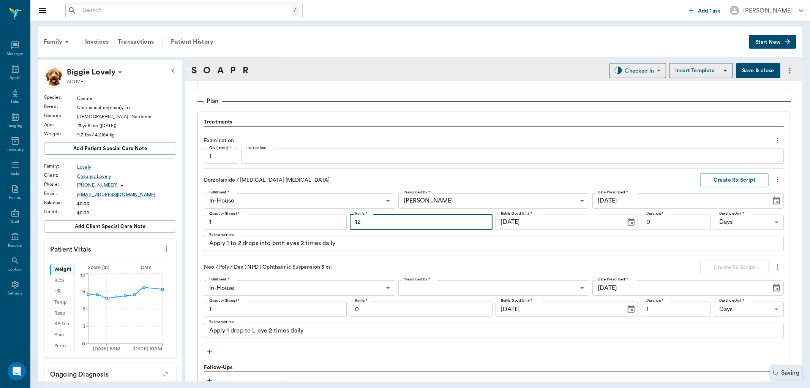
type input "12"
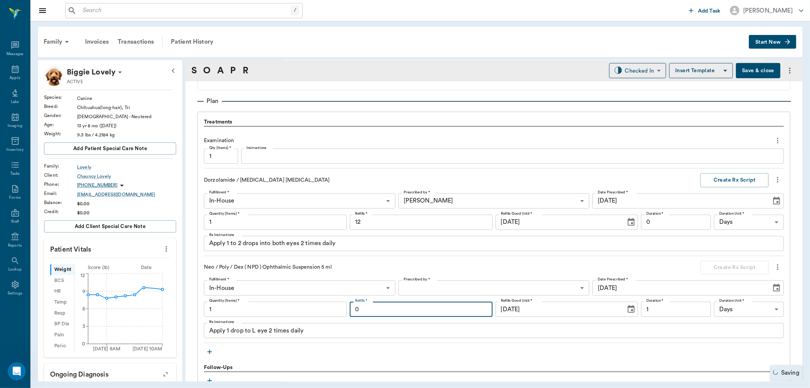
click at [377, 307] on input "0" at bounding box center [421, 308] width 143 height 15
type input "12"
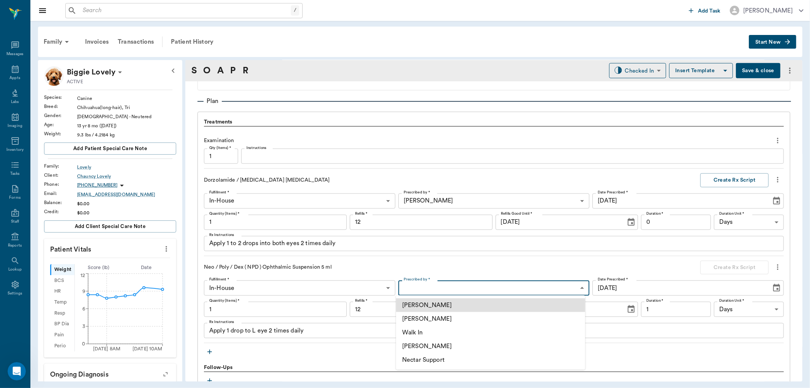
click at [429, 286] on body "/ ​ Add Task Dr. Bert Ellsworth Nectar Messages Appts Labs Imaging Inventory Ta…" at bounding box center [405, 194] width 810 height 388
click at [441, 317] on li "[PERSON_NAME]" at bounding box center [490, 319] width 189 height 14
type input "63ec2f075fda476ae8351a4d"
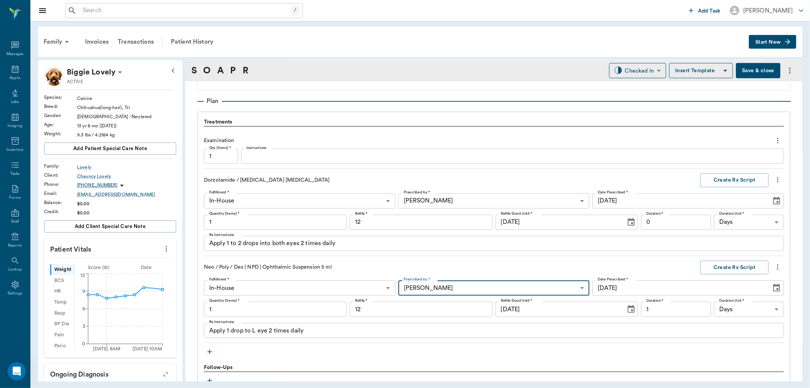
click at [365, 328] on textarea "Apply 1 drop to L eye 2 times daily" at bounding box center [493, 330] width 569 height 9
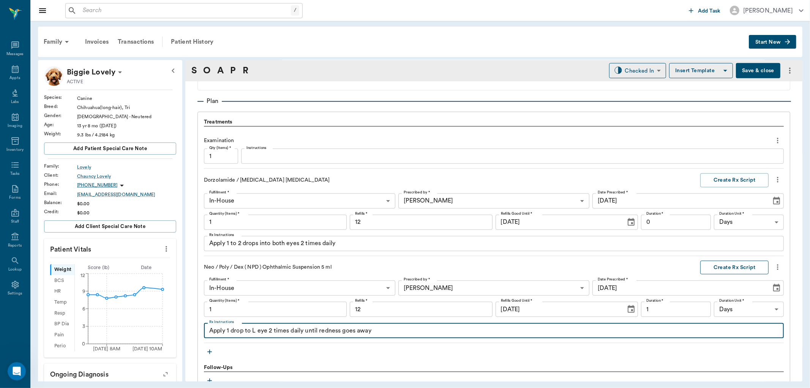
type textarea "Apply 1 drop to L eye 2 times daily until redness goes away"
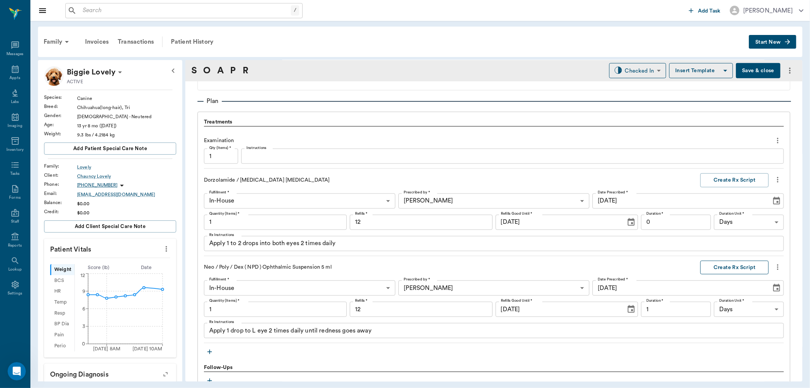
click at [726, 265] on button "Create Rx Script" at bounding box center [734, 267] width 68 height 14
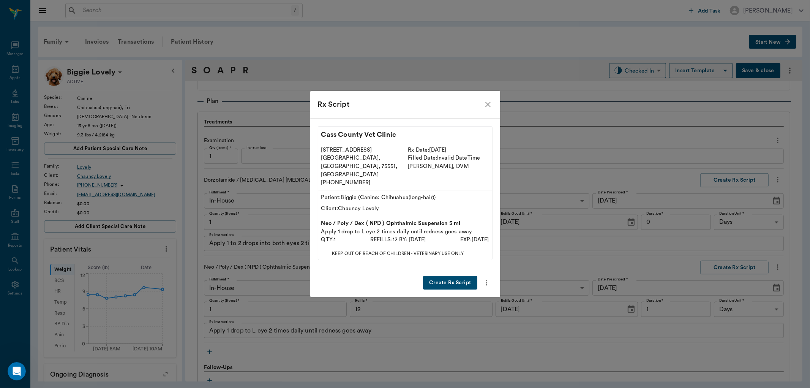
click at [434, 276] on button "Create Rx Script" at bounding box center [450, 283] width 54 height 14
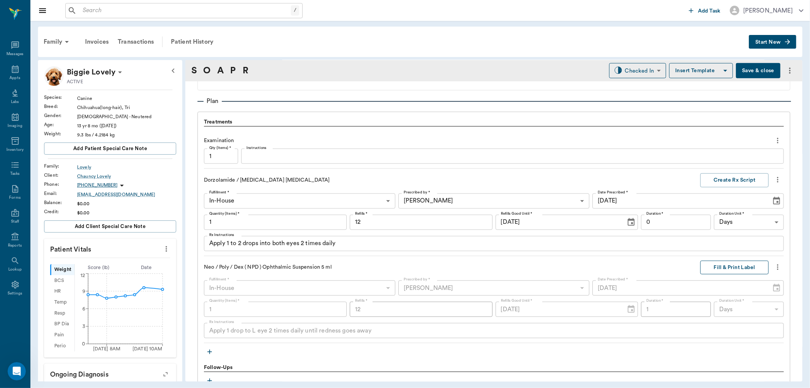
click at [740, 266] on button "Fill & Print Label" at bounding box center [734, 267] width 68 height 14
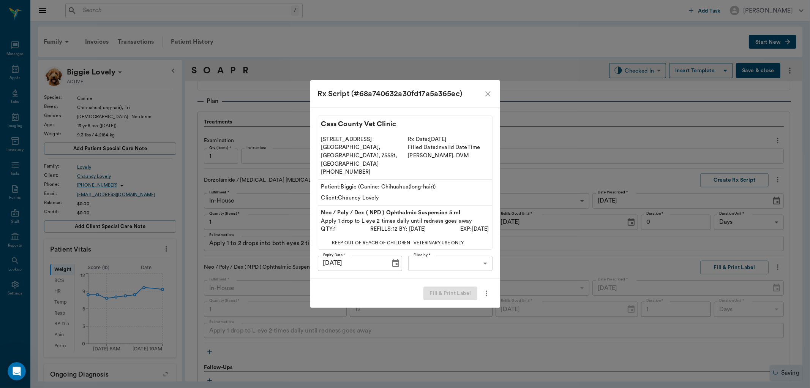
click at [459, 245] on div "Cass County Vet Clinic 102 E. Pinecrest Dr. Atlanta, TX, 75551, USA (903) 796-4…" at bounding box center [405, 192] width 190 height 171
click at [461, 252] on body "/ ​ Add Task Dr. Bert Ellsworth Nectar Messages Appts Labs Imaging Inventory Ta…" at bounding box center [405, 194] width 810 height 388
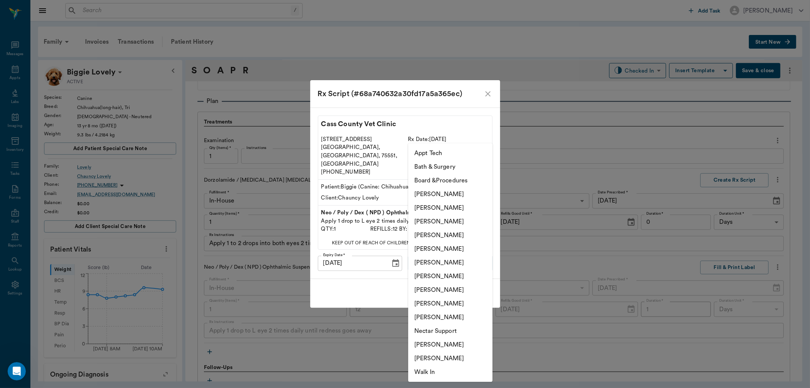
click at [461, 215] on li "[PERSON_NAME]" at bounding box center [450, 222] width 84 height 14
type input "63ec2f075fda476ae8351a4d"
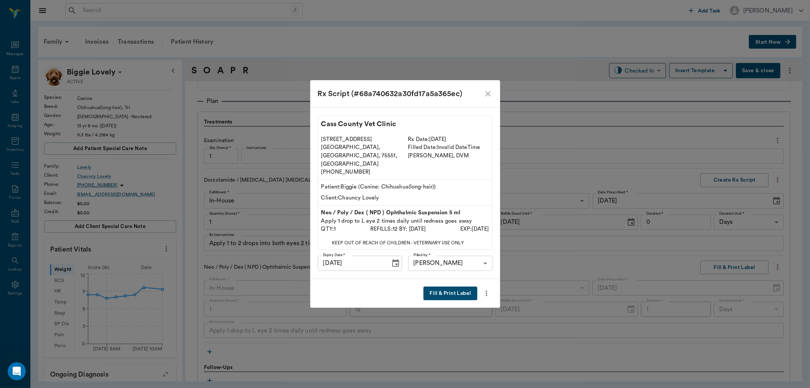
click at [453, 286] on button "Fill & Print Label" at bounding box center [450, 293] width 54 height 14
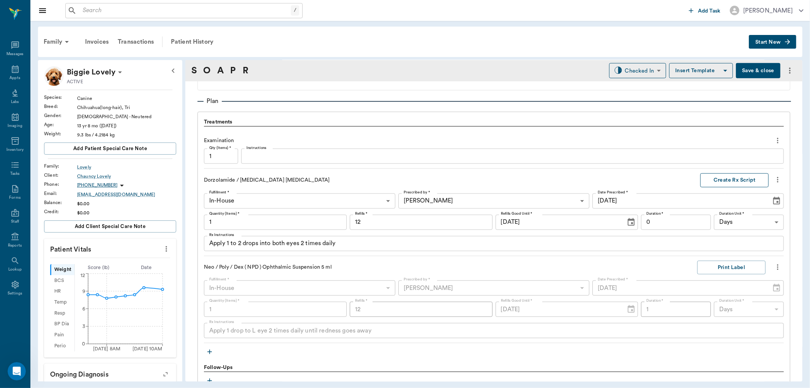
click at [737, 177] on button "Create Rx Script" at bounding box center [734, 180] width 68 height 14
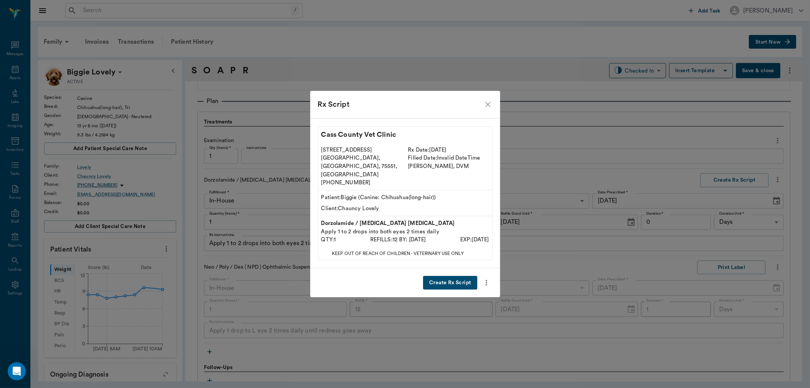
click at [447, 276] on button "Create Rx Script" at bounding box center [450, 283] width 54 height 14
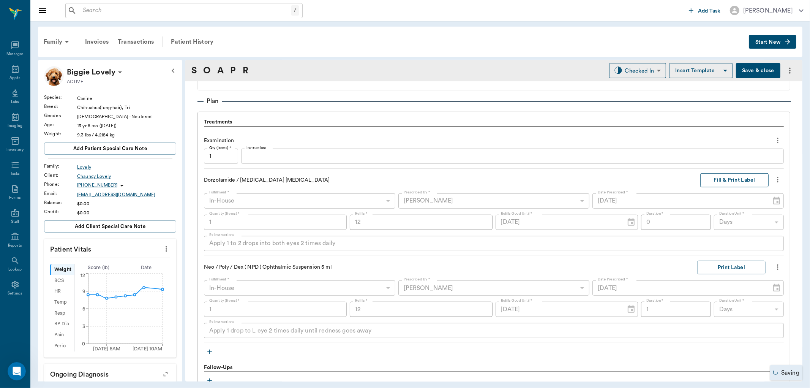
click at [733, 179] on button "Fill & Print Label" at bounding box center [734, 180] width 68 height 14
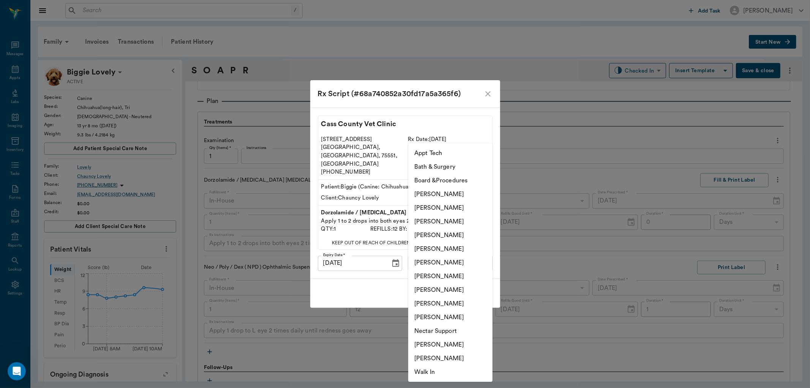
click at [478, 253] on body "/ ​ Add Task Dr. Bert Ellsworth Nectar Messages Appts Labs Imaging Inventory Ta…" at bounding box center [405, 194] width 810 height 388
click at [467, 218] on li "[PERSON_NAME]" at bounding box center [450, 222] width 84 height 14
type input "63ec2f075fda476ae8351a4d"
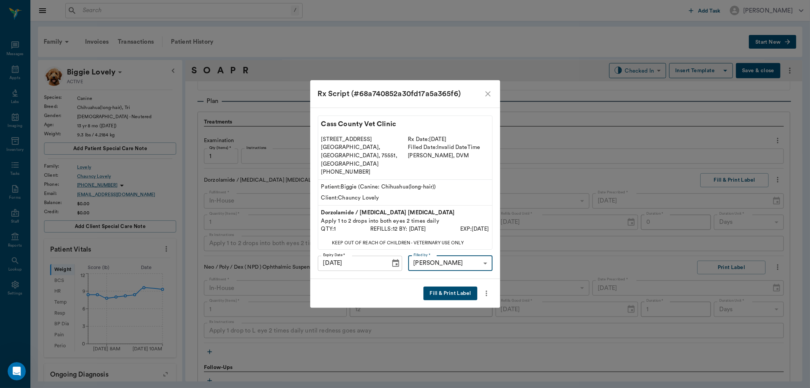
click at [454, 286] on button "Fill & Print Label" at bounding box center [450, 293] width 54 height 14
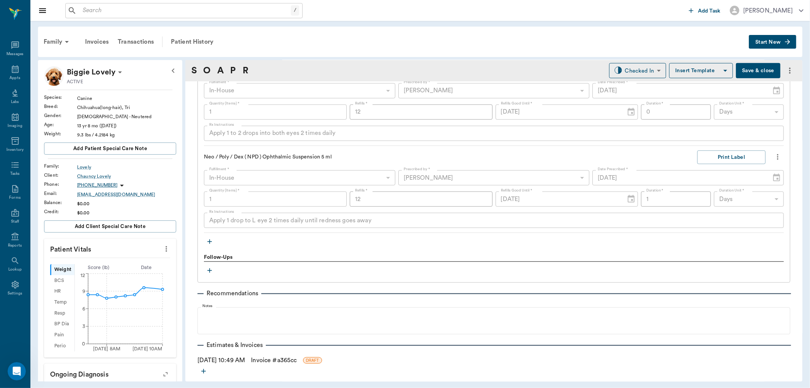
scroll to position [627, 0]
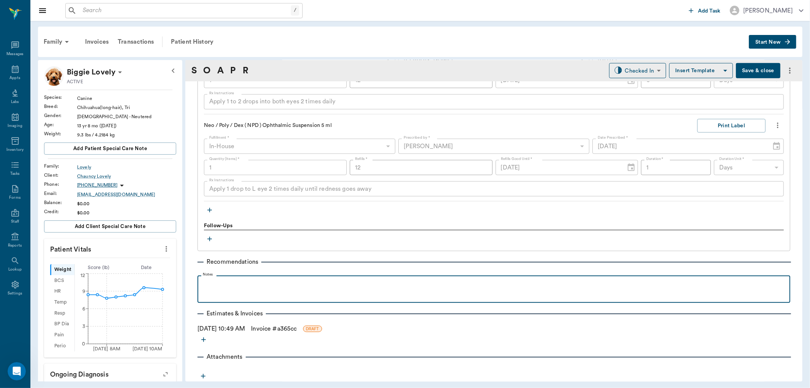
click at [224, 283] on p at bounding box center [493, 283] width 585 height 9
click at [223, 289] on div "Recheckin 2 weeks" at bounding box center [493, 288] width 585 height 19
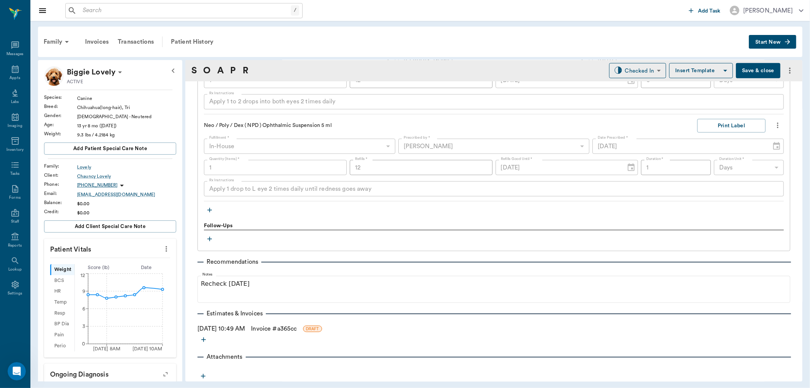
click at [210, 240] on icon "button" at bounding box center [210, 239] width 8 height 8
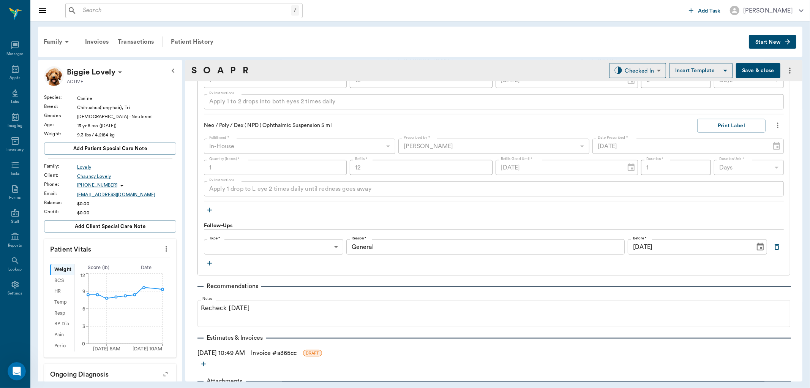
click at [262, 249] on body "/ ​ Add Task Dr. Bert Ellsworth Nectar Messages Appts Labs Imaging Inventory Ta…" at bounding box center [405, 194] width 810 height 388
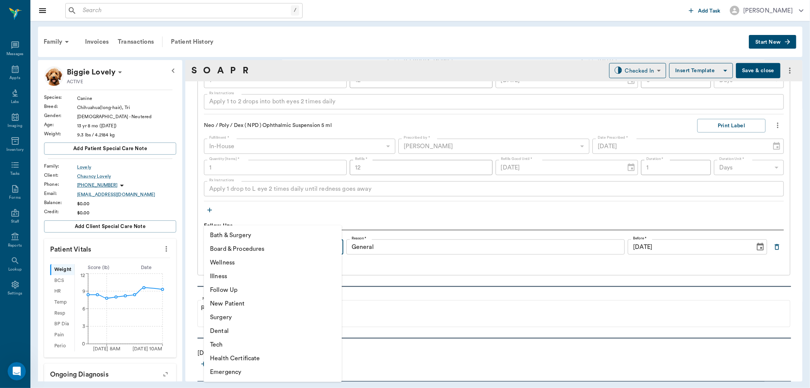
click at [248, 289] on li "Follow Up" at bounding box center [273, 290] width 138 height 14
type input "65d2be4f46e3a538d89b8c16"
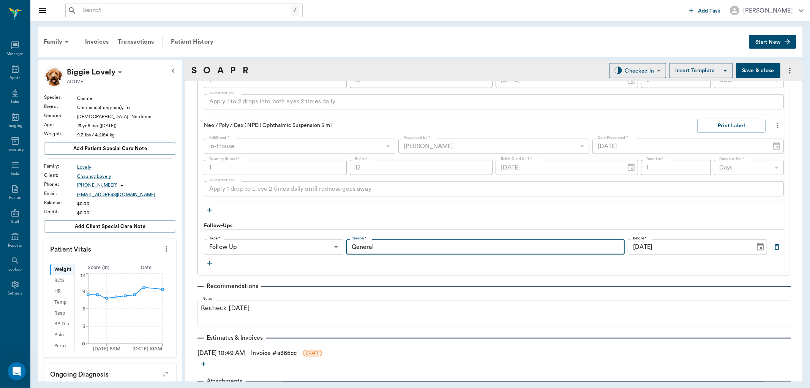
click at [405, 249] on input "General" at bounding box center [485, 246] width 279 height 15
type input "G"
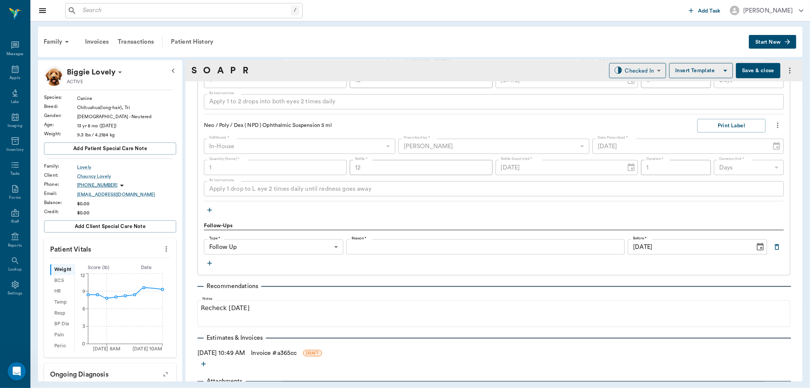
click at [756, 247] on icon "Choose date, selected date is Sep 21, 2025" at bounding box center [760, 246] width 9 height 9
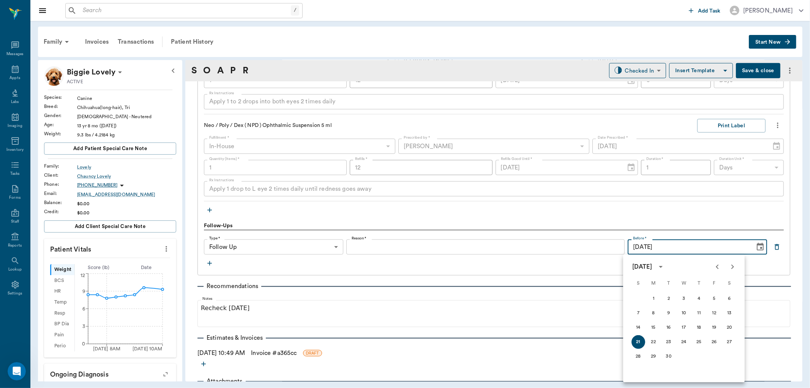
click at [718, 268] on icon "Previous month" at bounding box center [717, 266] width 3 height 5
click at [756, 251] on icon "Choose date, selected date is Sep 21, 2025" at bounding box center [760, 246] width 9 height 9
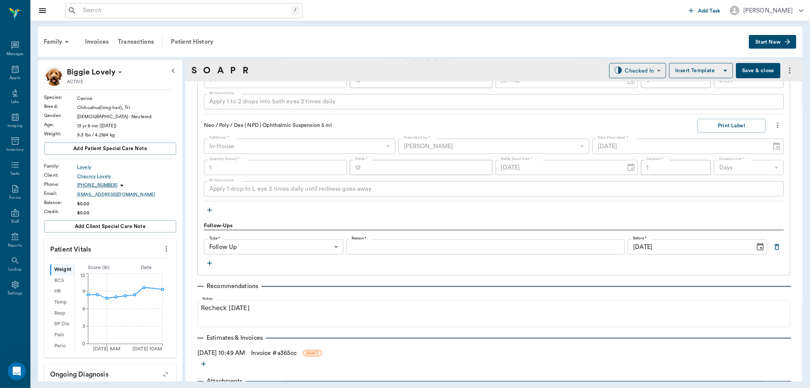
click at [757, 245] on icon "Choose date, selected date is Sep 21, 2025" at bounding box center [760, 247] width 7 height 8
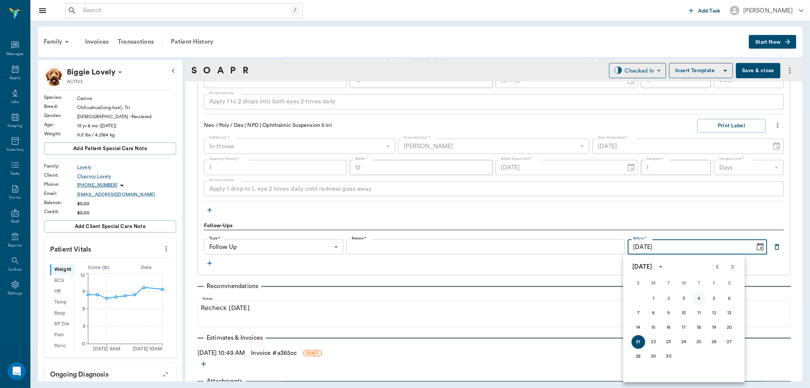
click at [698, 298] on button "4" at bounding box center [699, 299] width 14 height 14
type input "09/04/2025"
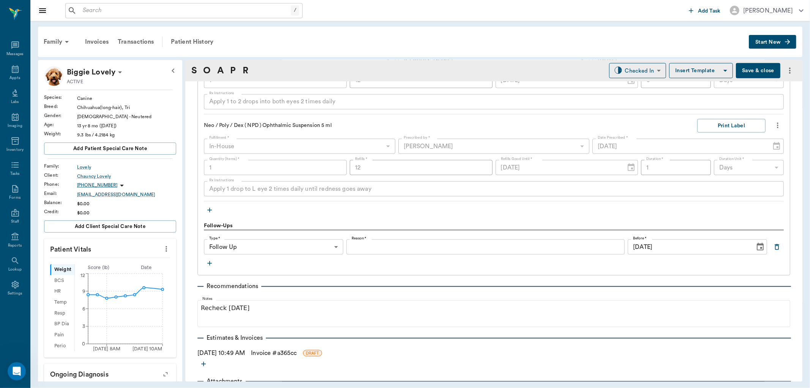
click at [393, 244] on input "Reason *" at bounding box center [485, 246] width 279 height 15
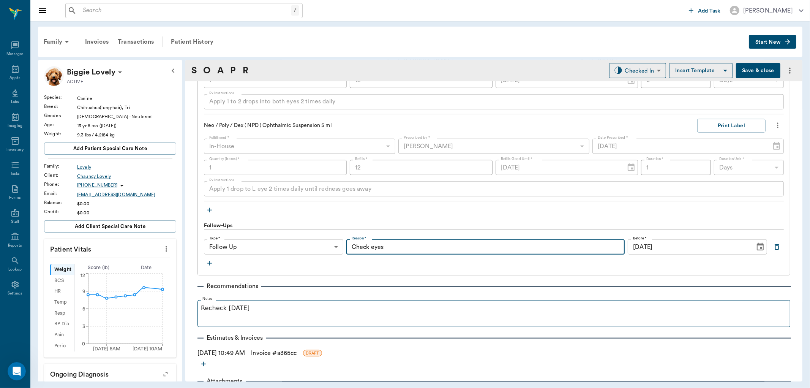
type input "Check eyes"
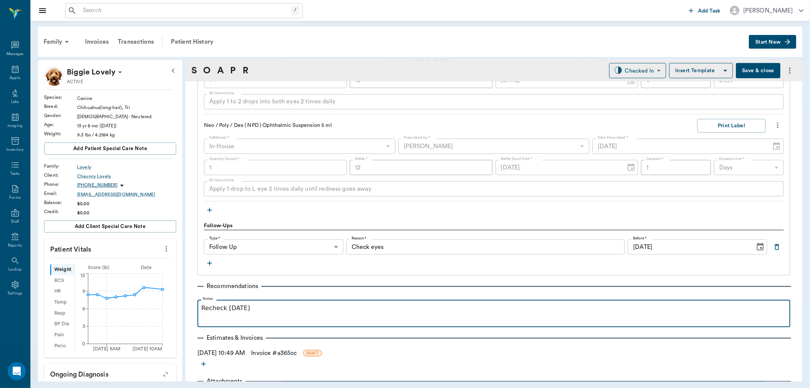
click at [354, 308] on p "Recheck in 2 weeks" at bounding box center [493, 307] width 585 height 9
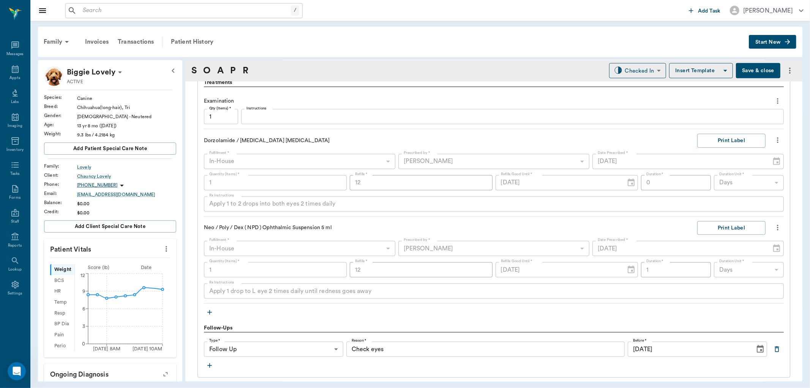
scroll to position [356, 0]
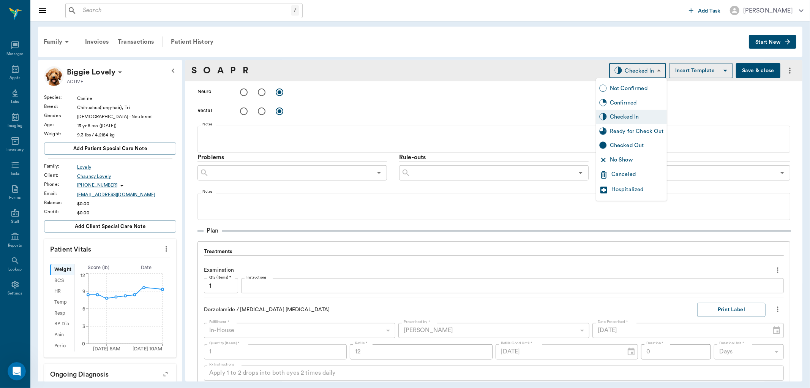
click at [644, 73] on body "/ ​ Add Task Dr. Bert Ellsworth Nectar Messages Appts Labs Imaging Inventory Ta…" at bounding box center [405, 194] width 810 height 388
click at [639, 128] on div "Ready for Check Out" at bounding box center [637, 131] width 54 height 8
type input "READY_TO_CHECKOUT"
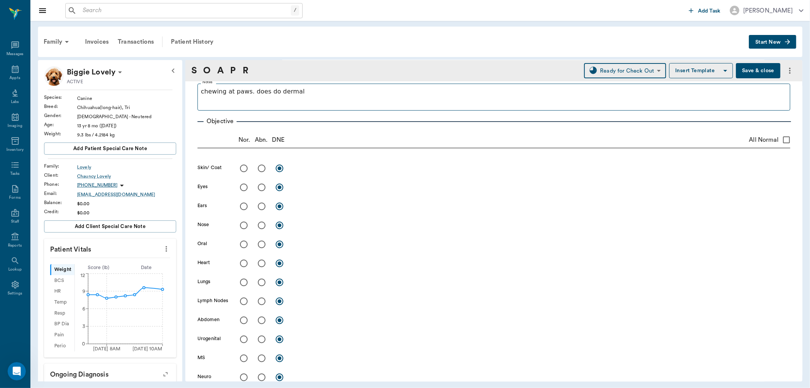
scroll to position [0, 0]
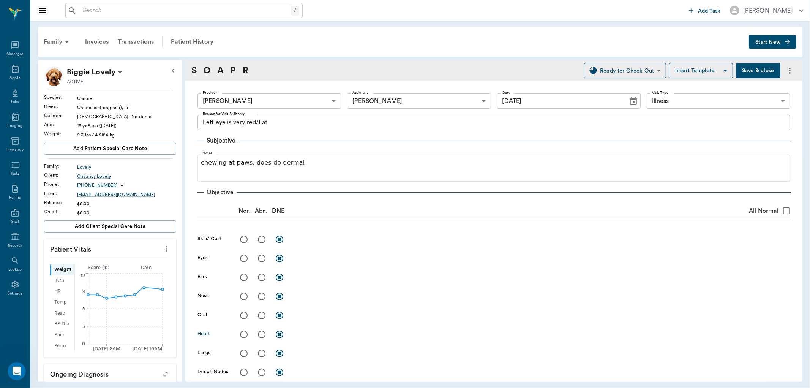
click at [244, 332] on input "radio" at bounding box center [244, 334] width 16 height 16
radio input "true"
click at [245, 353] on input "radio" at bounding box center [244, 353] width 16 height 16
radio input "true"
click at [244, 241] on input "radio" at bounding box center [244, 239] width 16 height 16
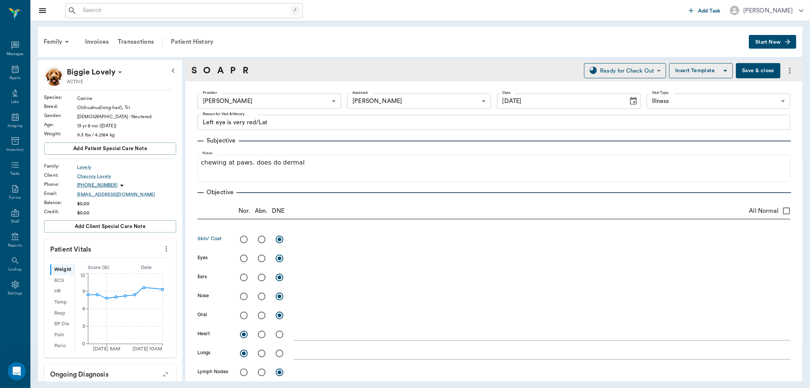
radio input "true"
click at [261, 260] on input "radio" at bounding box center [262, 258] width 16 height 16
radio input "true"
click at [312, 260] on textarea at bounding box center [542, 258] width 497 height 9
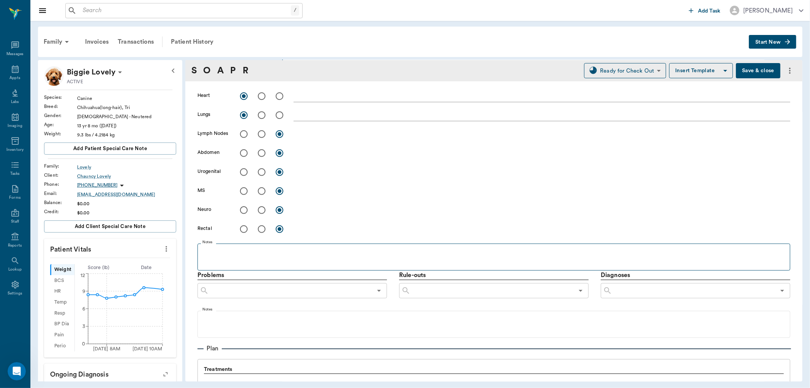
scroll to position [253, 0]
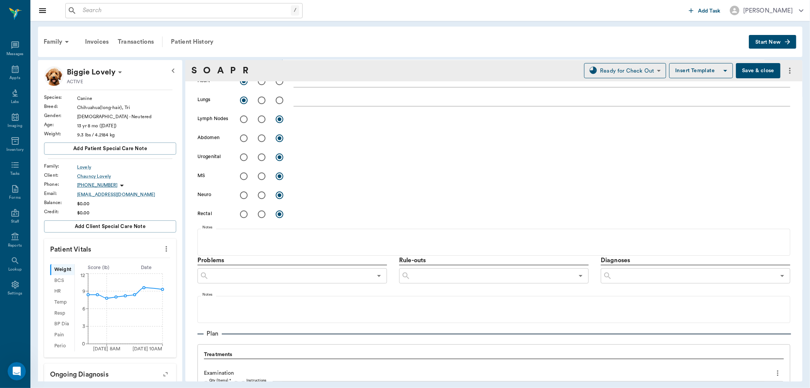
type textarea "L eye conjunctiva is red, cornea is slightly cloudy. No stain uptake. Both eyes…"
click at [419, 275] on input "text" at bounding box center [491, 275] width 163 height 11
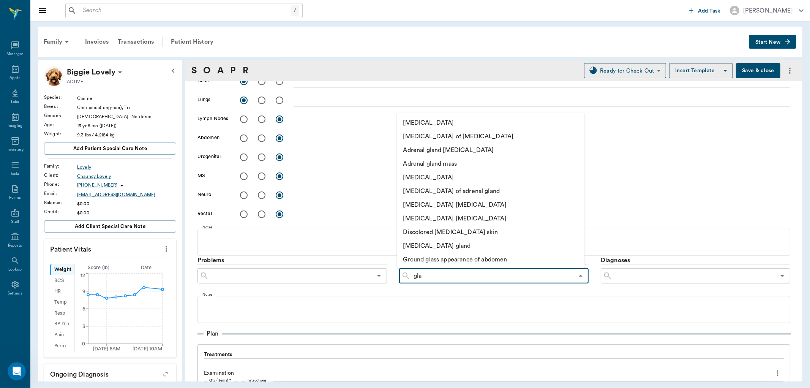
type input "glau"
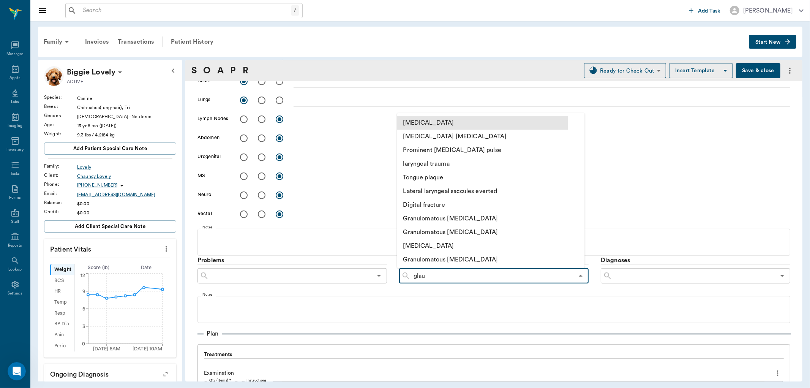
click at [447, 126] on li "Glaucoma" at bounding box center [482, 123] width 171 height 14
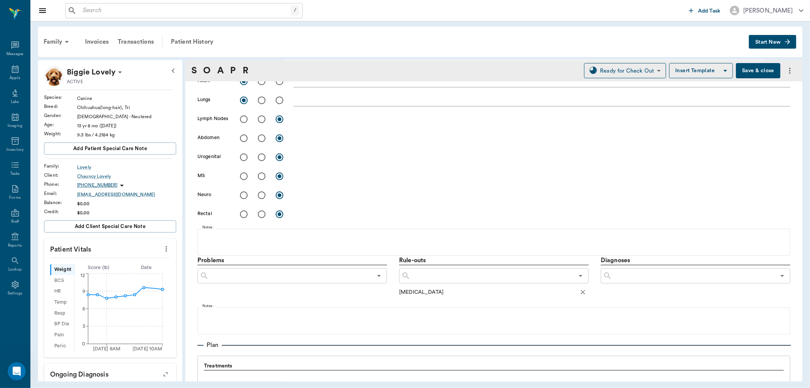
click at [439, 279] on input "text" at bounding box center [491, 275] width 163 height 11
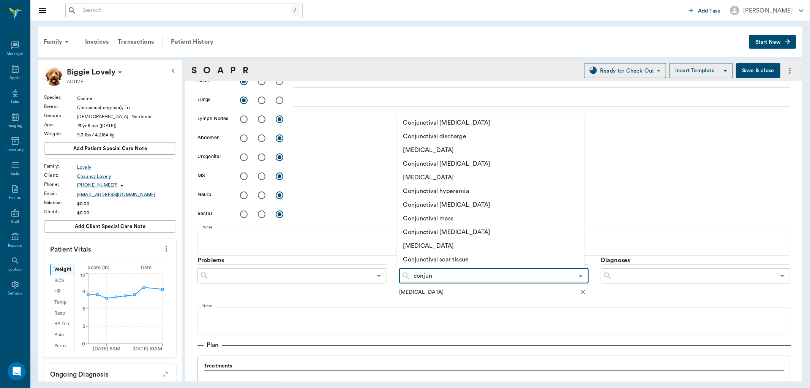
type input "conjunc"
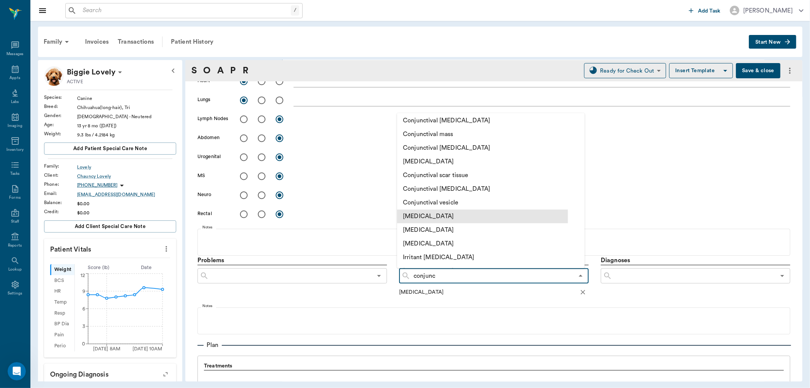
click at [490, 216] on li "Conjunctivitis" at bounding box center [482, 216] width 171 height 14
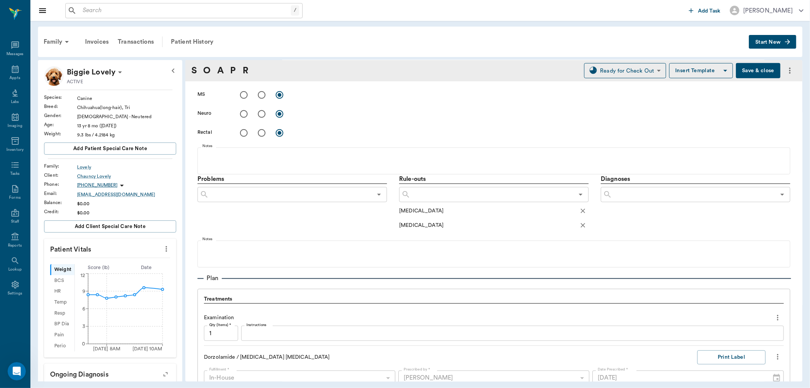
scroll to position [337, 0]
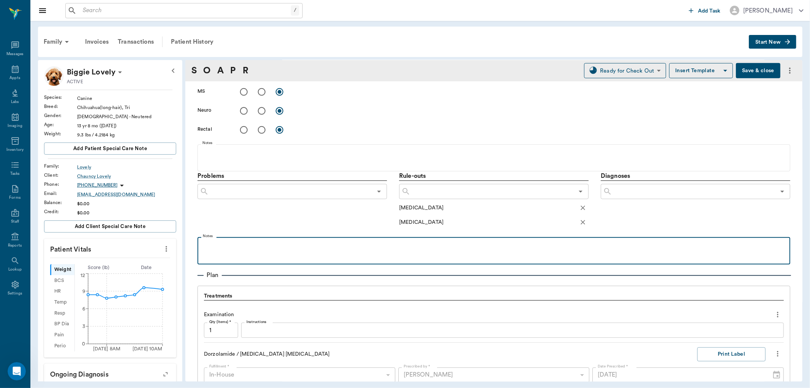
click at [253, 247] on p at bounding box center [493, 245] width 585 height 9
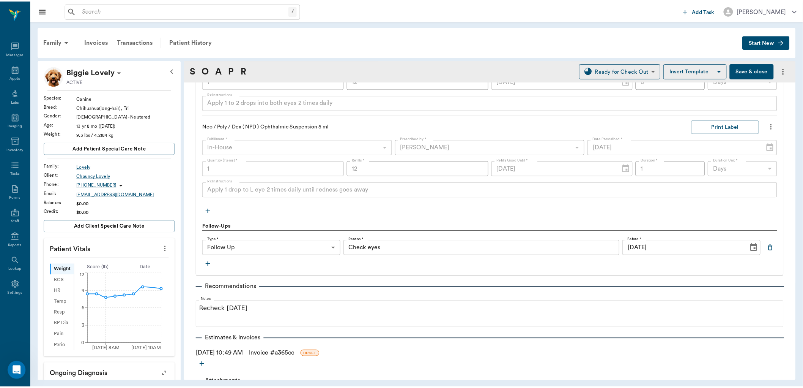
scroll to position [677, 0]
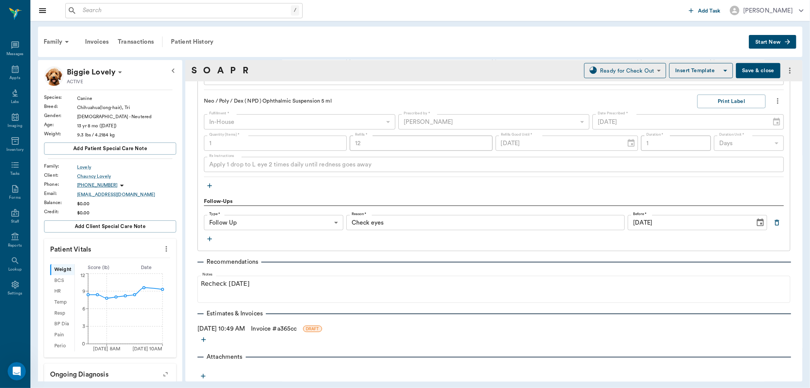
click at [748, 70] on button "Save & close" at bounding box center [758, 70] width 44 height 15
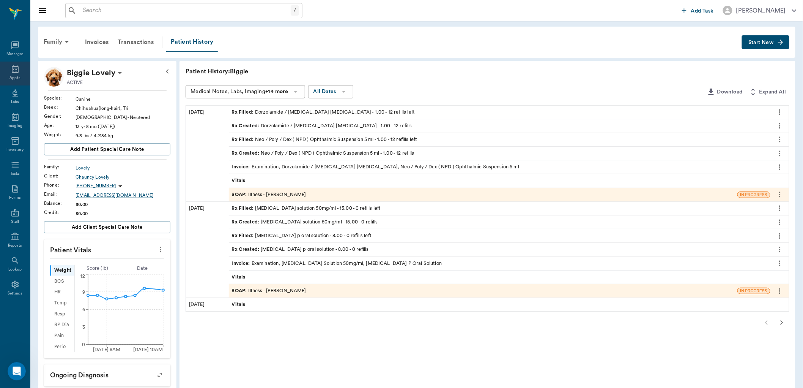
click at [7, 77] on div "Appts" at bounding box center [15, 74] width 30 height 24
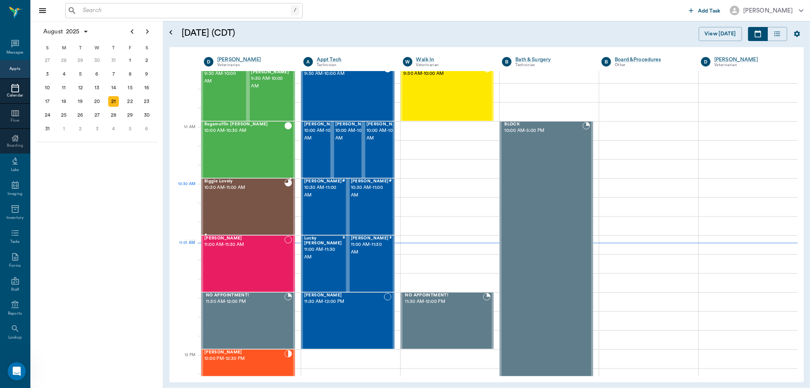
scroll to position [175, 0]
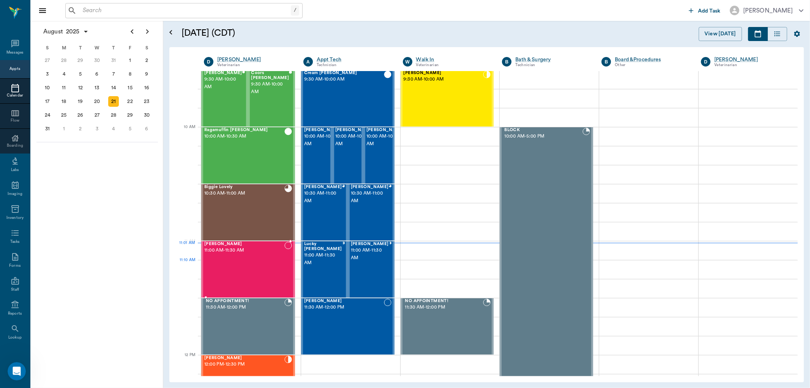
click at [255, 266] on div "[PERSON_NAME] 11:00 AM - 11:30 AM" at bounding box center [244, 269] width 80 height 55
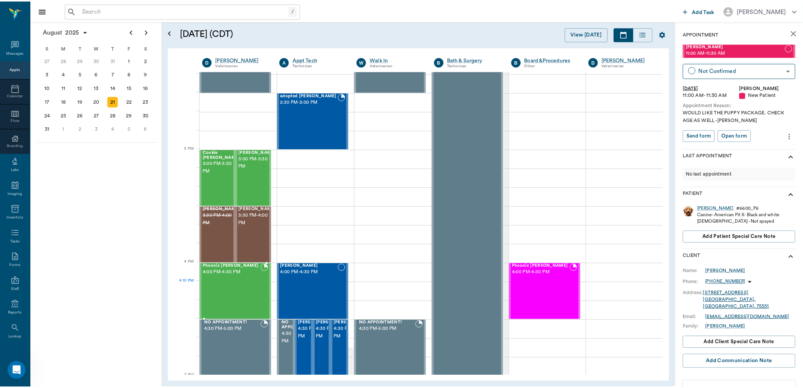
scroll to position [723, 0]
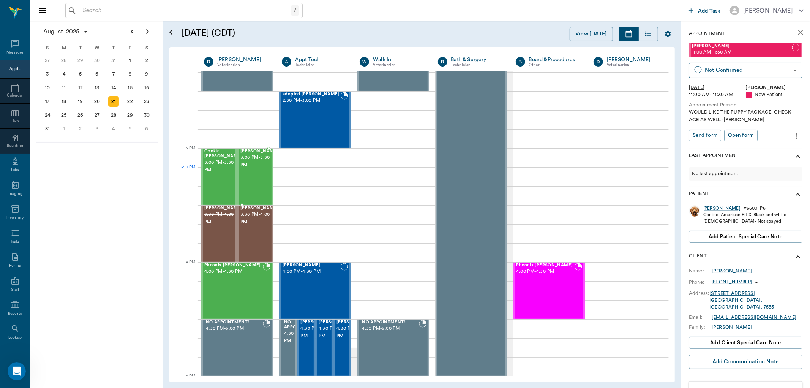
click at [256, 177] on div "[PERSON_NAME] 3:00 PM - 3:30 PM" at bounding box center [259, 176] width 38 height 55
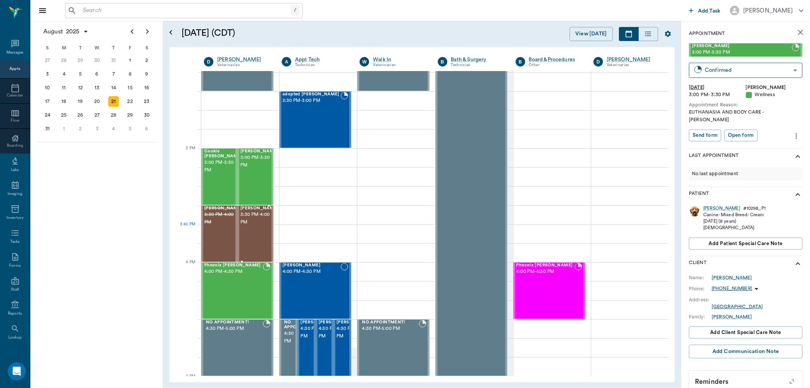
click at [251, 234] on div "[PERSON_NAME] 3:30 PM - 4:00 PM" at bounding box center [259, 233] width 38 height 55
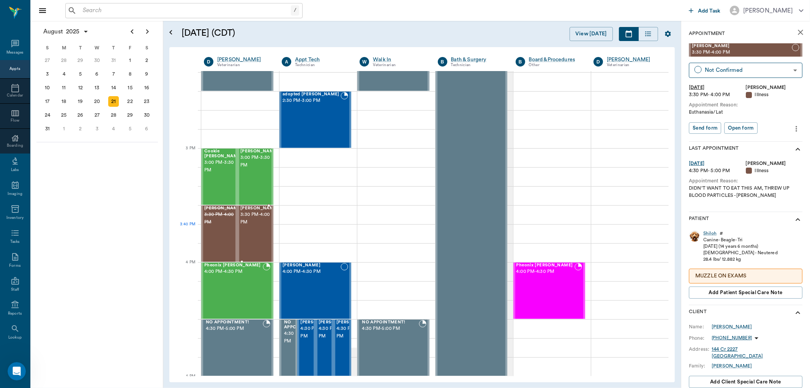
click at [248, 241] on div "[PERSON_NAME] 3:30 PM - 4:00 PM" at bounding box center [259, 233] width 38 height 55
click at [711, 231] on div "Shiloh" at bounding box center [709, 233] width 13 height 6
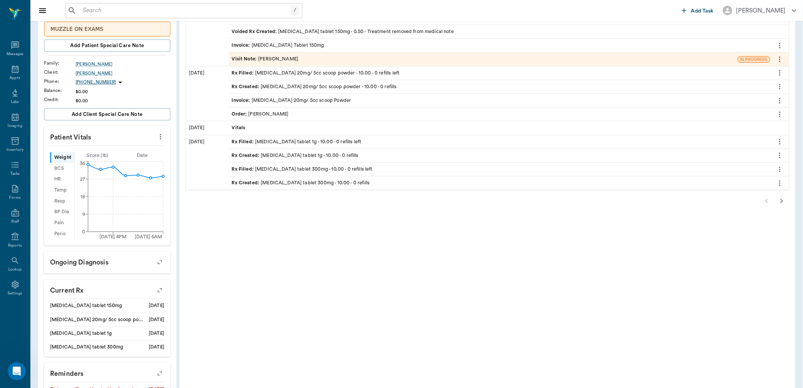
scroll to position [126, 0]
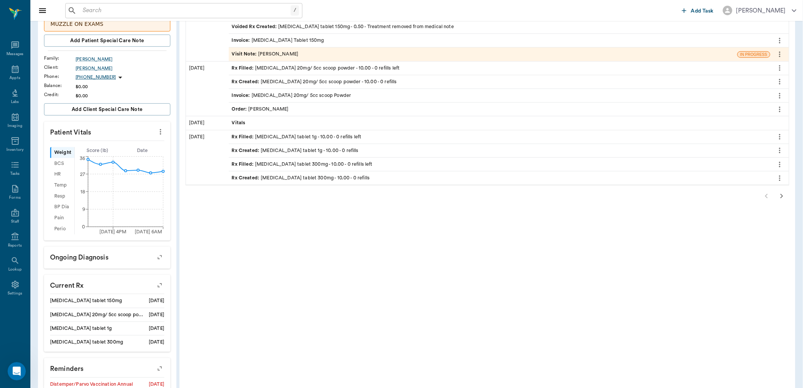
click at [781, 196] on icon "button" at bounding box center [782, 195] width 9 height 9
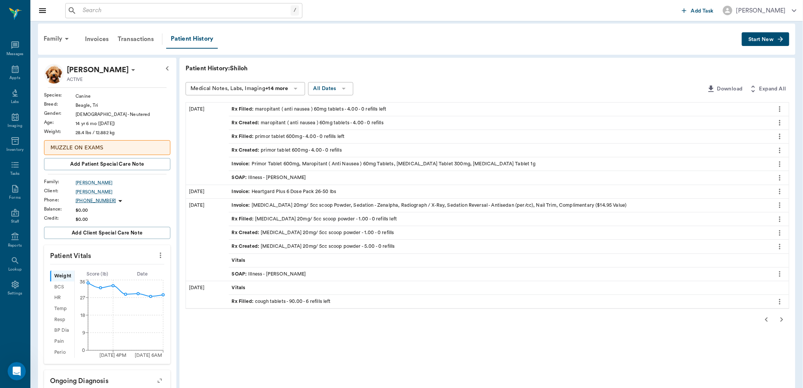
scroll to position [0, 0]
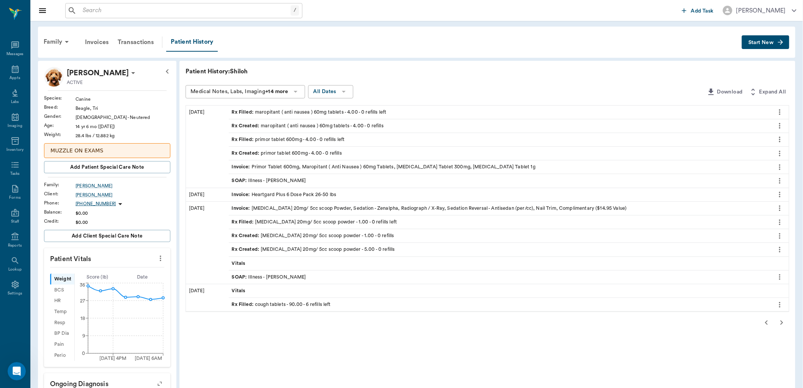
click at [292, 177] on div "SOAP : Illness - [PERSON_NAME]" at bounding box center [269, 180] width 74 height 7
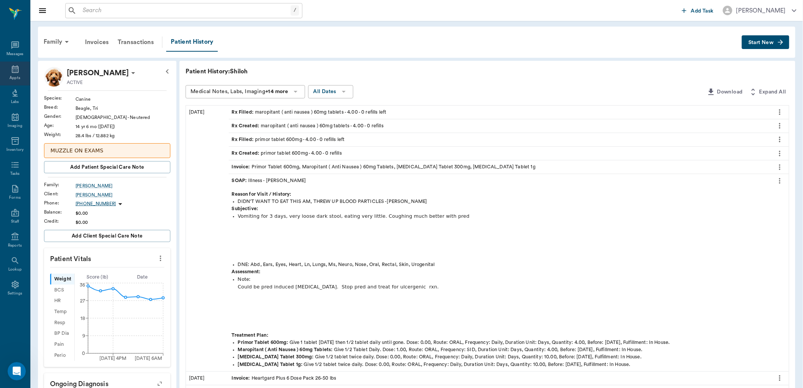
click at [19, 69] on icon at bounding box center [15, 69] width 9 height 9
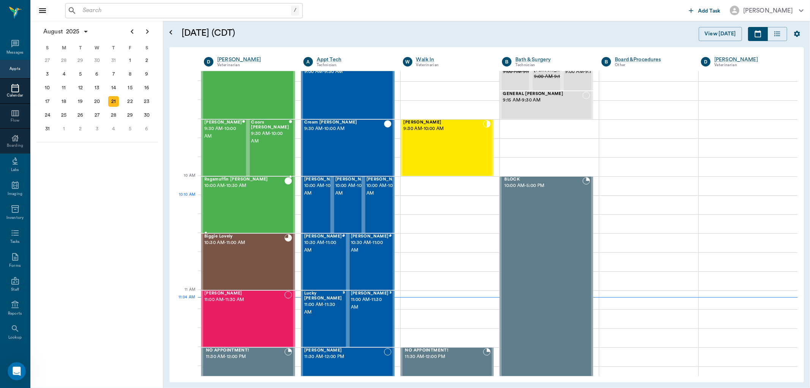
scroll to position [126, 0]
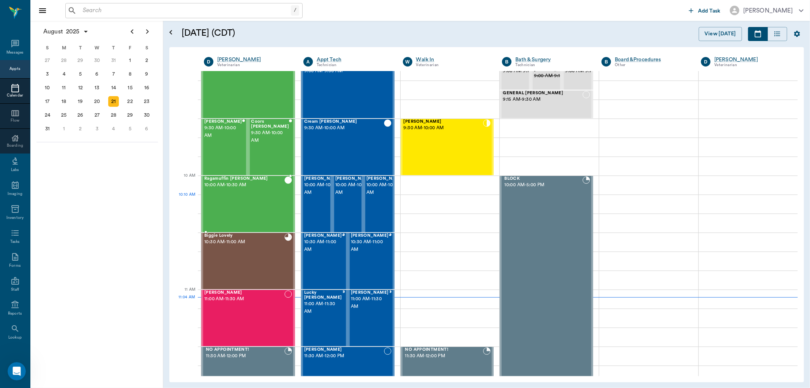
click at [255, 199] on div "Ragamuffin [PERSON_NAME] 10:00 AM - 10:30 AM" at bounding box center [244, 203] width 80 height 55
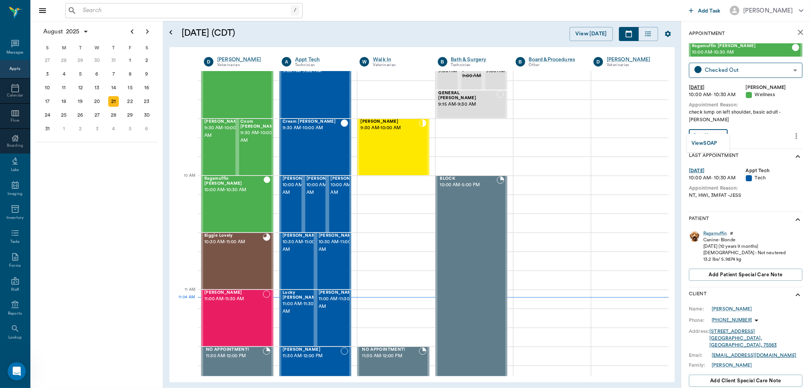
click at [716, 123] on body "/ ​ Add Task [PERSON_NAME] Nectar Messages Appts Calendar Flow Boarding Labs Im…" at bounding box center [405, 194] width 810 height 388
click at [709, 142] on button "View SOAP" at bounding box center [704, 143] width 26 height 9
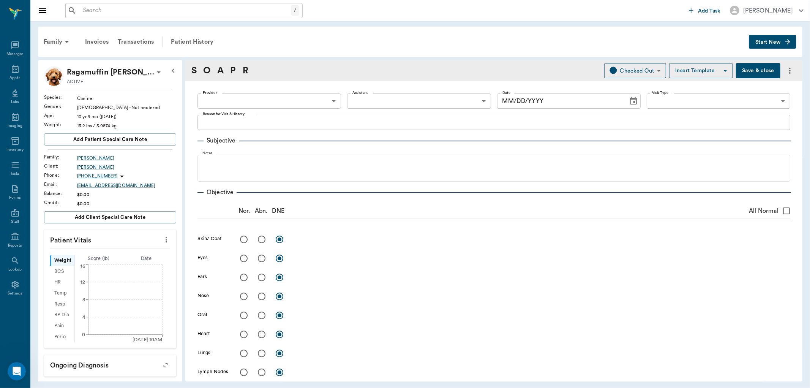
type input "63ec2f075fda476ae8351a4d"
type input "63ec2e7e52e12b0ba117b124"
type input "65d2be4f46e3a538d89b8c14"
type textarea "check lump on left shoulder, basic adult -[PERSON_NAME]"
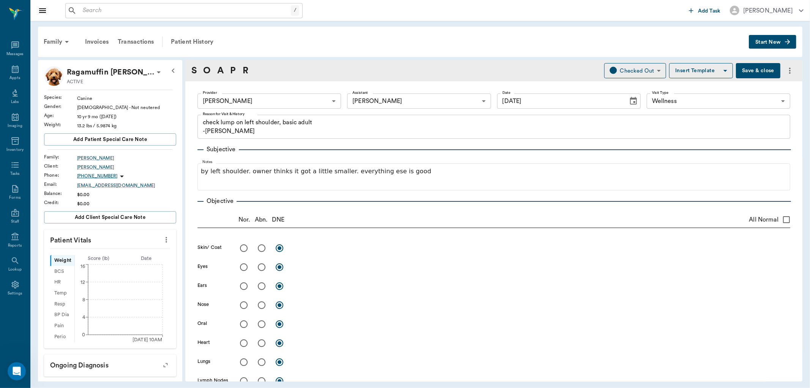
type input "[DATE]"
click at [240, 248] on input "radio" at bounding box center [244, 248] width 16 height 16
radio input "true"
click at [244, 266] on input "radio" at bounding box center [244, 267] width 16 height 16
radio input "true"
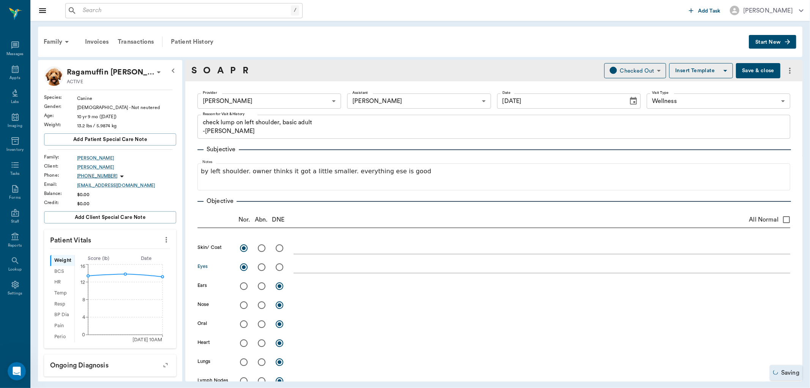
click at [243, 283] on input "radio" at bounding box center [244, 286] width 16 height 16
radio input "true"
click at [242, 305] on input "radio" at bounding box center [244, 305] width 16 height 16
radio input "true"
click at [242, 325] on input "radio" at bounding box center [244, 324] width 16 height 16
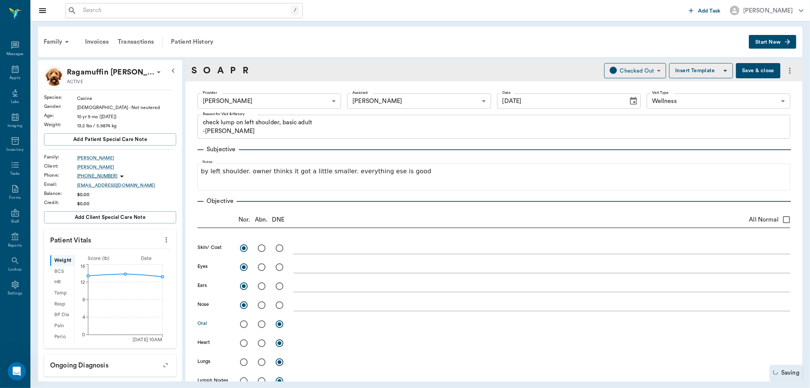
radio input "true"
click at [243, 344] on input "radio" at bounding box center [244, 343] width 16 height 16
radio input "true"
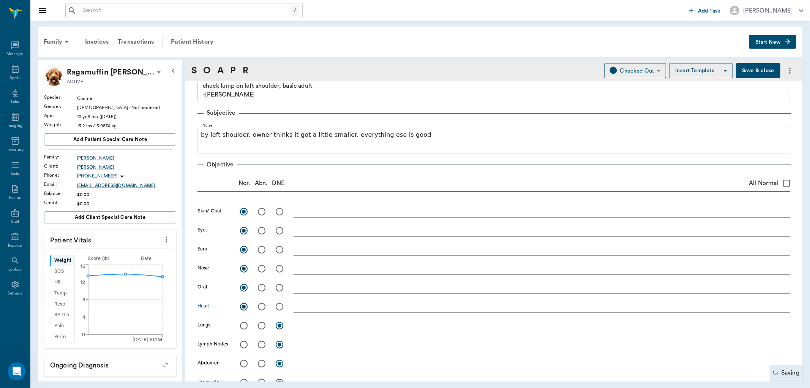
scroll to position [126, 0]
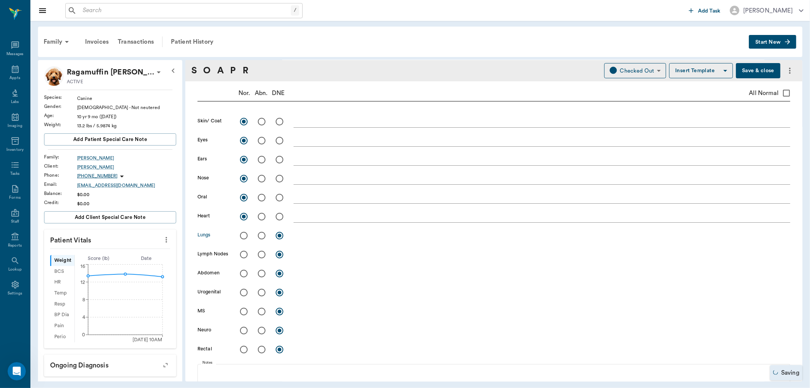
click at [242, 236] on input "radio" at bounding box center [244, 235] width 16 height 16
radio input "true"
click at [264, 255] on input "radio" at bounding box center [262, 254] width 16 height 16
radio input "true"
click at [240, 272] on input "radio" at bounding box center [244, 273] width 16 height 16
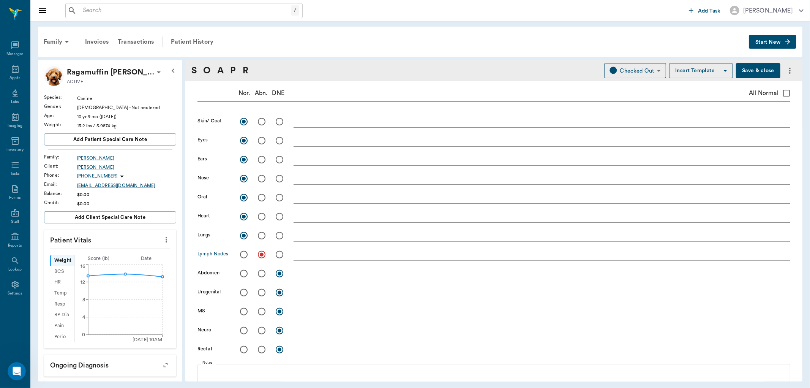
radio input "true"
click at [261, 120] on input "radio" at bounding box center [262, 122] width 16 height 16
radio input "true"
click at [241, 291] on input "radio" at bounding box center [244, 292] width 16 height 16
radio input "true"
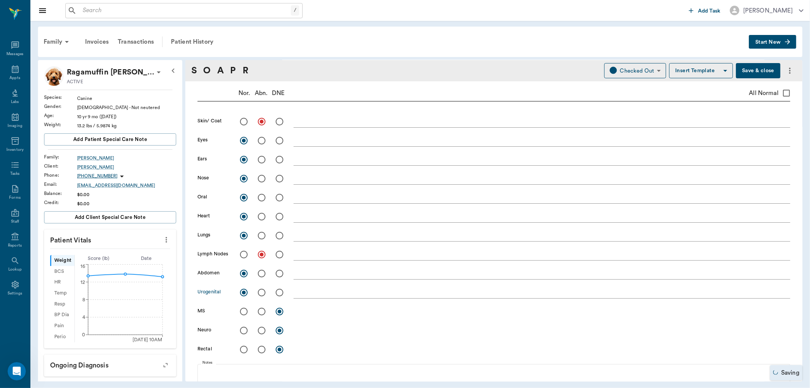
click at [243, 313] on input "radio" at bounding box center [244, 311] width 16 height 16
radio input "true"
click at [243, 330] on input "radio" at bounding box center [244, 330] width 16 height 16
radio input "true"
click at [243, 348] on input "radio" at bounding box center [244, 349] width 16 height 16
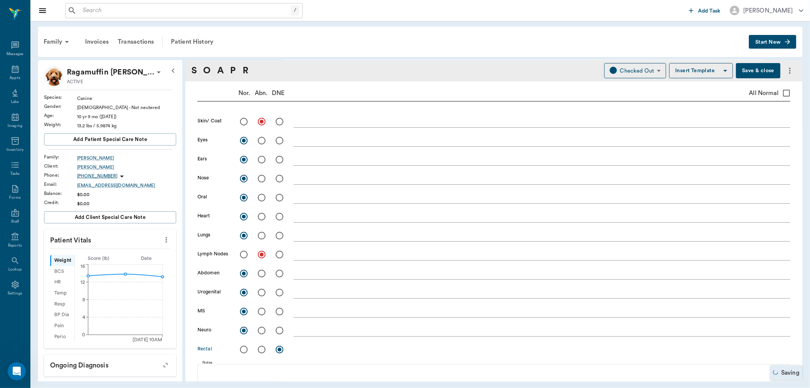
radio input "true"
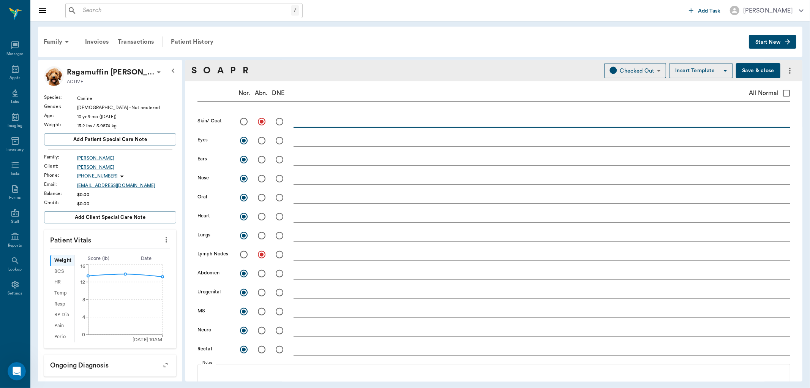
click at [306, 122] on textarea at bounding box center [542, 121] width 497 height 9
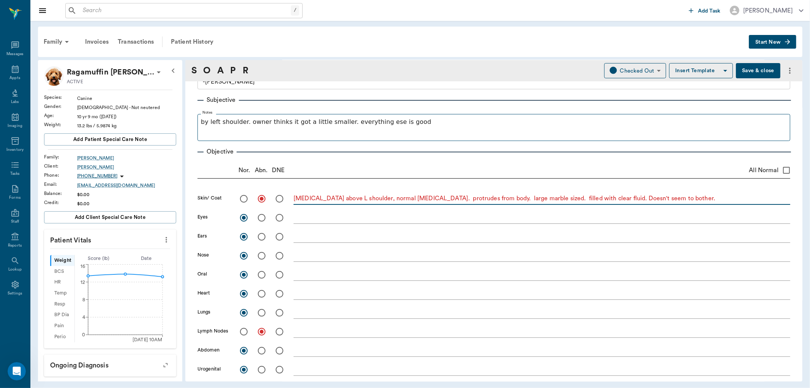
scroll to position [42, 0]
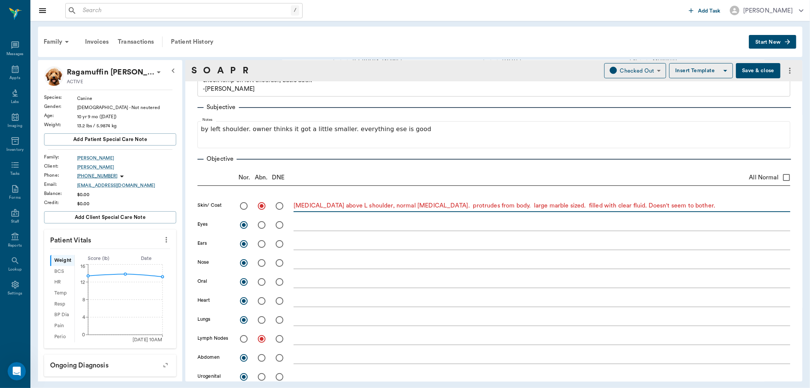
click at [696, 203] on textarea "[MEDICAL_DATA] above L shoulder, normal [MEDICAL_DATA]. protrudes from body. la…" at bounding box center [542, 205] width 497 height 9
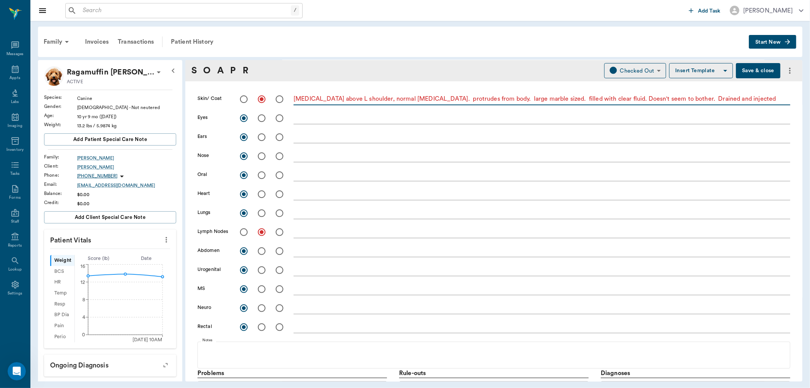
scroll to position [169, 0]
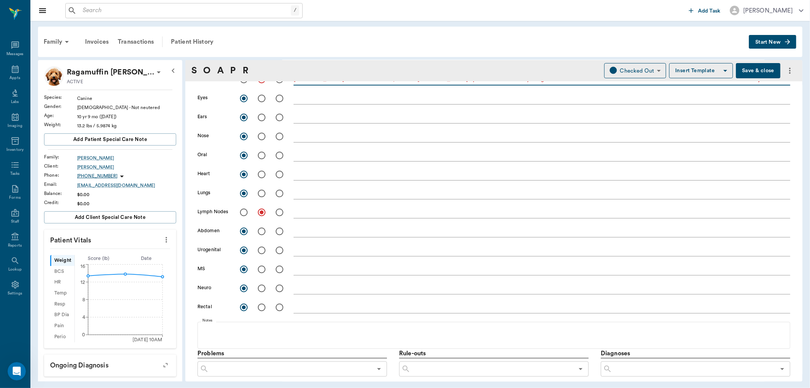
type textarea "[MEDICAL_DATA] above L shoulder, normal [MEDICAL_DATA]. protrudes from body. la…"
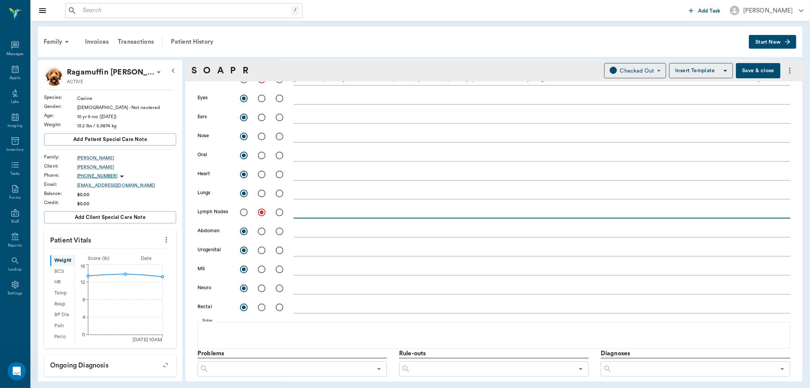
click at [303, 208] on textarea at bounding box center [542, 212] width 497 height 9
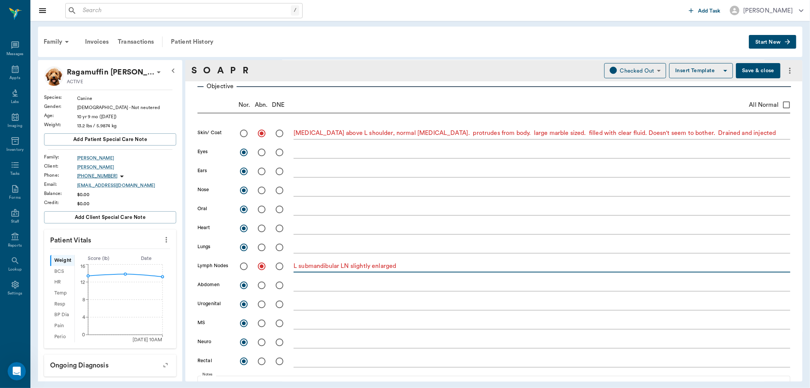
scroll to position [84, 0]
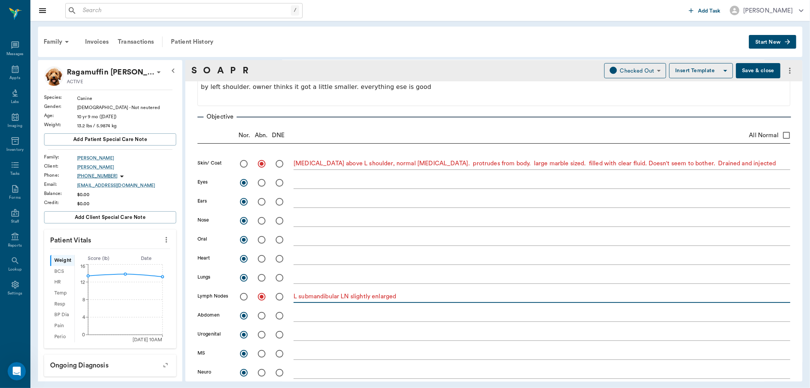
type textarea "L submandibular LN slightly enlarged"
click at [279, 238] on input "radio" at bounding box center [280, 240] width 16 height 16
radio input "true"
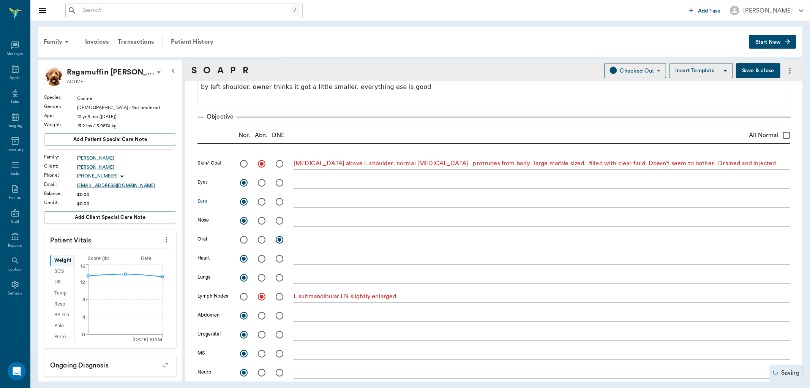
click at [281, 200] on input "radio" at bounding box center [280, 202] width 16 height 16
radio input "true"
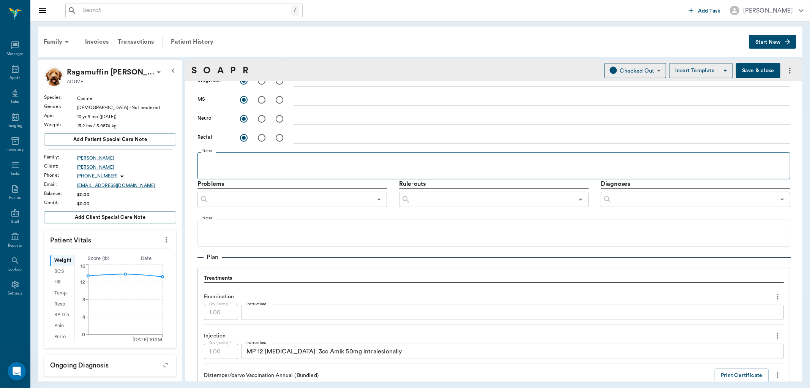
scroll to position [337, 0]
click at [643, 198] on input "text" at bounding box center [693, 200] width 163 height 11
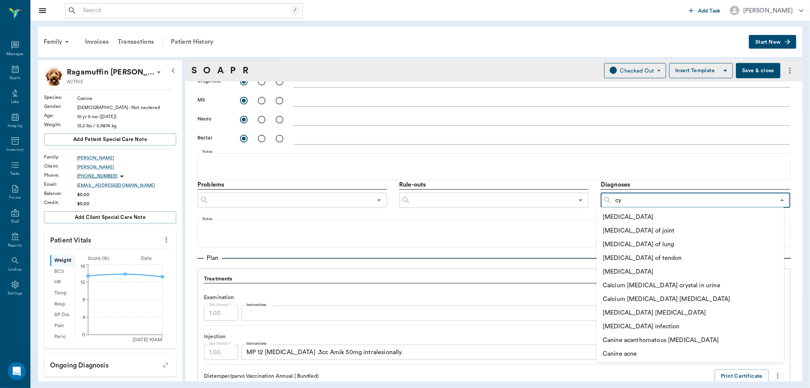
type input "cys"
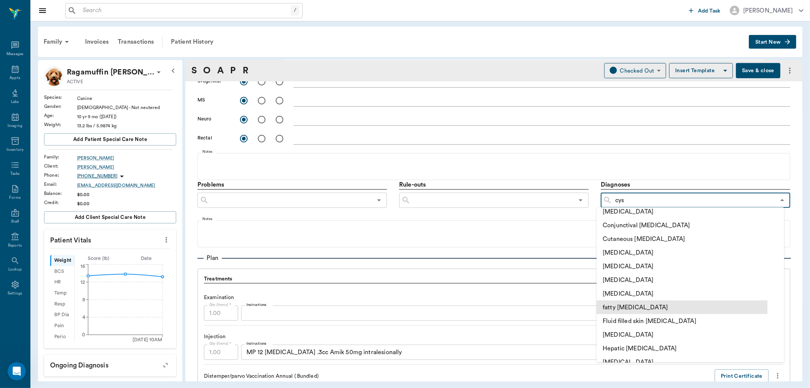
scroll to position [169, 0]
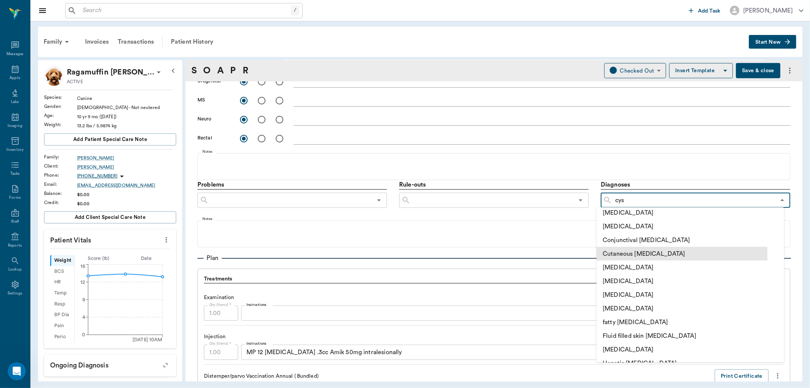
click at [628, 253] on li "Cutaneous [MEDICAL_DATA]" at bounding box center [682, 254] width 171 height 14
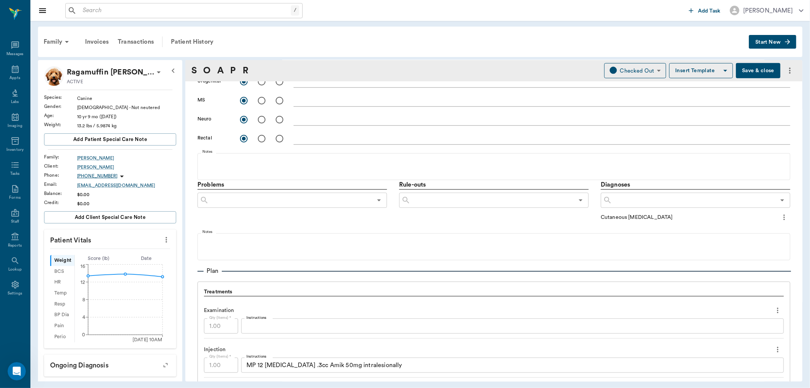
click at [780, 218] on icon "more" at bounding box center [784, 217] width 8 height 9
click at [760, 226] on span "Add to ongoing diagnosis" at bounding box center [746, 230] width 64 height 8
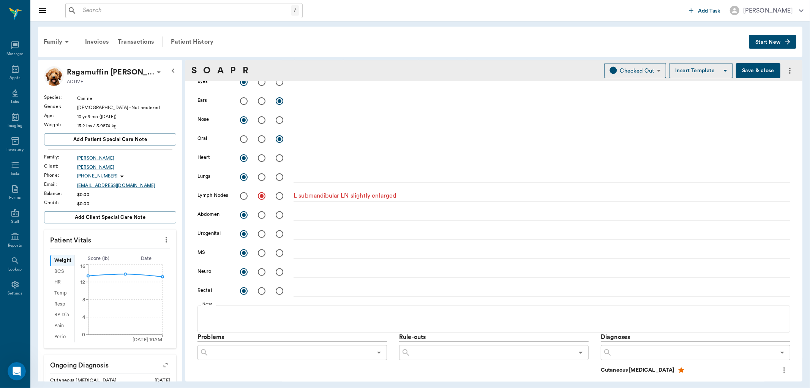
scroll to position [79, 0]
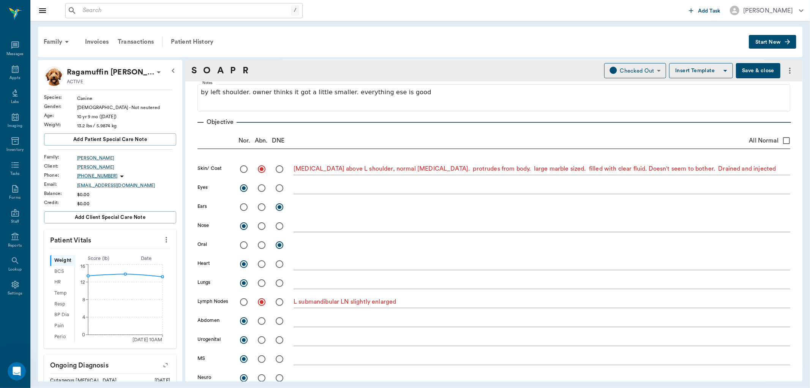
click at [745, 70] on button "Save & close" at bounding box center [758, 70] width 44 height 15
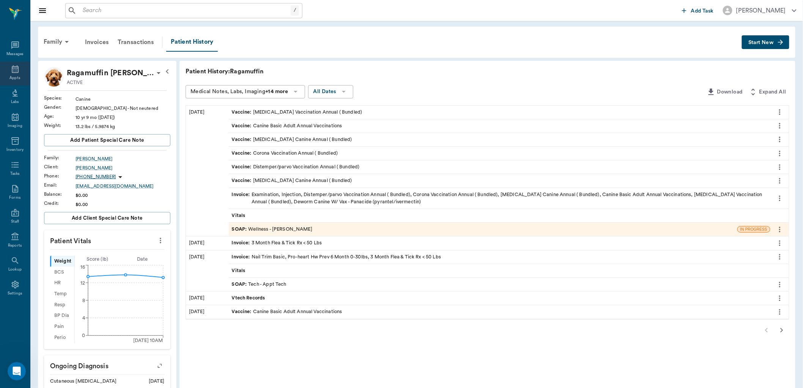
click at [12, 74] on div "Appts" at bounding box center [15, 74] width 30 height 24
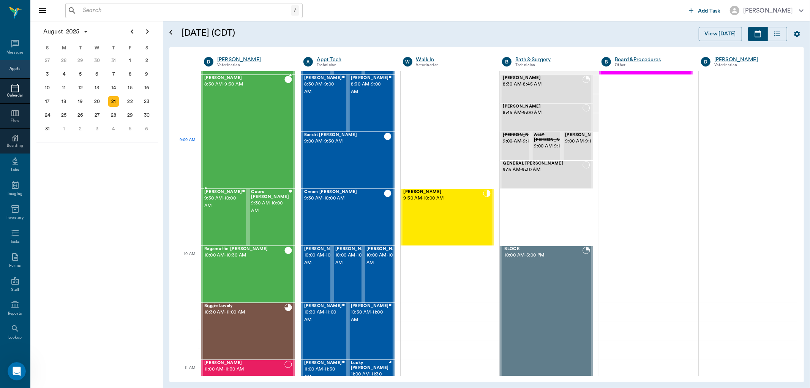
scroll to position [48, 0]
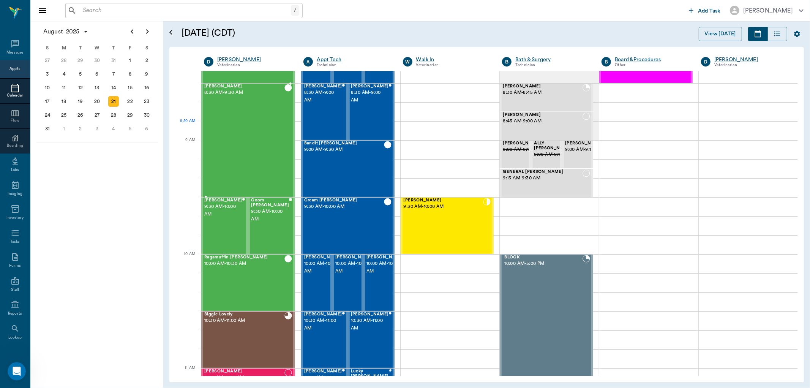
click at [262, 137] on div "Bovine Powell 8:30 AM - 9:30 AM" at bounding box center [244, 140] width 80 height 112
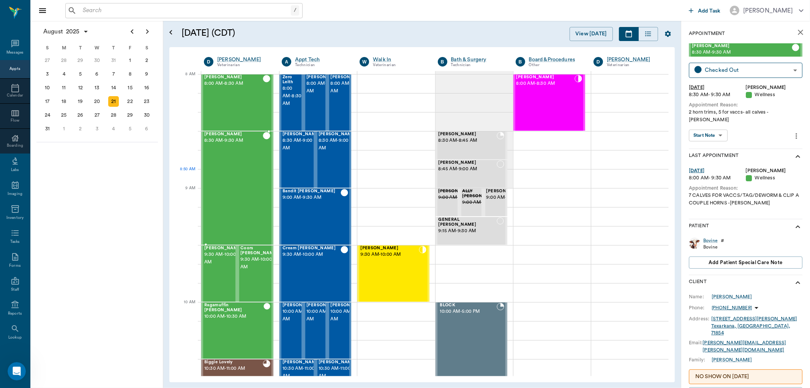
click at [238, 173] on div "Bovine Powell 8:30 AM - 9:30 AM" at bounding box center [233, 188] width 58 height 112
click at [717, 128] on body "/ ​ Add Task Dr. Bert Ellsworth Nectar Messages Appts Calendar Flow Boarding La…" at bounding box center [405, 194] width 810 height 388
click at [716, 140] on button "View SOAP" at bounding box center [704, 143] width 26 height 9
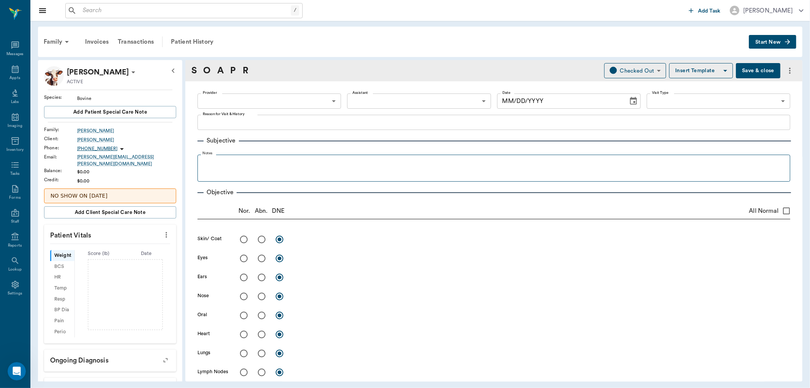
type input "63ec2f075fda476ae8351a4d"
type input "65d2be4f46e3a538d89b8c14"
type textarea "2 horn trims, 5 for vaccs- all calves -jess"
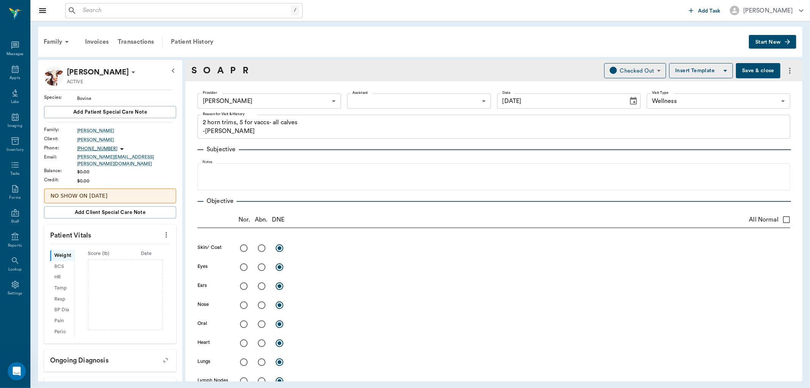
type input "08/21/2025"
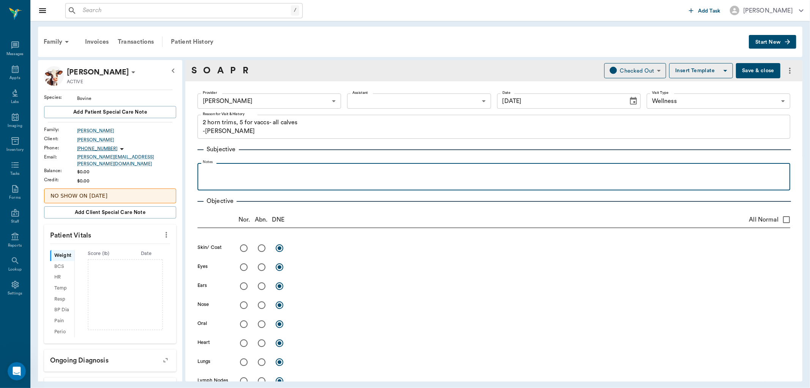
click at [241, 171] on p at bounding box center [493, 171] width 585 height 9
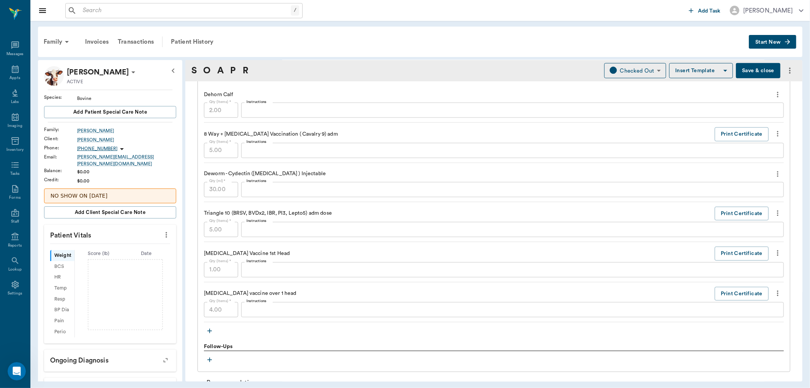
scroll to position [590, 0]
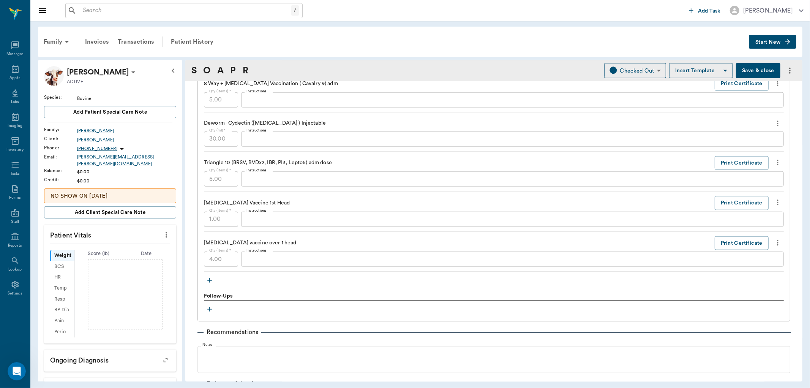
click at [209, 279] on icon "button" at bounding box center [210, 280] width 8 height 8
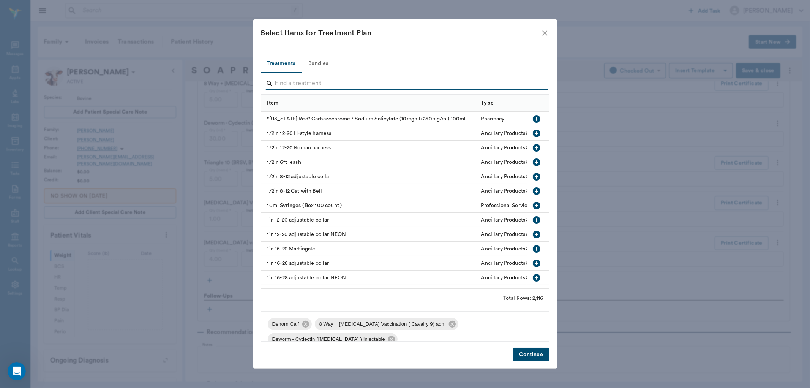
click at [301, 81] on input "Search" at bounding box center [406, 83] width 262 height 12
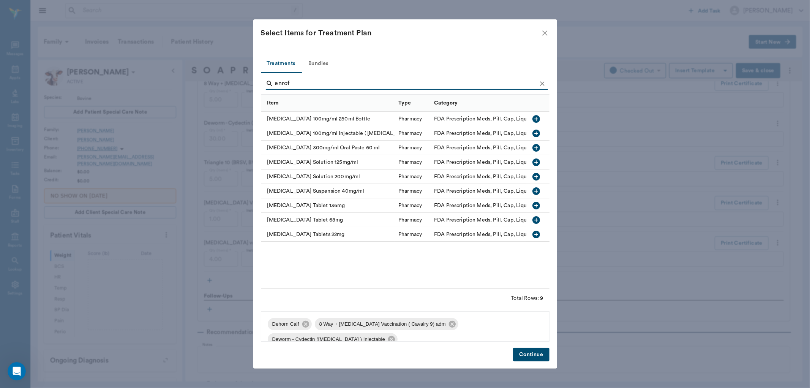
click at [535, 134] on icon "button" at bounding box center [537, 133] width 8 height 8
type input "e"
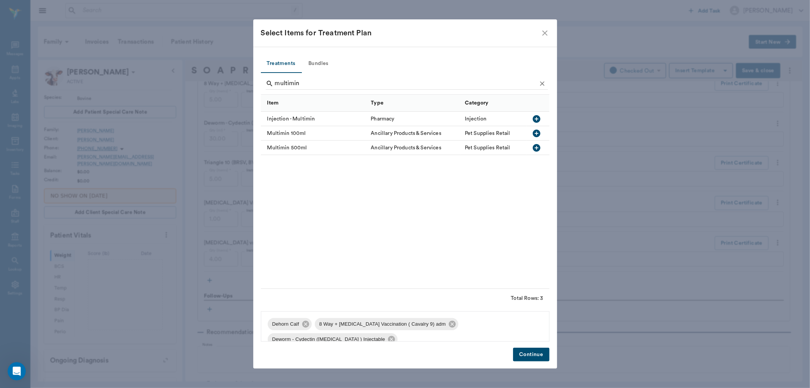
click at [540, 120] on icon "button" at bounding box center [537, 119] width 8 height 8
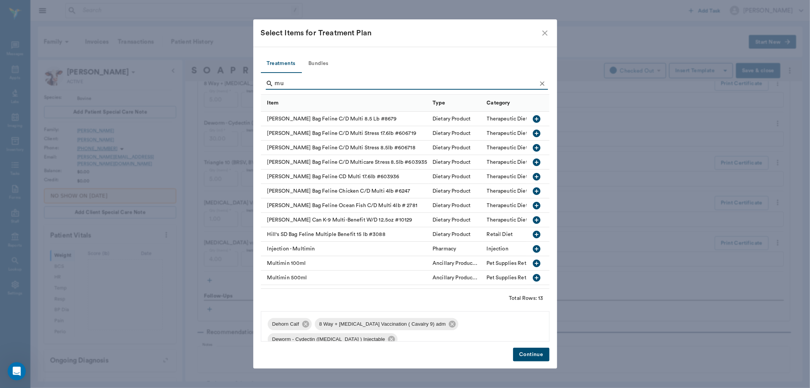
type input "m"
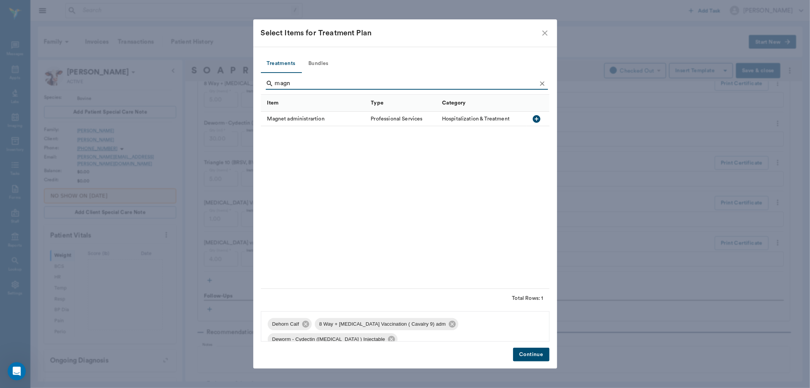
type input "magn"
click at [535, 120] on icon "button" at bounding box center [537, 119] width 8 height 8
click at [530, 355] on button "Continue" at bounding box center [531, 354] width 36 height 14
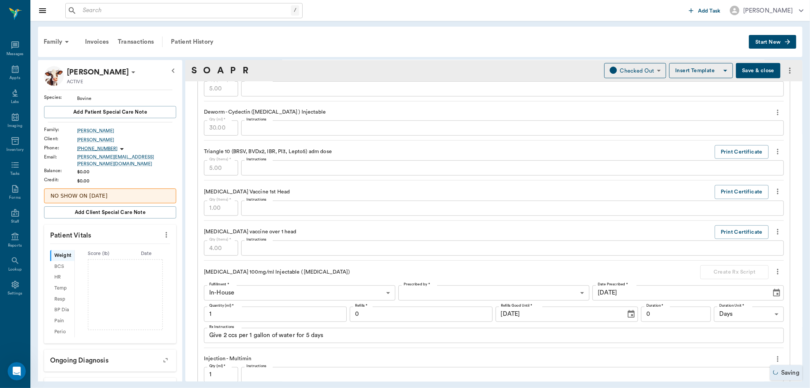
scroll to position [675, 0]
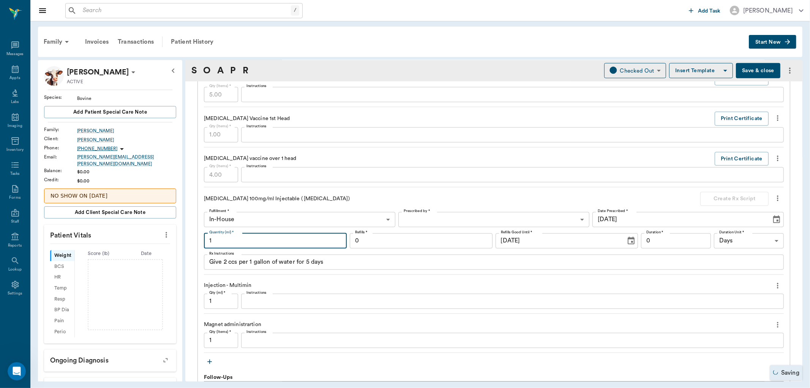
click at [267, 242] on input "1" at bounding box center [275, 240] width 143 height 15
type input "15"
click at [380, 260] on textarea "Give 2 ccs per 1 gallon of water for 5 days" at bounding box center [493, 261] width 569 height 9
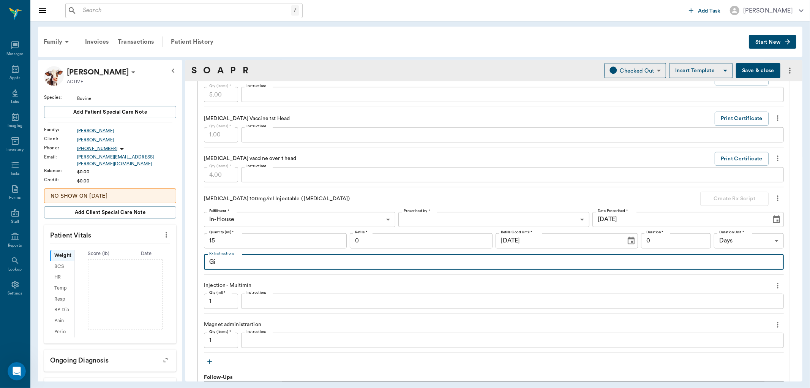
type textarea "G"
click at [219, 298] on input "1" at bounding box center [221, 301] width 34 height 15
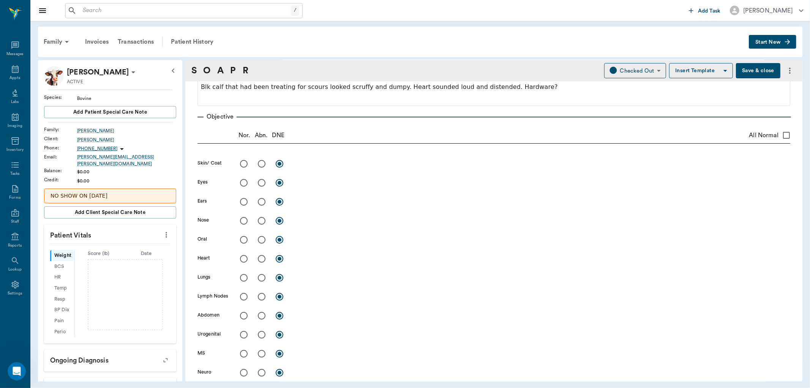
scroll to position [0, 0]
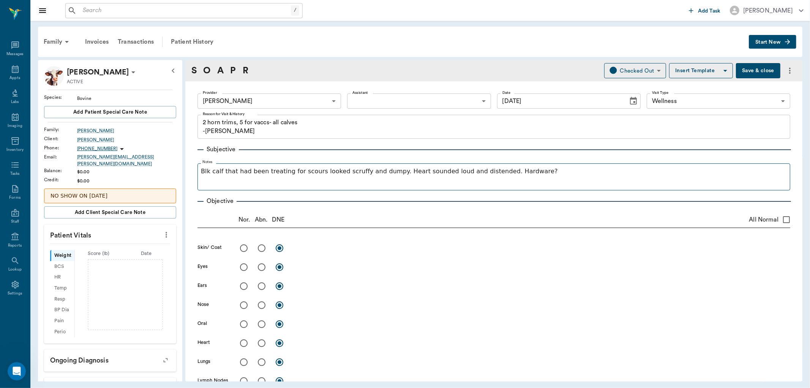
type input "4"
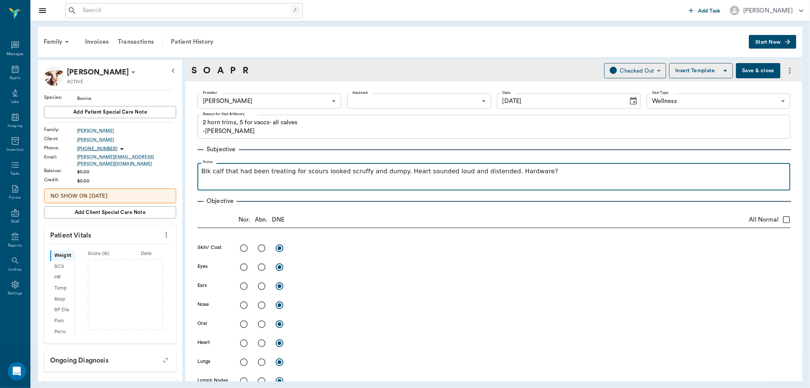
click at [567, 173] on p "Blk calf that had been treating for scours looked scruffy and dumpy. Heart soun…" at bounding box center [493, 171] width 585 height 9
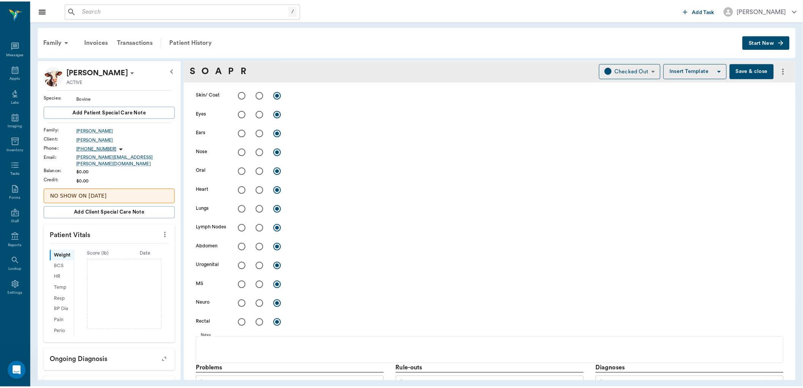
scroll to position [126, 0]
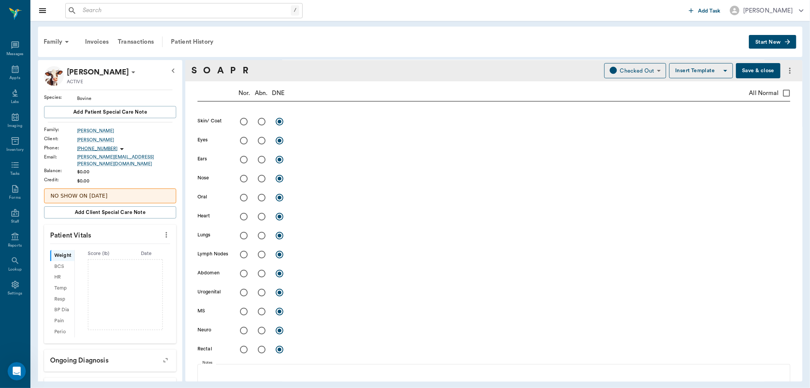
drag, startPoint x: 745, startPoint y: 75, endPoint x: 745, endPoint y: 70, distance: 4.6
click at [745, 70] on button "Save & close" at bounding box center [758, 70] width 44 height 15
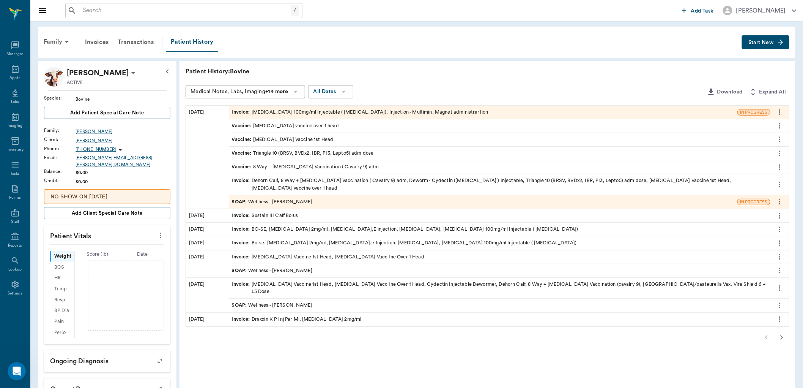
click at [367, 112] on div "Invoice : Enrofloxacin 100mg/ml Injectable ( Baytril), Injection - Multimin, Ma…" at bounding box center [360, 112] width 257 height 7
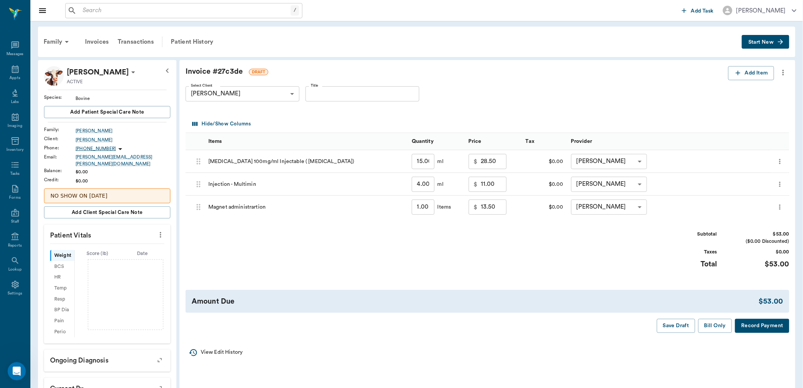
click at [506, 163] on input "28.50" at bounding box center [494, 161] width 26 height 15
type input "0.00"
click at [496, 183] on input "11.00" at bounding box center [494, 184] width 26 height 15
type input "0.00"
click at [500, 207] on input "13.50" at bounding box center [494, 206] width 26 height 15
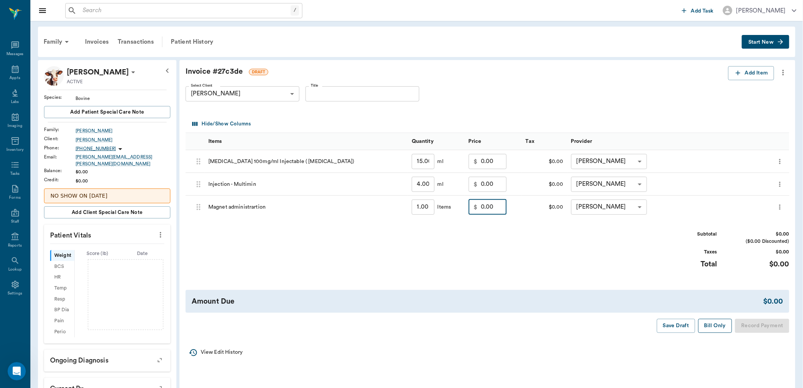
type input "0.00"
click at [714, 325] on button "Bill Only" at bounding box center [716, 326] width 34 height 14
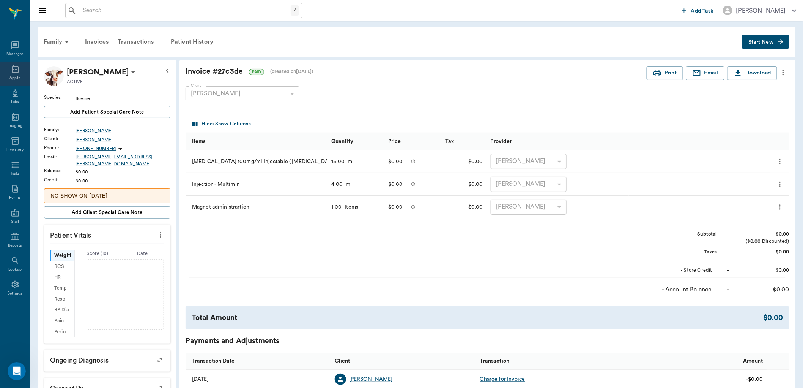
click at [13, 70] on icon at bounding box center [15, 69] width 9 height 9
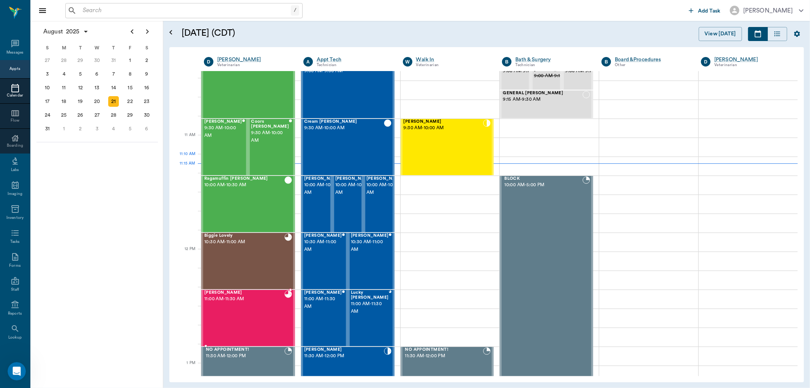
scroll to position [295, 0]
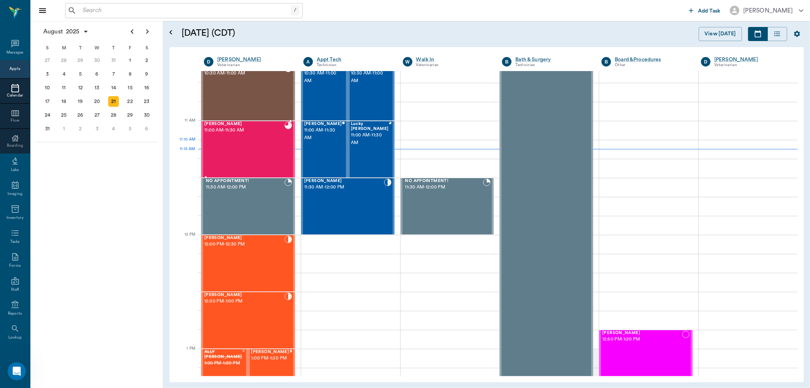
click at [262, 147] on div "Anna Kelley 11:00 AM - 11:30 AM" at bounding box center [244, 149] width 80 height 55
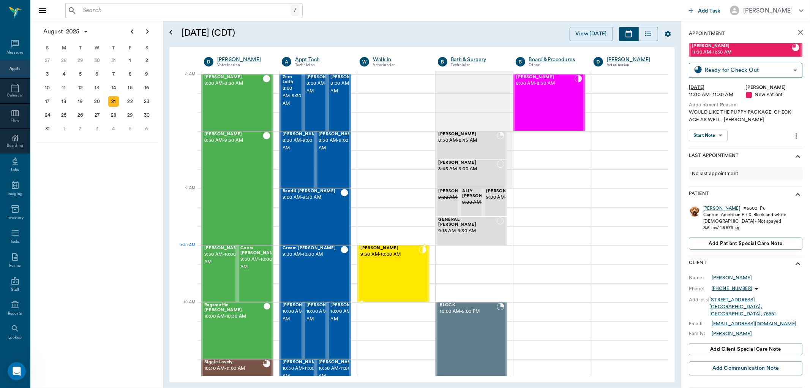
click at [387, 261] on div "Lola Arnold 9:30 AM - 10:00 AM" at bounding box center [389, 273] width 58 height 55
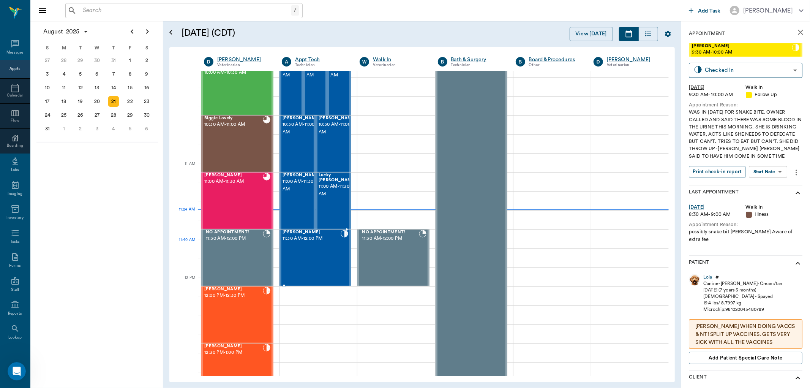
scroll to position [253, 0]
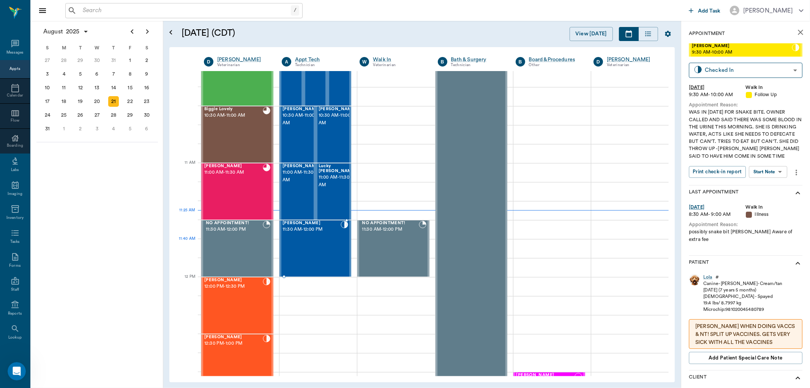
click at [312, 254] on div "Buck Pannell 11:30 AM - 12:00 PM" at bounding box center [312, 248] width 58 height 55
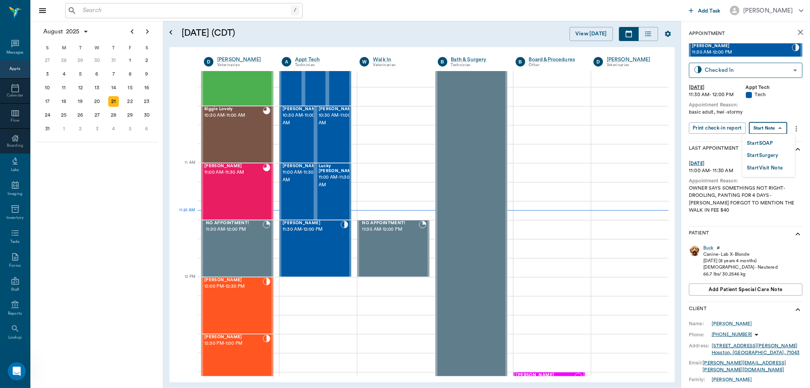
click at [765, 126] on body "/ ​ Add Task Dr. Bert Ellsworth Nectar Messages Appts Calendar Flow Boarding La…" at bounding box center [405, 194] width 810 height 388
click at [758, 146] on button "Start SOAP" at bounding box center [760, 143] width 26 height 9
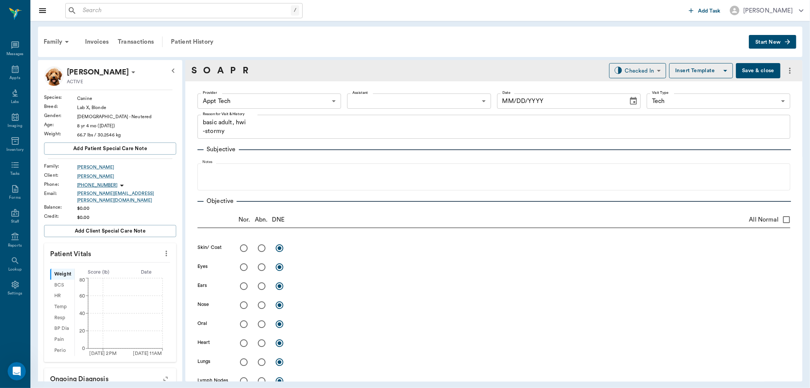
click at [166, 251] on icon "more" at bounding box center [167, 254] width 2 height 6
type input "63ec2f075fda476ae8351a4c"
type input "65d2be4f46e3a538d89b8c1a"
type textarea "basic adult, hwi -stormy"
type input "08/21/2025"
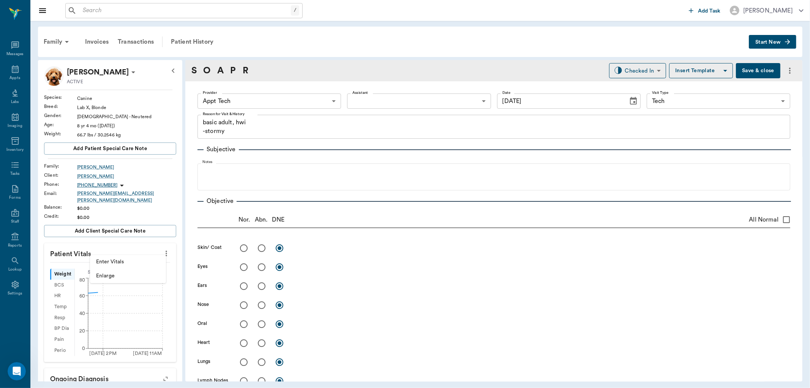
click at [124, 261] on span "Enter Vitals" at bounding box center [128, 262] width 64 height 8
click at [108, 268] on div at bounding box center [405, 194] width 810 height 388
click at [112, 272] on input "text" at bounding box center [110, 275] width 66 height 15
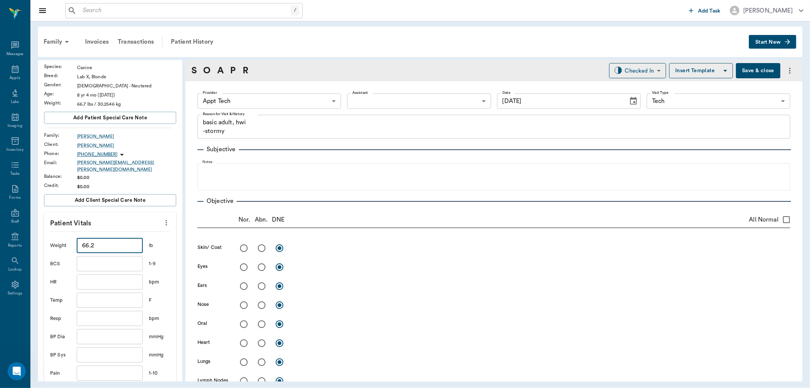
scroll to position [169, 0]
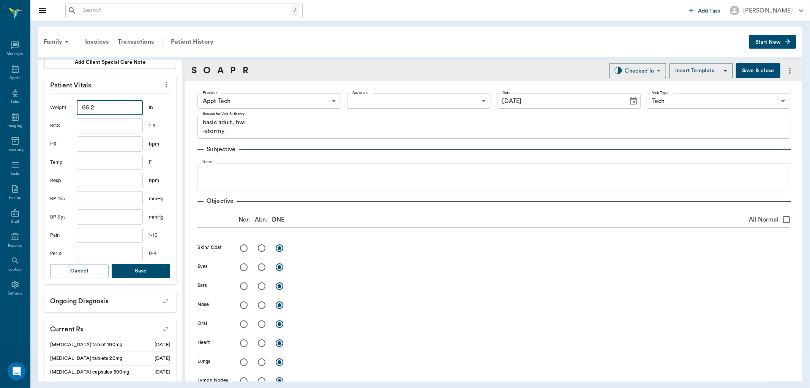
type input "66.2"
click at [145, 264] on button "Save" at bounding box center [141, 271] width 58 height 14
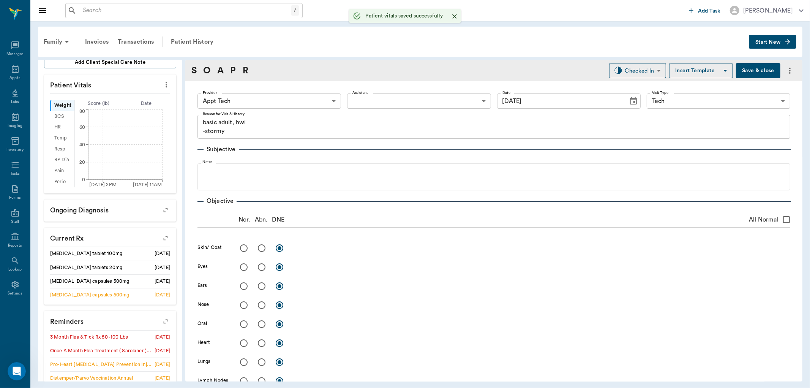
click at [275, 98] on body "/ ​ Add Task Dr. Bert Ellsworth Nectar Messages Appts Labs Imaging Inventory Ta…" at bounding box center [405, 194] width 810 height 388
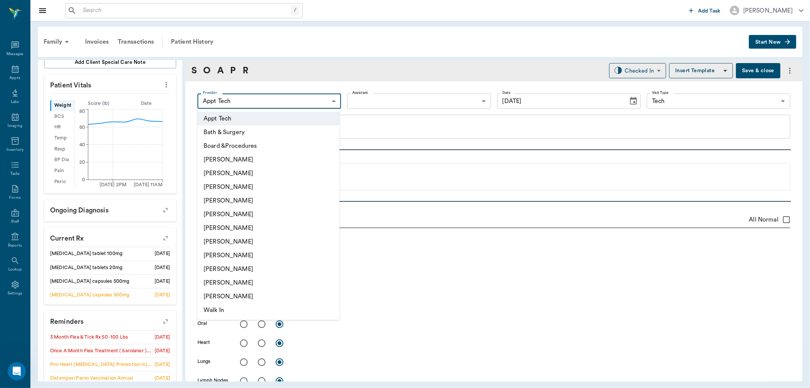
click at [219, 251] on li "[PERSON_NAME]" at bounding box center [268, 255] width 142 height 14
type input "63ec2e7e52e12b0ba117b124"
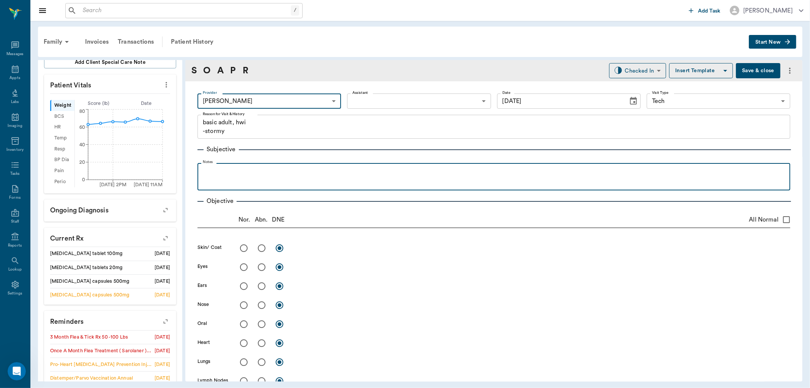
click at [214, 168] on p at bounding box center [493, 171] width 585 height 9
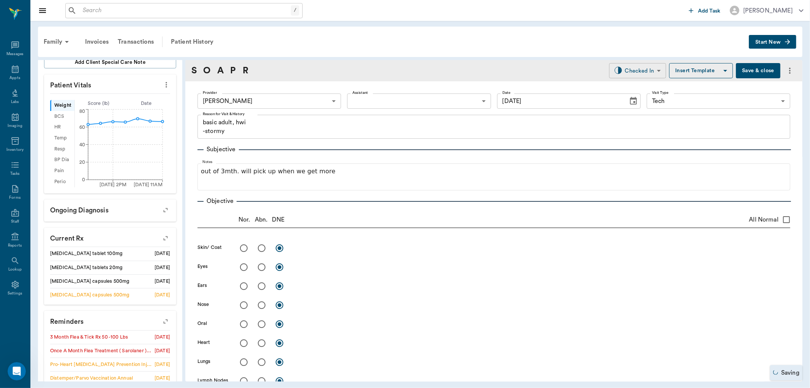
click at [636, 72] on body "/ ​ Add Task Dr. Bert Ellsworth Nectar Messages Appts Labs Imaging Inventory Ta…" at bounding box center [405, 194] width 810 height 388
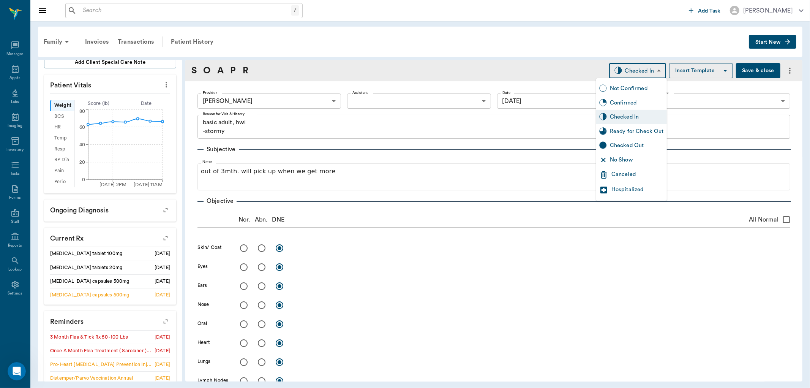
click at [611, 130] on div "Ready for Check Out" at bounding box center [637, 131] width 54 height 8
type input "READY_TO_CHECKOUT"
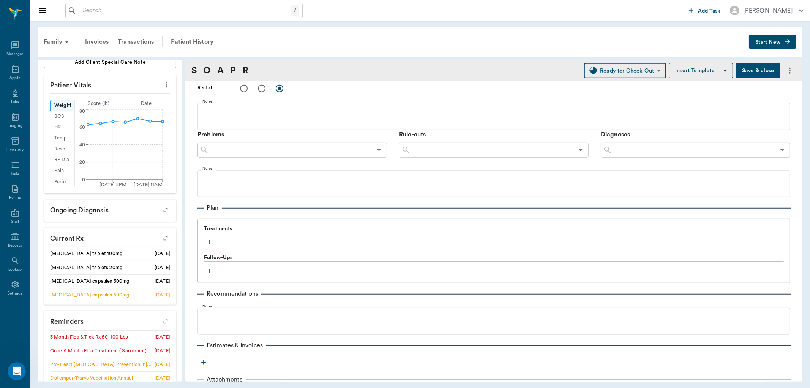
scroll to position [410, 0]
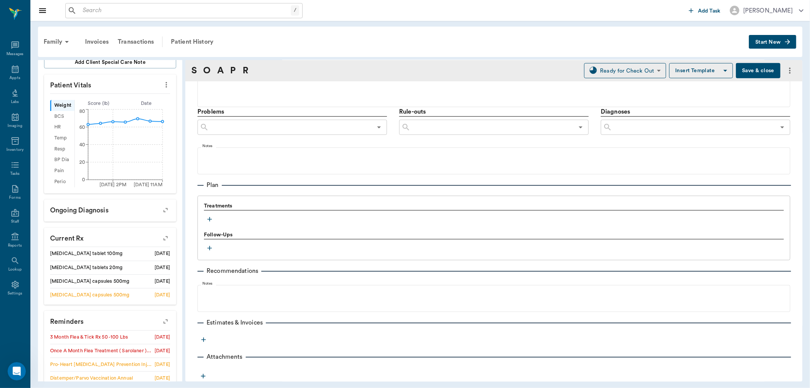
click at [213, 217] on icon "button" at bounding box center [210, 219] width 8 height 8
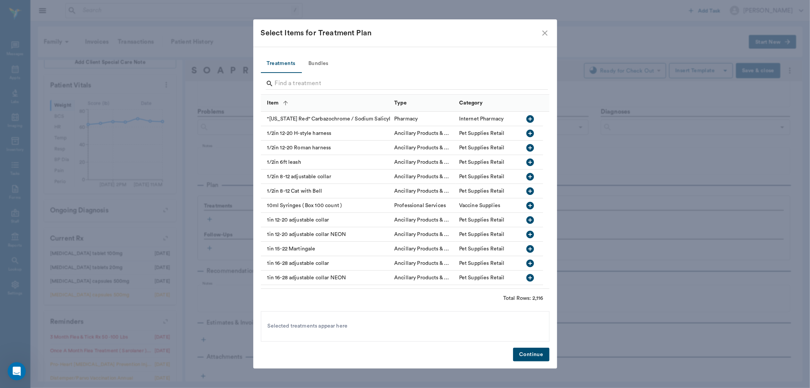
click at [315, 61] on button "Bundles" at bounding box center [318, 64] width 34 height 18
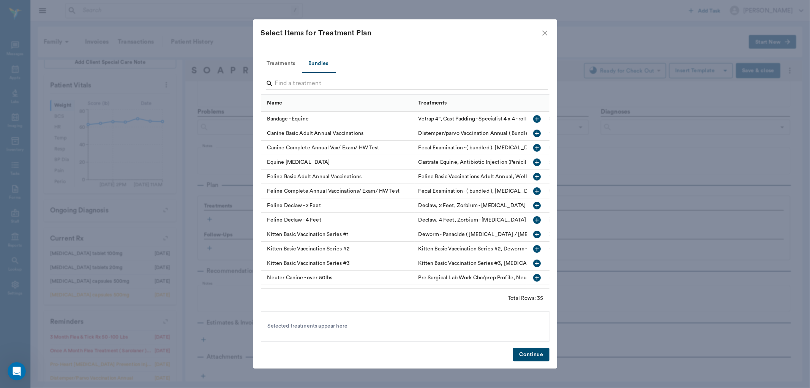
click at [532, 132] on icon "button" at bounding box center [536, 133] width 9 height 9
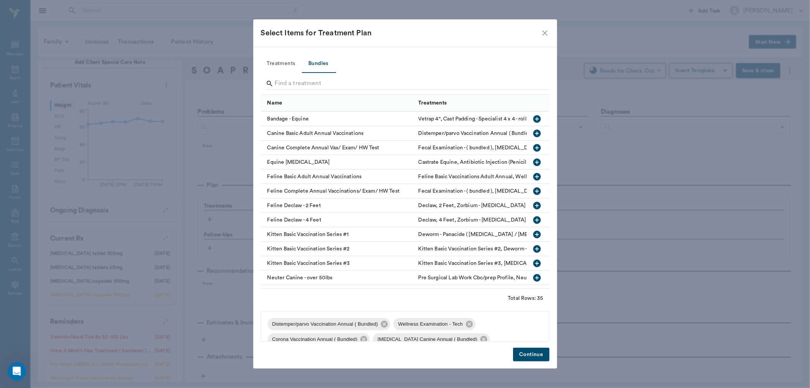
click at [526, 354] on button "Continue" at bounding box center [531, 354] width 36 height 14
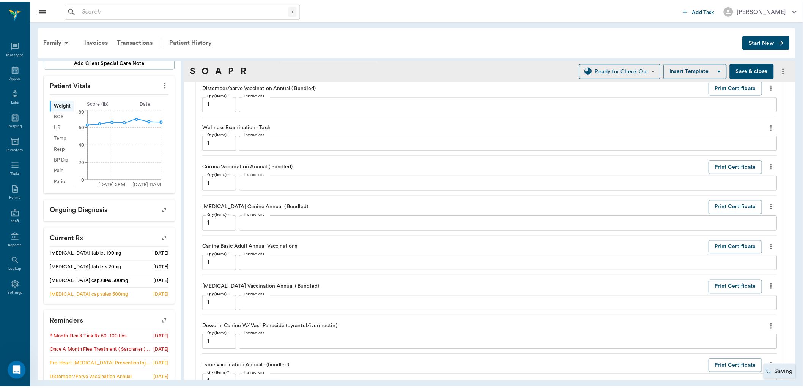
scroll to position [772, 0]
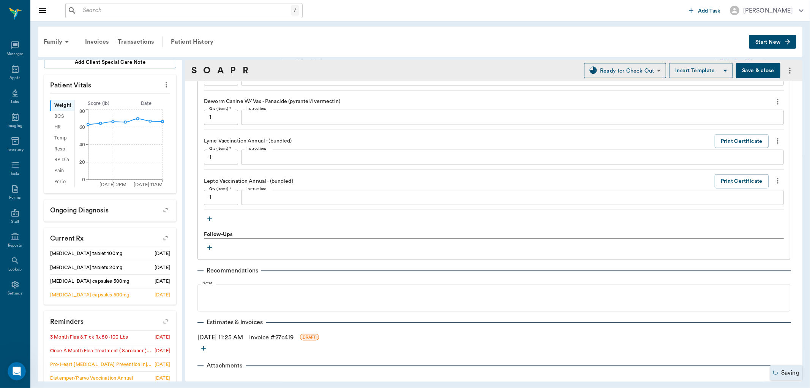
click at [237, 335] on div "08/21/2025 11:25 AM Invoice # 27c419 DRAFT" at bounding box center [493, 337] width 593 height 9
click at [291, 335] on link "Invoice # 27c419" at bounding box center [271, 337] width 44 height 9
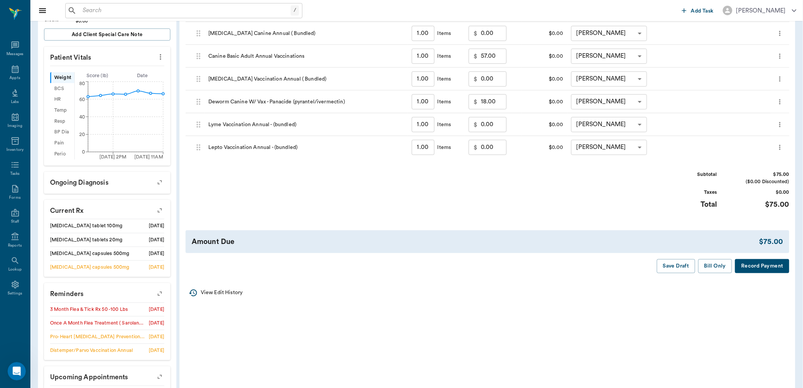
scroll to position [211, 0]
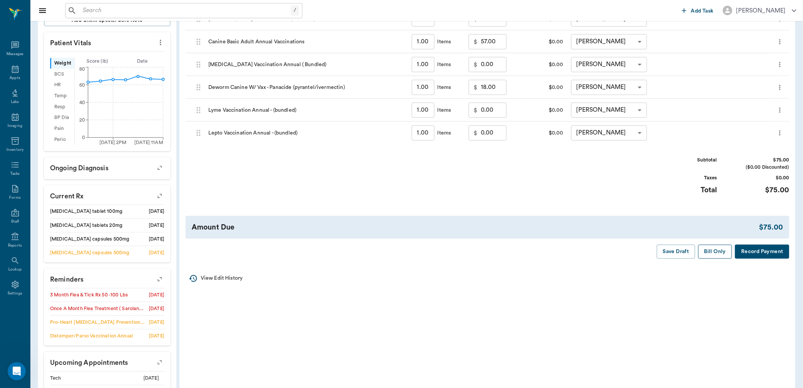
click at [712, 251] on button "Bill Only" at bounding box center [716, 252] width 34 height 14
